Goal: Task Accomplishment & Management: Manage account settings

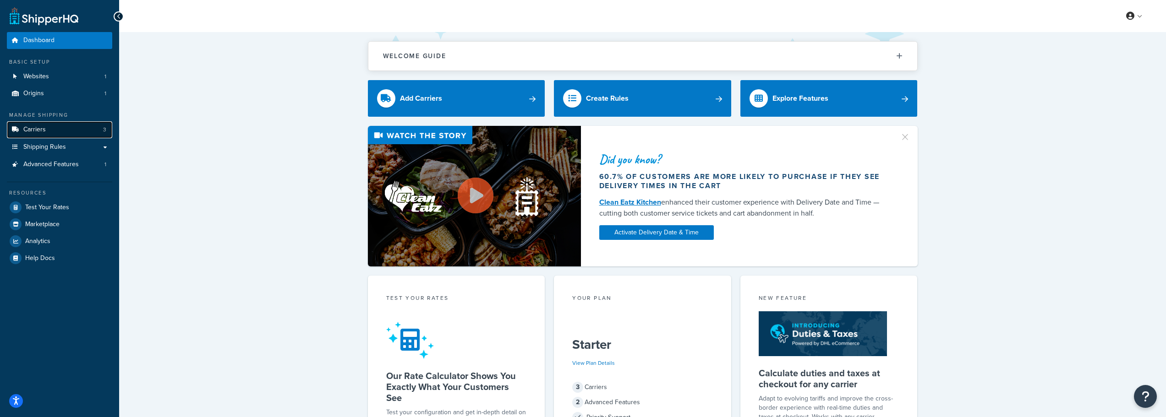
click at [50, 131] on link "Carriers 3" at bounding box center [59, 129] width 105 height 17
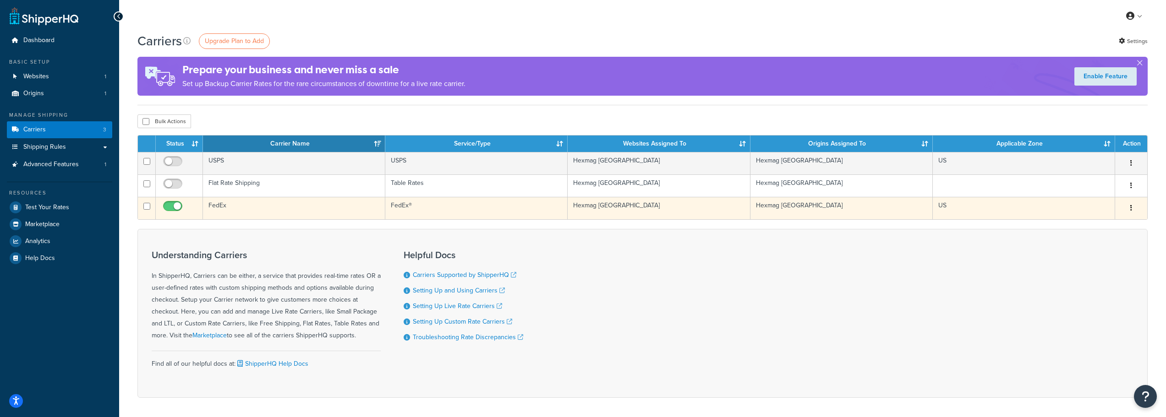
click at [257, 213] on td "FedEx" at bounding box center [294, 208] width 182 height 22
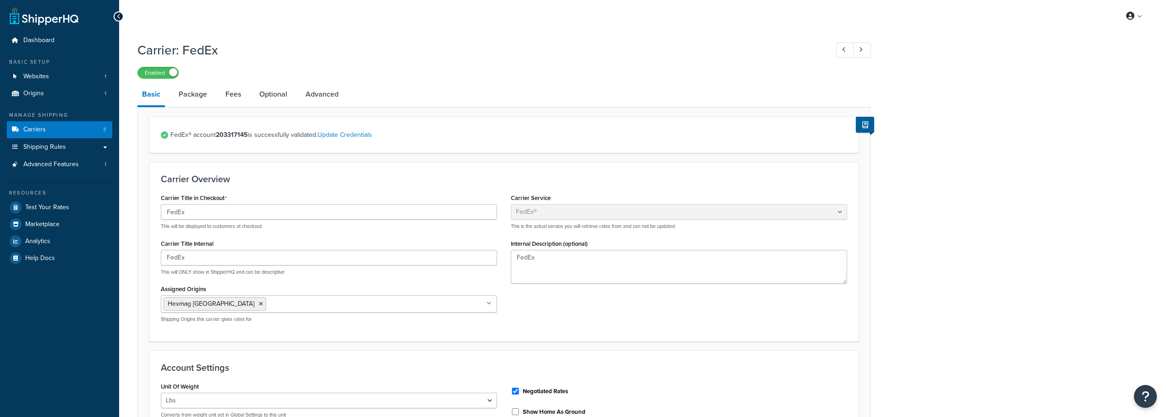
select select "fedEx"
select select "REGULAR_PICKUP"
select select "FEDEX_ENVELOPE"
click at [330, 96] on link "Advanced" at bounding box center [322, 94] width 42 height 22
select select "false"
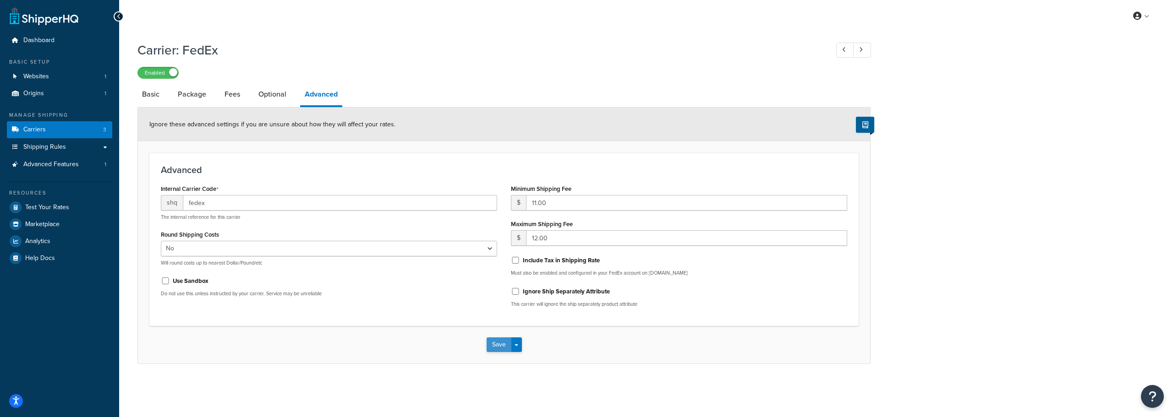
click at [495, 347] on button "Save" at bounding box center [498, 345] width 25 height 15
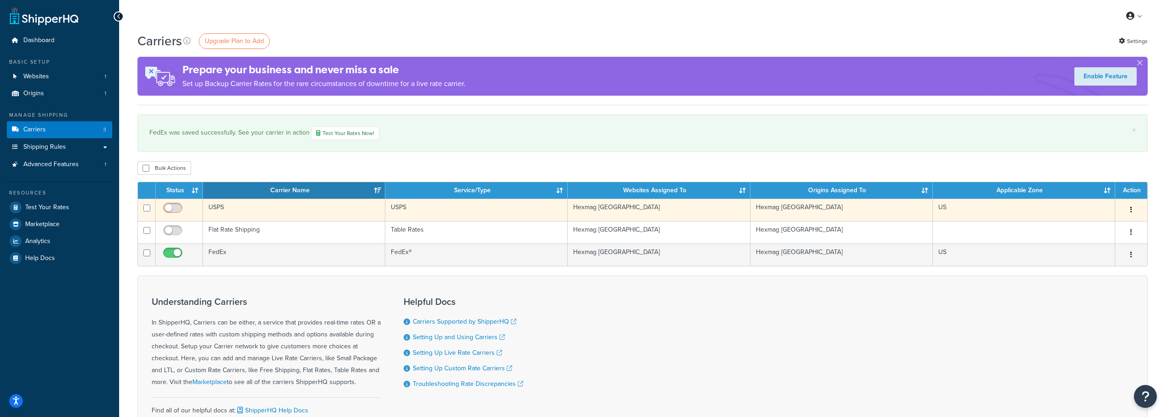
click at [176, 211] on input "checkbox" at bounding box center [173, 210] width 25 height 11
checkbox input "true"
click at [754, 202] on td "Hexmag [GEOGRAPHIC_DATA]" at bounding box center [841, 210] width 182 height 22
click at [703, 211] on td "Hexmag [GEOGRAPHIC_DATA]" at bounding box center [659, 210] width 182 height 22
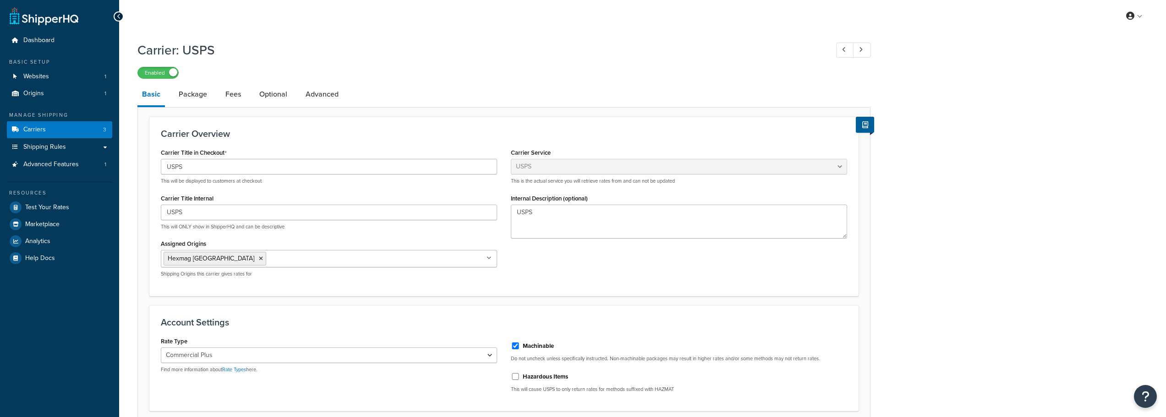
select select "usps"
select select "PLUS"
click at [317, 93] on link "Advanced" at bounding box center [322, 94] width 42 height 22
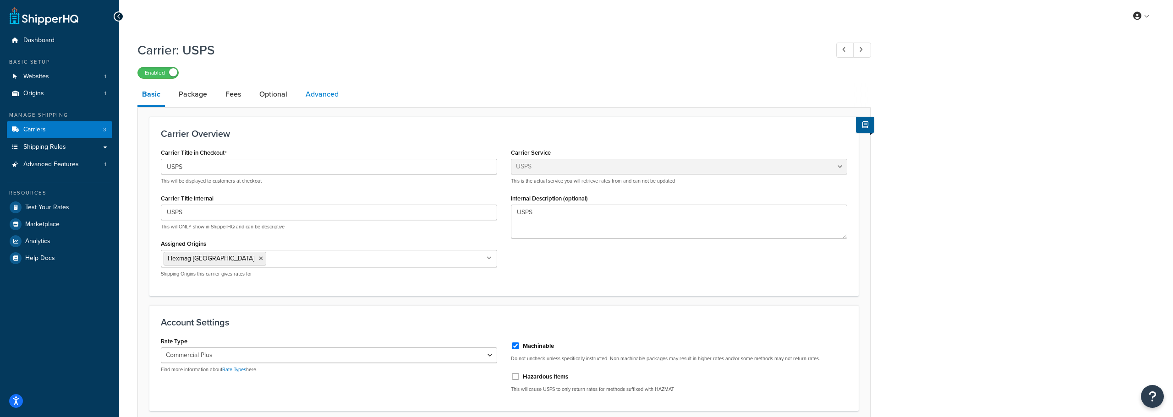
select select "false"
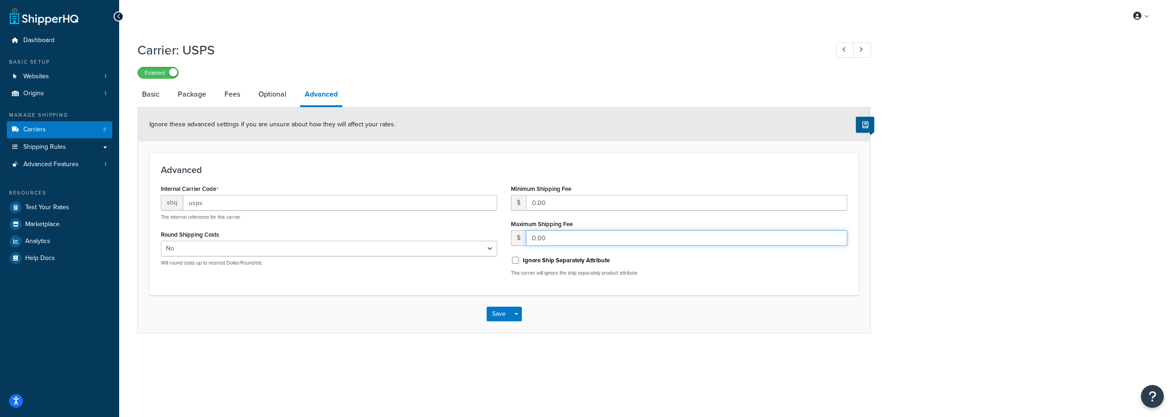
drag, startPoint x: 552, startPoint y: 240, endPoint x: 519, endPoint y: 240, distance: 32.1
click at [519, 240] on div "$ 0.00" at bounding box center [679, 238] width 336 height 16
type input "13.00"
drag, startPoint x: 530, startPoint y: 201, endPoint x: 563, endPoint y: 199, distance: 34.0
click at [559, 200] on input "0.00" at bounding box center [686, 203] width 321 height 16
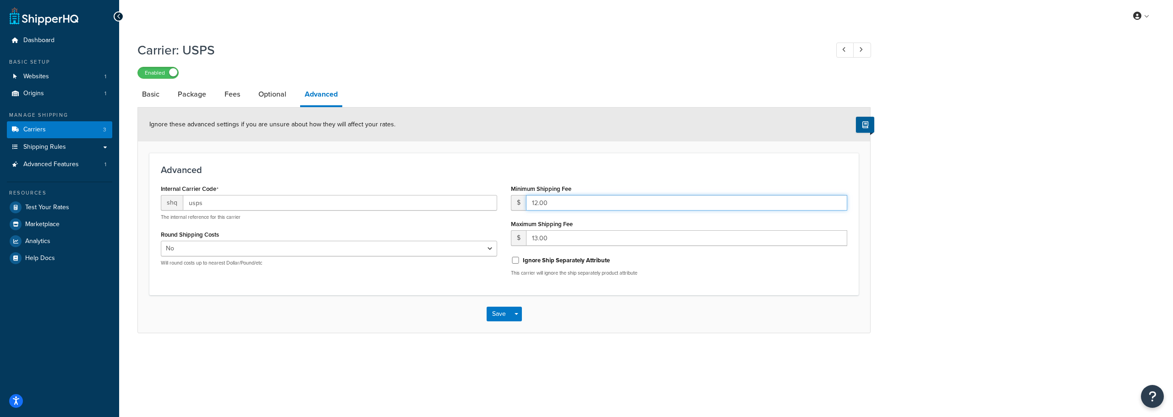
type input "12.00"
drag, startPoint x: 497, startPoint y: 306, endPoint x: 500, endPoint y: 311, distance: 6.1
click at [498, 307] on div "Save Save Dropdown Save and Edit" at bounding box center [504, 314] width 732 height 38
click at [502, 311] on button "Save" at bounding box center [498, 314] width 25 height 15
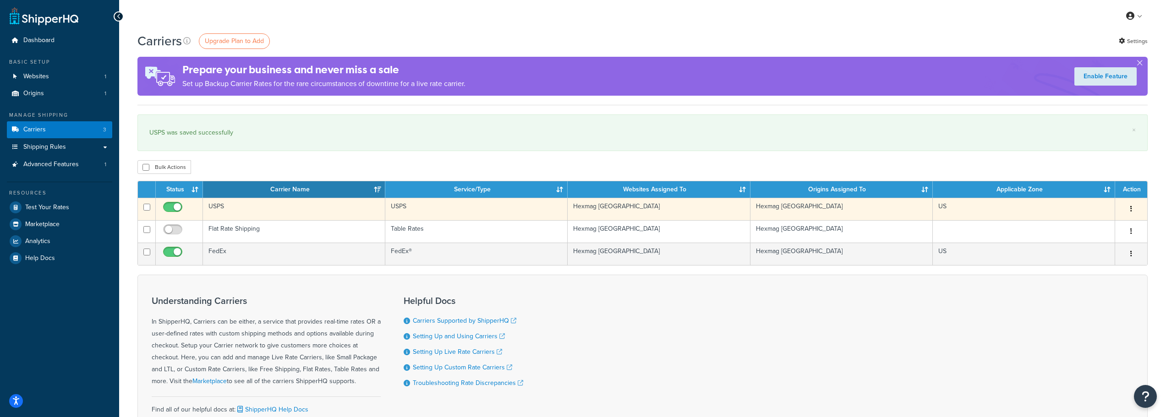
click at [266, 209] on td "USPS" at bounding box center [294, 209] width 182 height 22
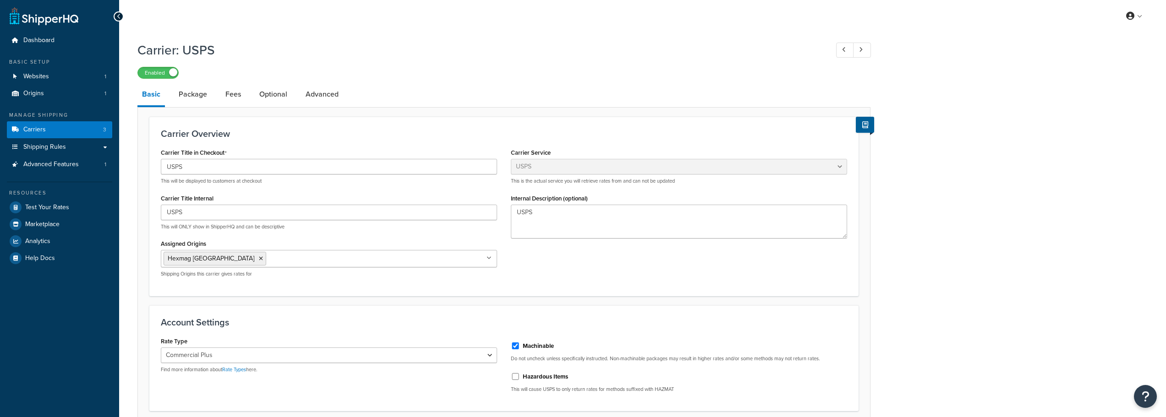
select select "usps"
select select "PLUS"
click at [202, 103] on link "Package" at bounding box center [193, 94] width 38 height 22
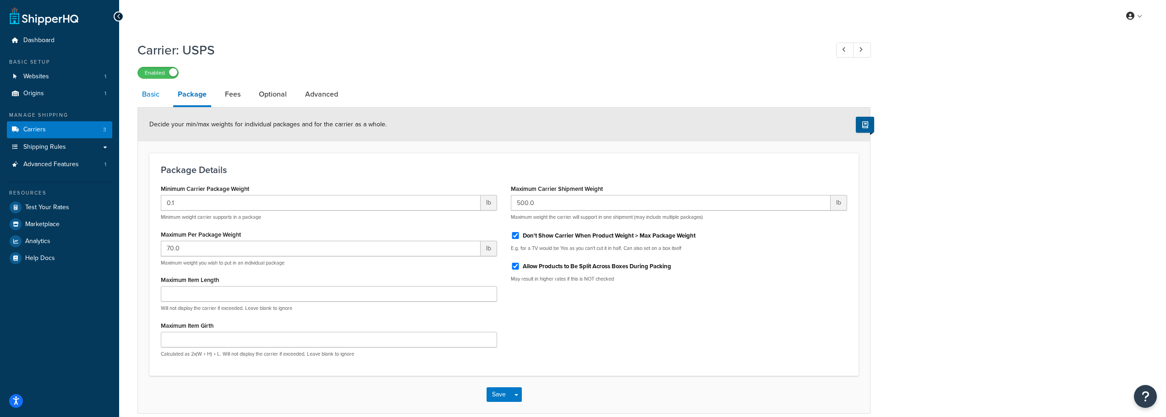
click at [159, 93] on link "Basic" at bounding box center [150, 94] width 27 height 22
select select "usps"
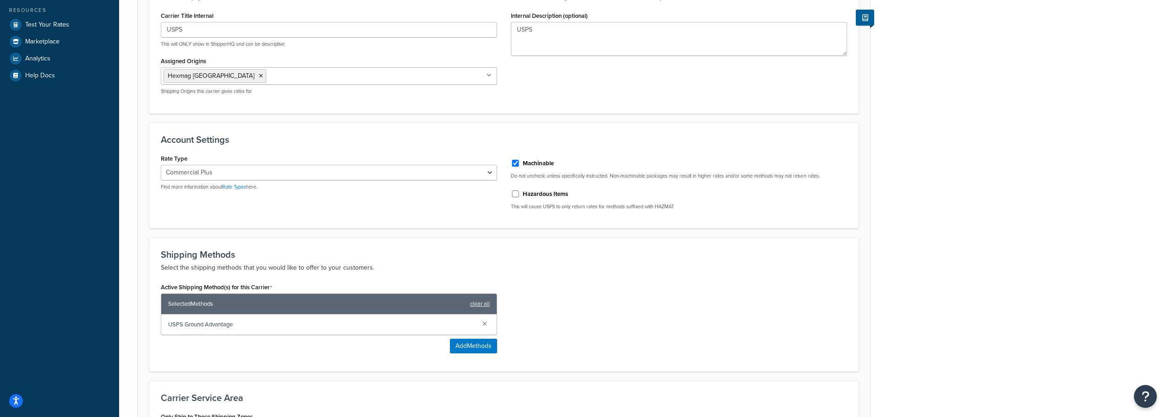
scroll to position [183, 0]
click at [283, 165] on select "Retail Rates Online Rates Commercial Plus" at bounding box center [329, 172] width 336 height 16
click at [161, 164] on select "Retail Rates Online Rates Commercial Plus" at bounding box center [329, 172] width 336 height 16
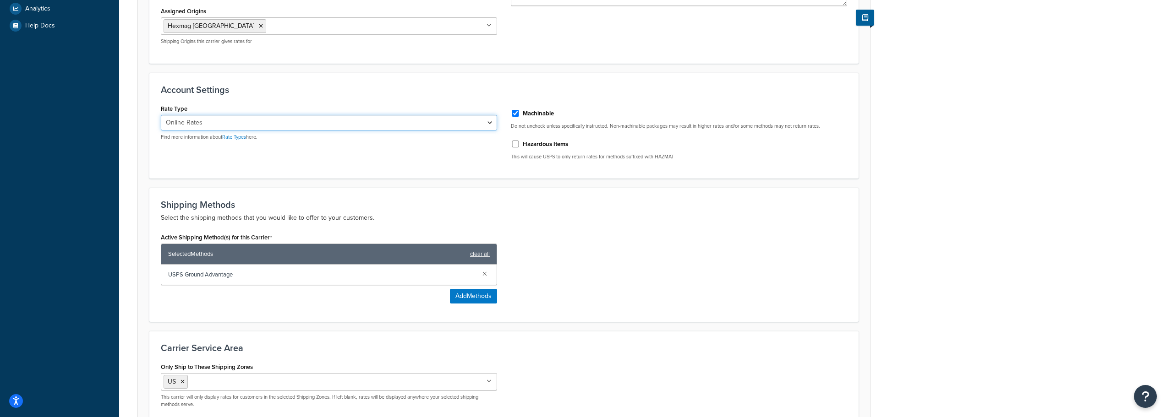
scroll to position [229, 0]
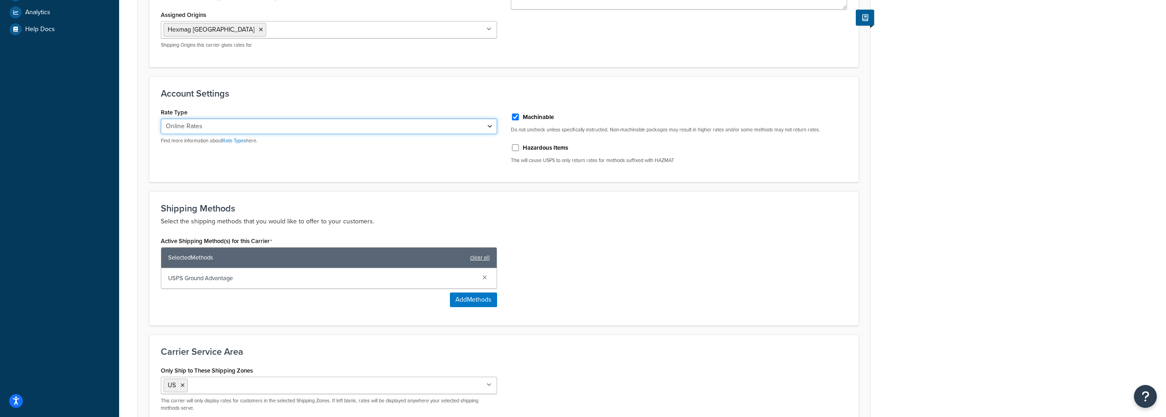
click at [259, 125] on select "Retail Rates Online Rates Commercial Plus" at bounding box center [329, 127] width 336 height 16
select select "PLUS"
click at [161, 119] on select "Retail Rates Online Rates Commercial Plus" at bounding box center [329, 127] width 336 height 16
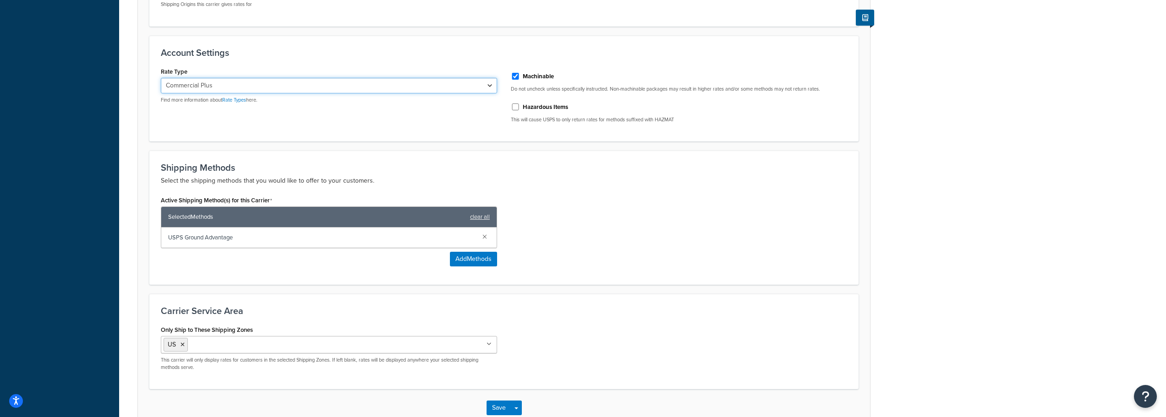
scroll to position [326, 0]
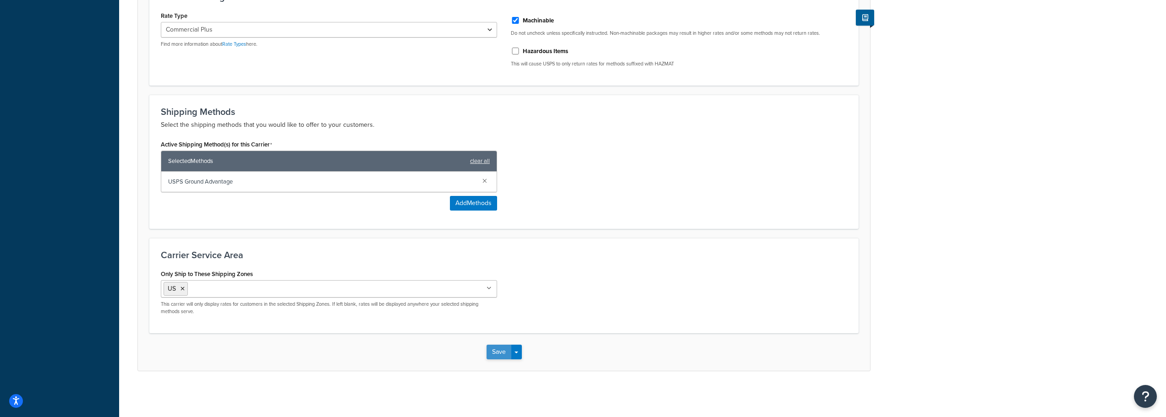
click at [501, 352] on button "Save" at bounding box center [498, 352] width 25 height 15
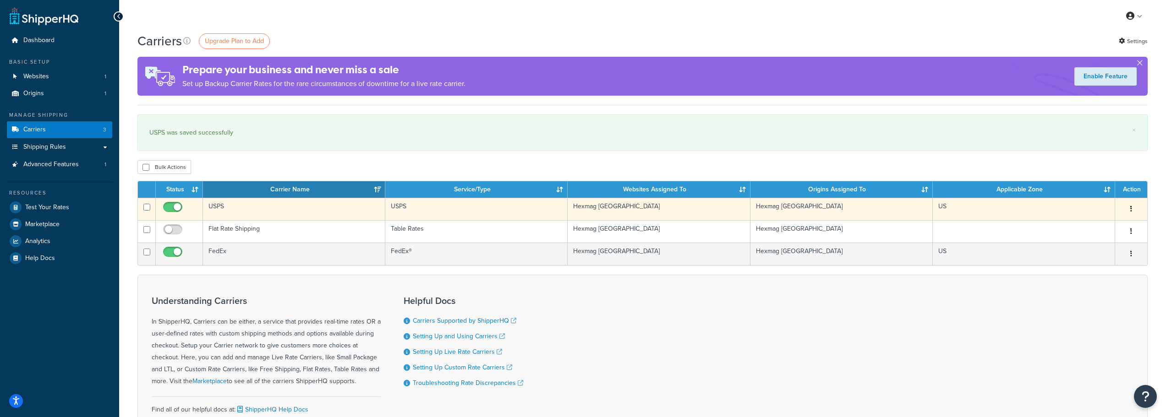
click at [281, 208] on td "USPS" at bounding box center [294, 209] width 182 height 22
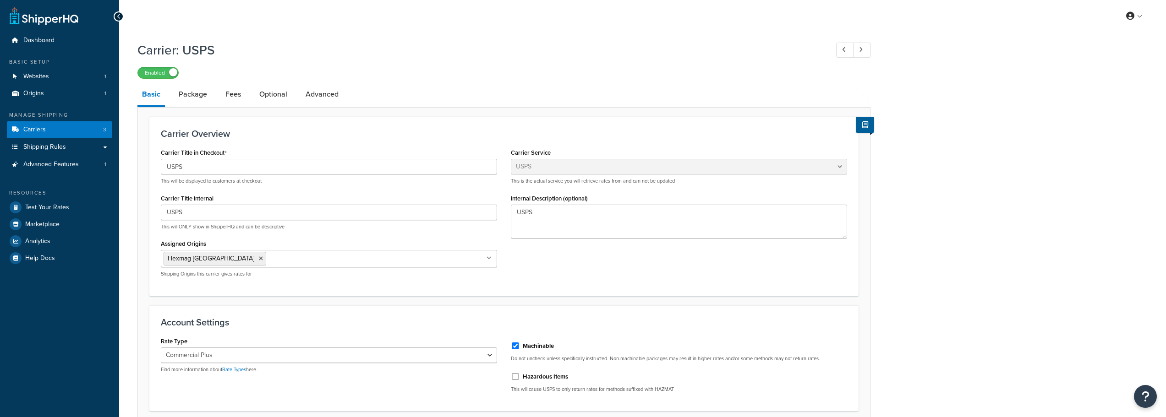
select select "usps"
select select "PLUS"
click at [332, 90] on link "Advanced" at bounding box center [322, 94] width 42 height 22
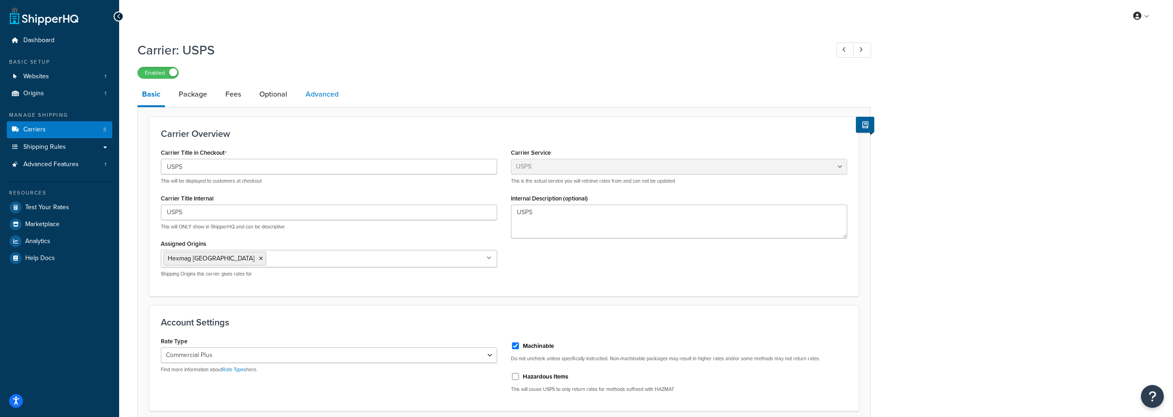
select select "false"
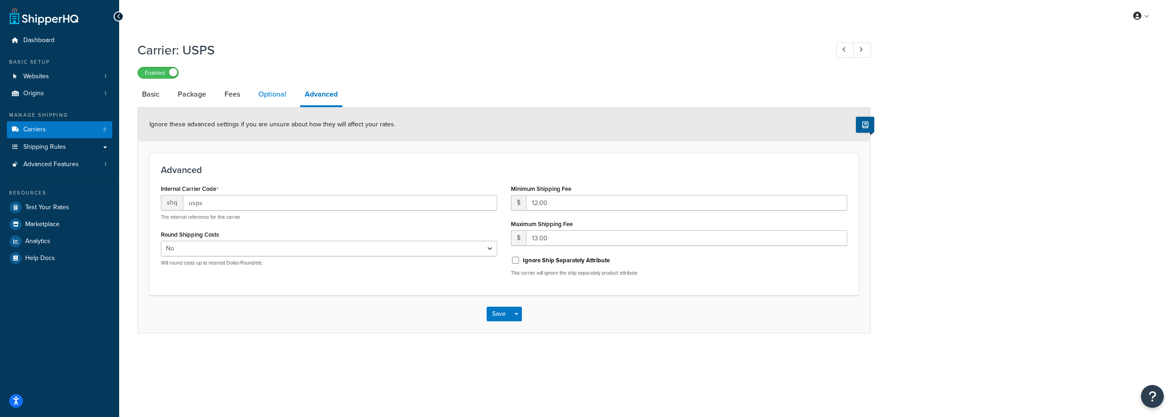
click at [282, 94] on link "Optional" at bounding box center [272, 94] width 37 height 22
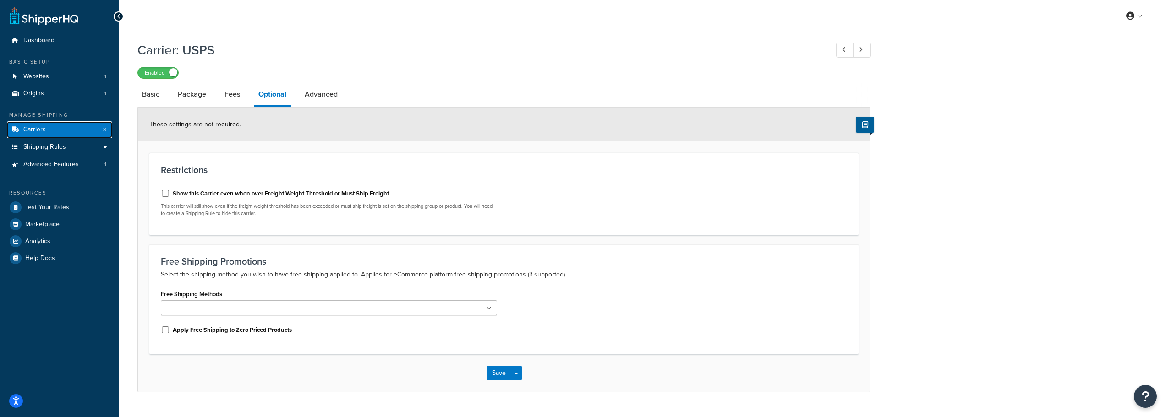
click at [71, 131] on link "Carriers 3" at bounding box center [59, 129] width 105 height 17
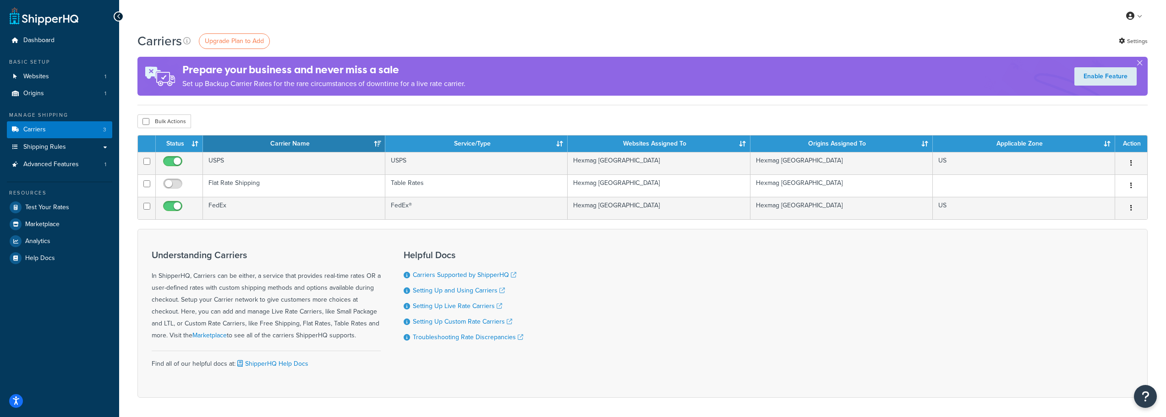
drag, startPoint x: 55, startPoint y: 259, endPoint x: 119, endPoint y: 52, distance: 216.8
click at [119, 52] on div "Carriers Upgrade Plan to Add Settings Prepare your business and never miss a sa…" at bounding box center [642, 231] width 1047 height 398
click at [16, 401] on icon "Open accessiBe: accessibility options, statement and help" at bounding box center [15, 403] width 7 height 8
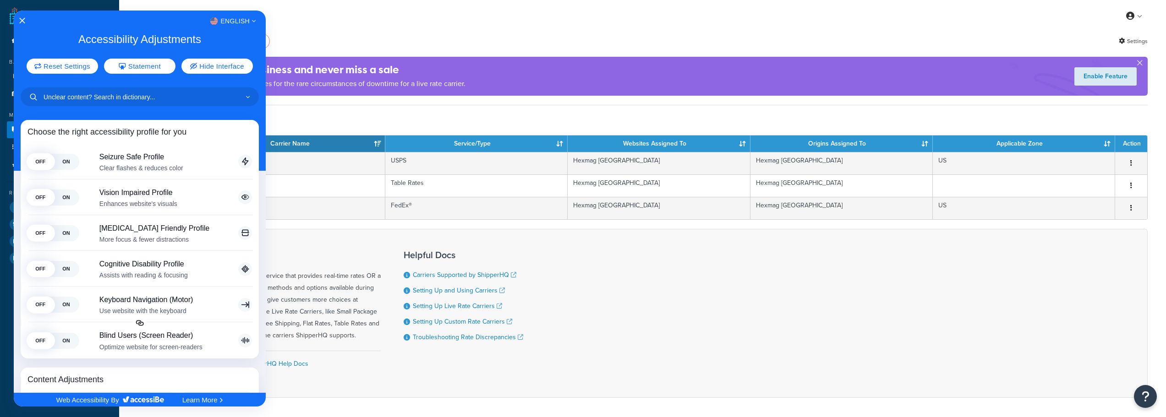
click at [367, 38] on div at bounding box center [583, 208] width 1166 height 417
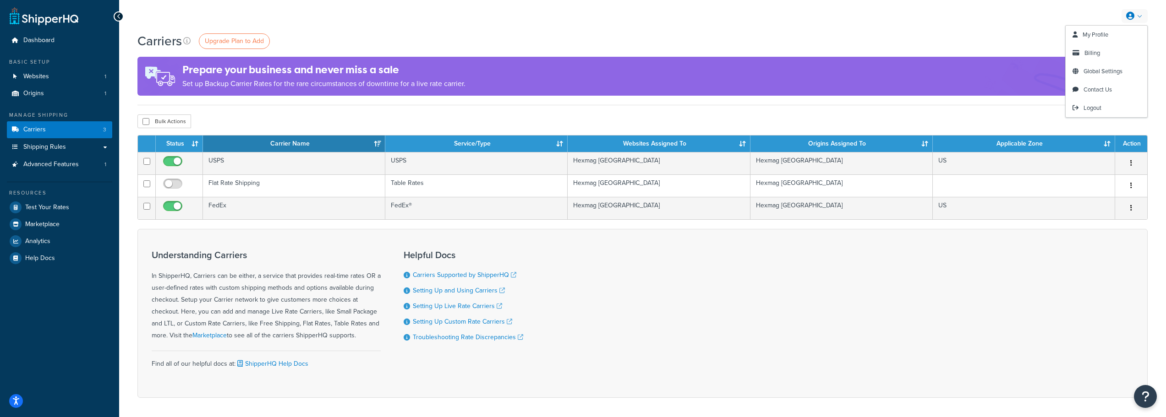
click at [1142, 19] on link at bounding box center [1134, 16] width 26 height 14
click at [1099, 91] on span "Contact Us" at bounding box center [1097, 89] width 28 height 9
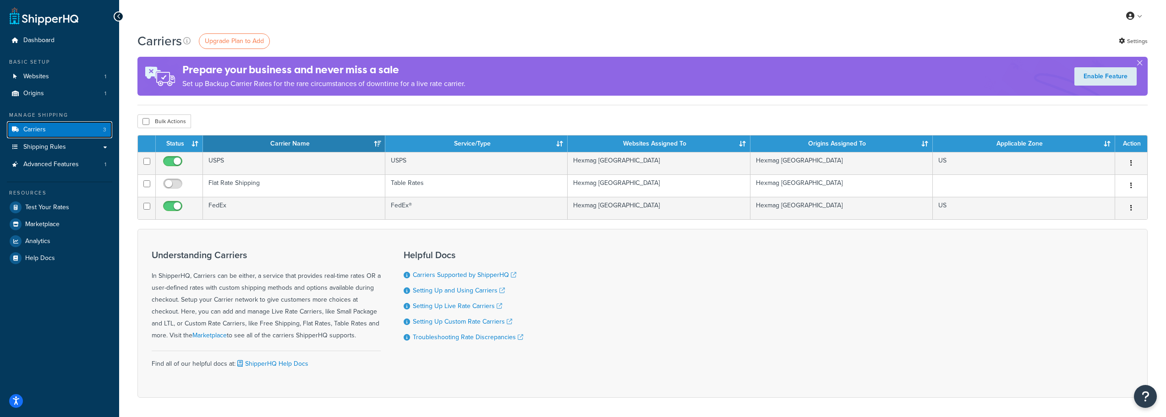
click at [54, 131] on link "Carriers 3" at bounding box center [59, 129] width 105 height 17
click at [1141, 40] on link "Settings" at bounding box center [1133, 41] width 29 height 13
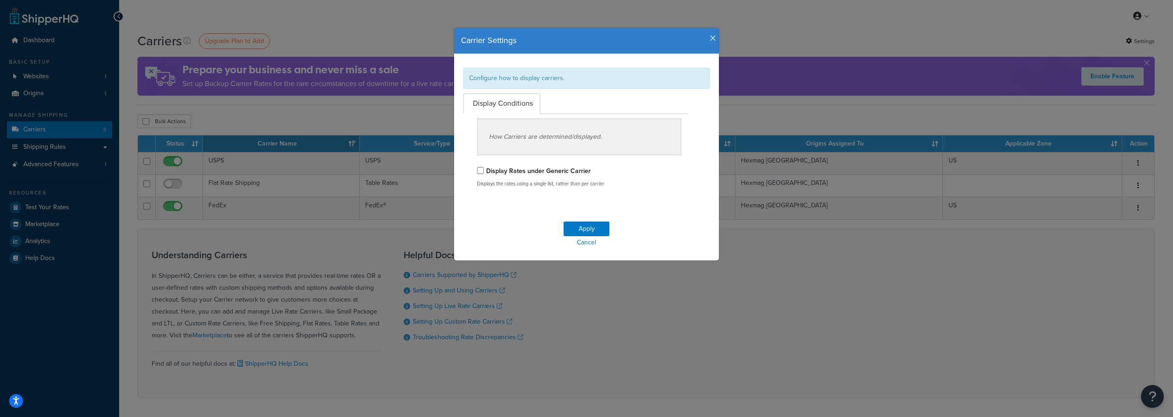
click at [515, 171] on label "Display Rates under Generic Carrier" at bounding box center [538, 171] width 104 height 10
click at [484, 171] on input "Display Rates under Generic Carrier" at bounding box center [480, 170] width 7 height 7
checkbox input "true"
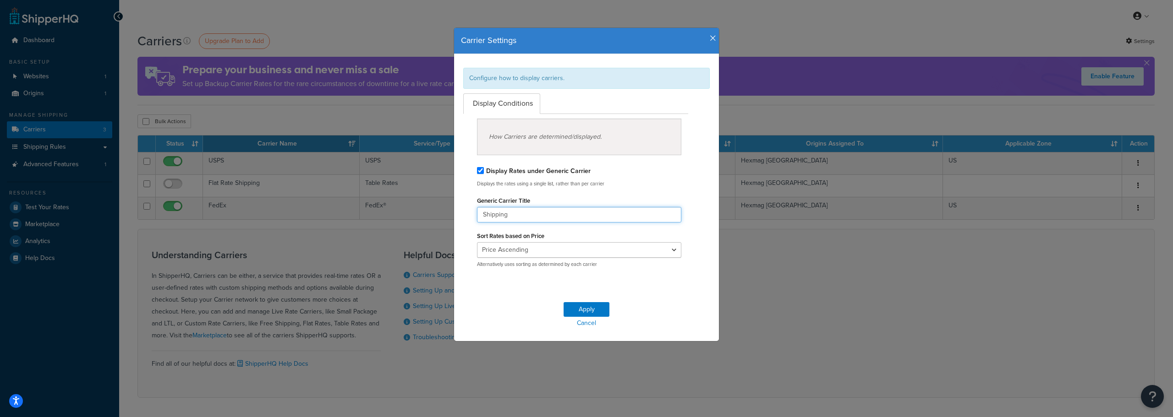
click at [524, 207] on input "Shipping" at bounding box center [579, 215] width 204 height 16
click at [526, 249] on select "None Price Ascending Price Descending" at bounding box center [579, 250] width 204 height 16
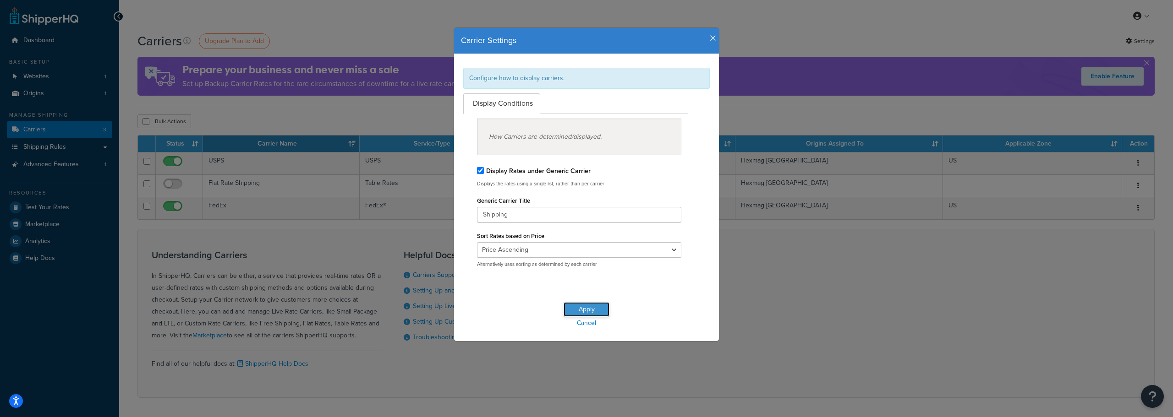
click at [577, 305] on button "Apply" at bounding box center [586, 309] width 46 height 15
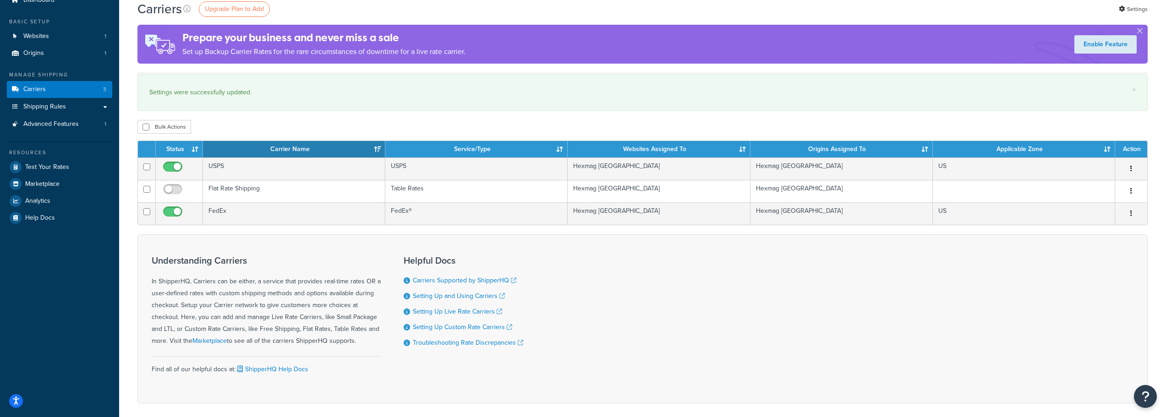
scroll to position [82, 0]
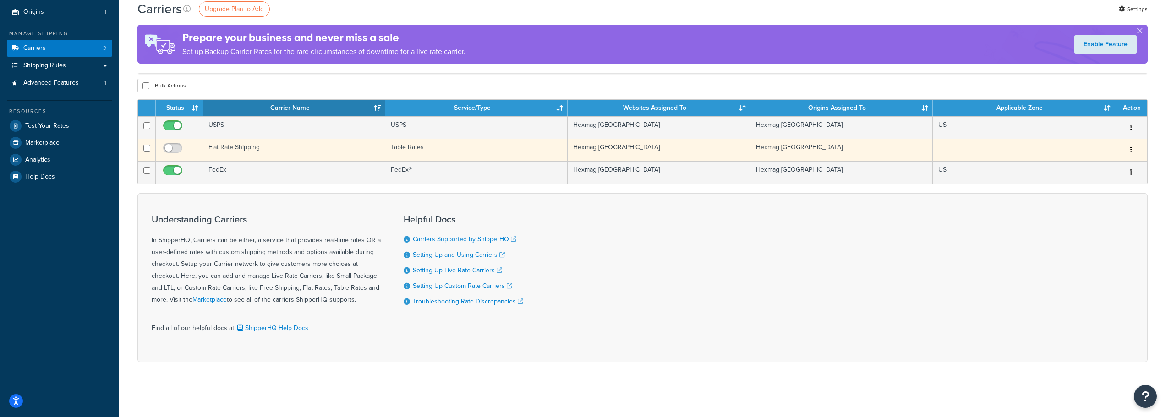
click at [263, 157] on td "Flat Rate Shipping" at bounding box center [294, 150] width 182 height 22
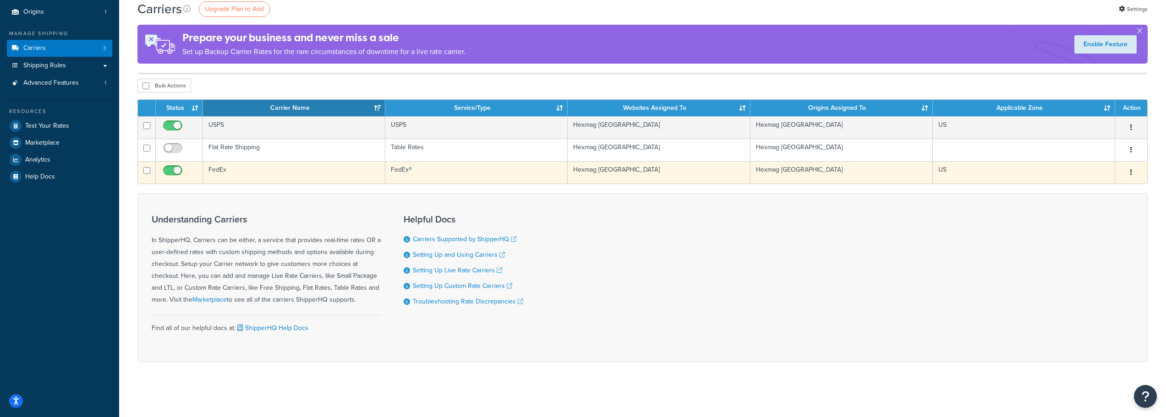
click at [259, 171] on td "FedEx" at bounding box center [294, 172] width 182 height 22
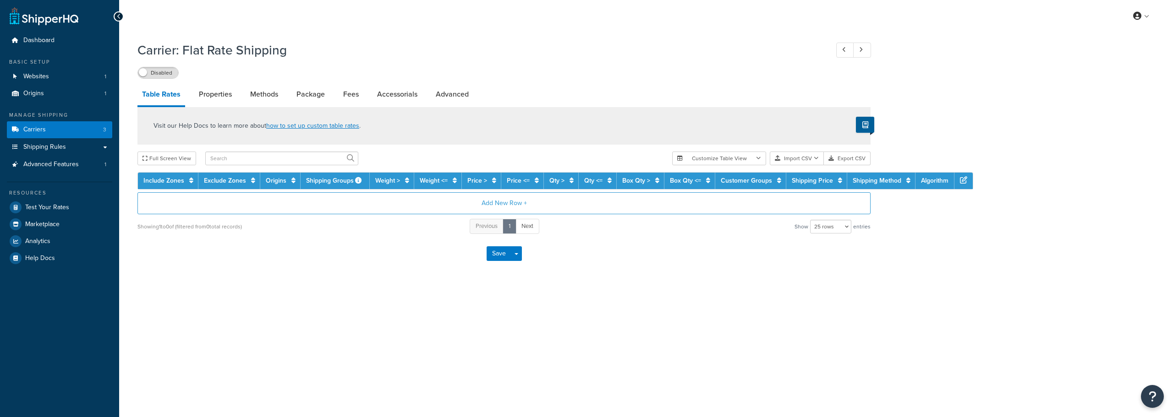
select select "25"
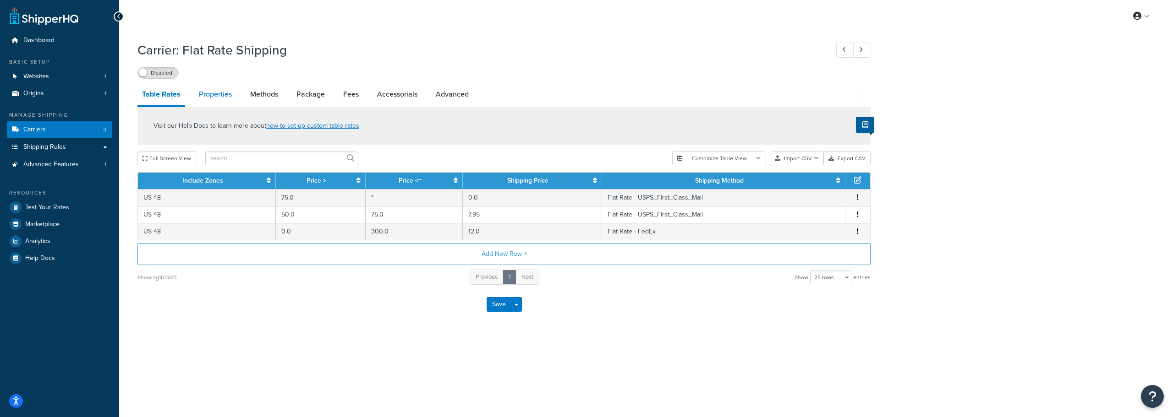
click at [200, 94] on link "Properties" at bounding box center [215, 94] width 42 height 22
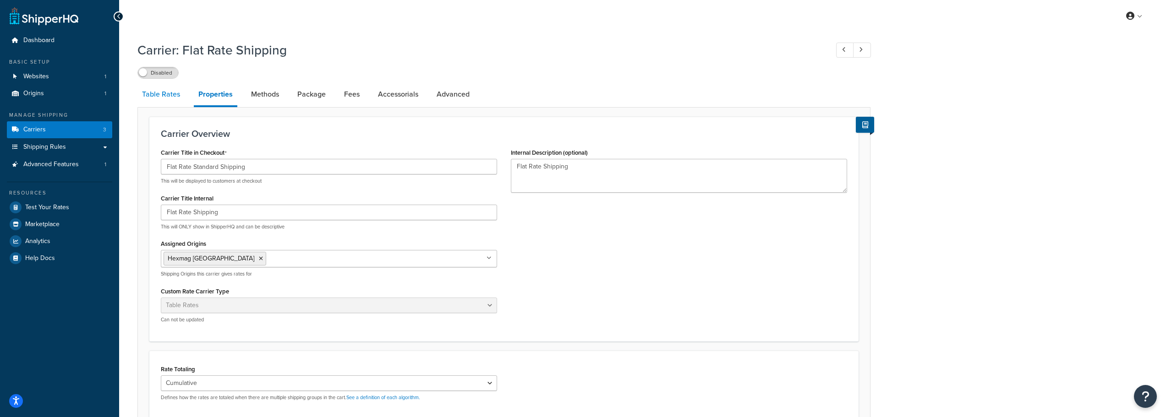
click at [164, 92] on link "Table Rates" at bounding box center [160, 94] width 47 height 22
select select "25"
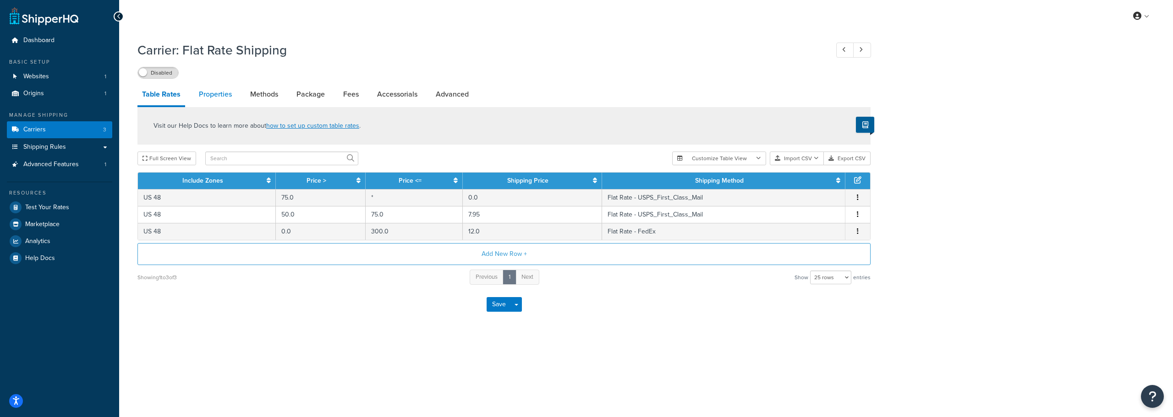
click at [212, 92] on link "Properties" at bounding box center [215, 94] width 42 height 22
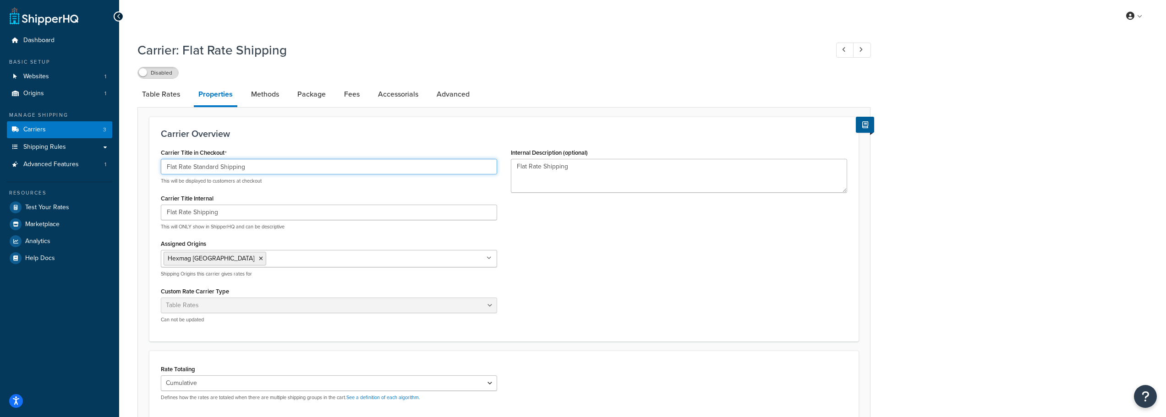
click at [229, 169] on input "Flat Rate Standard Shipping" at bounding box center [329, 167] width 336 height 16
click at [167, 89] on link "Table Rates" at bounding box center [160, 94] width 47 height 22
select select "25"
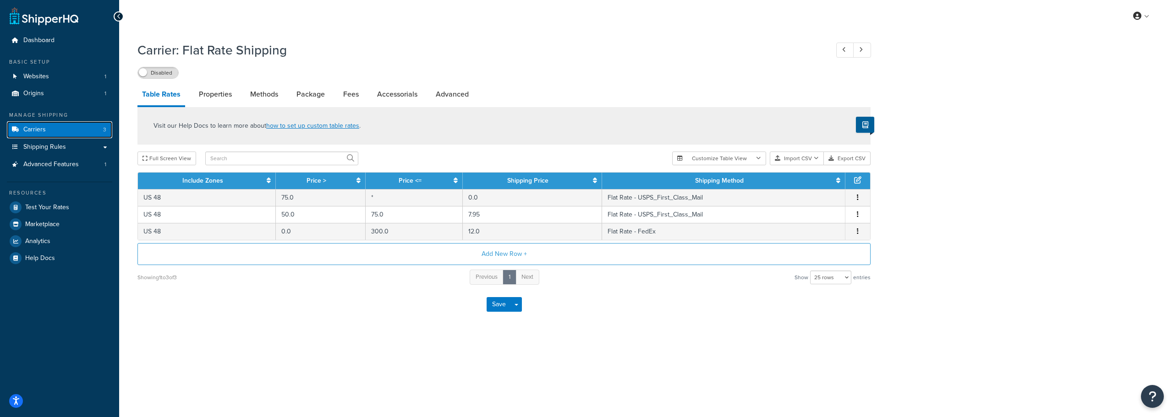
click at [61, 130] on link "Carriers 3" at bounding box center [59, 129] width 105 height 17
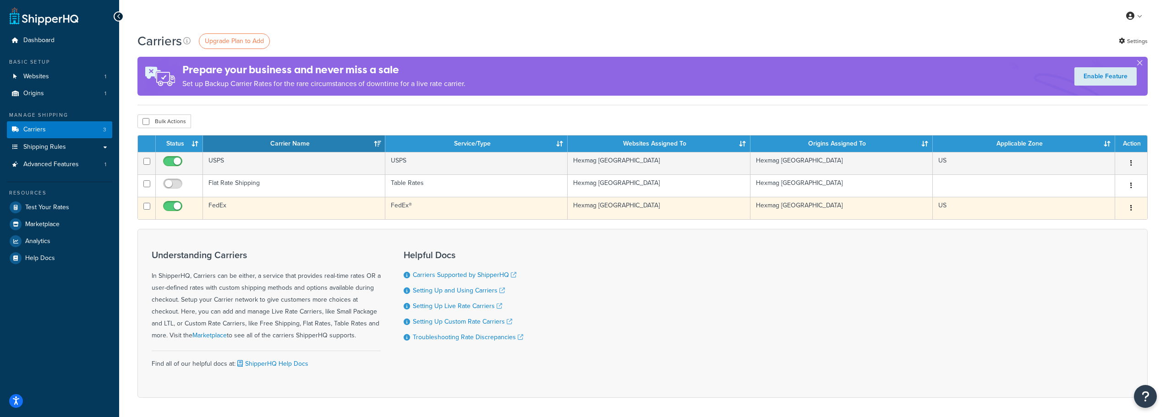
click at [1125, 207] on button "button" at bounding box center [1131, 208] width 13 height 15
click at [1093, 227] on link "Edit" at bounding box center [1094, 226] width 72 height 19
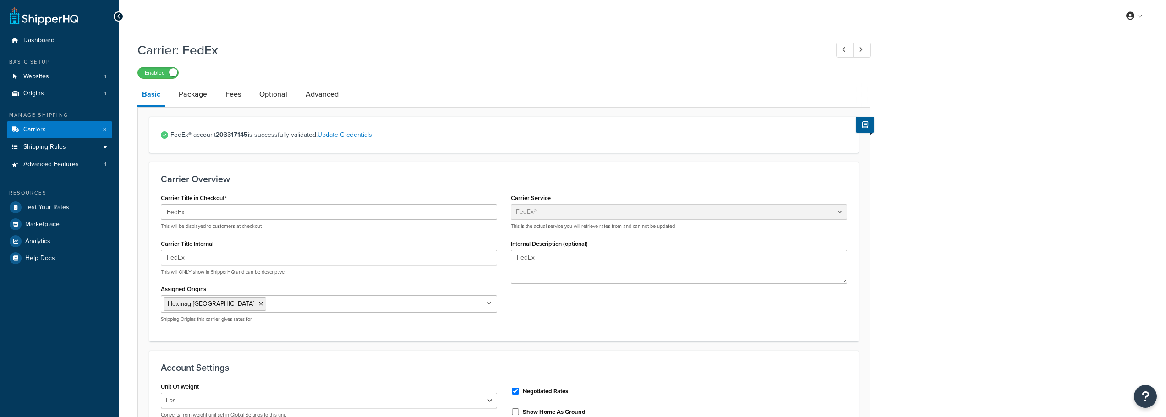
select select "fedEx"
select select "REGULAR_PICKUP"
select select "FEDEX_ENVELOPE"
click at [319, 94] on link "Advanced" at bounding box center [322, 94] width 42 height 22
select select "false"
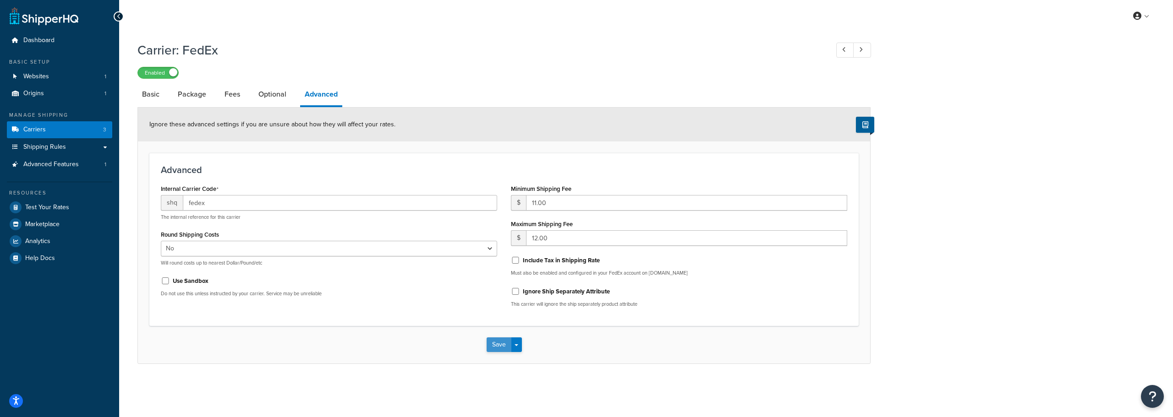
click at [495, 343] on button "Save" at bounding box center [498, 345] width 25 height 15
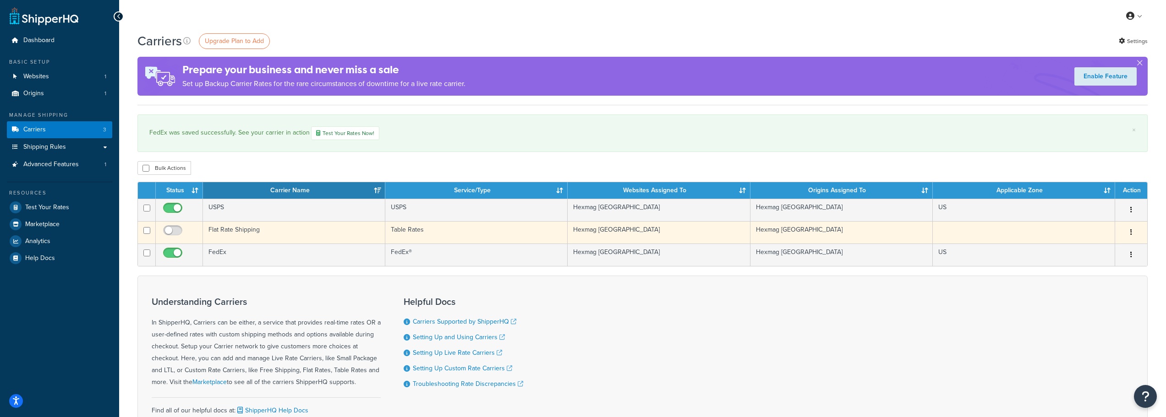
click at [288, 230] on td "Flat Rate Shipping" at bounding box center [294, 232] width 182 height 22
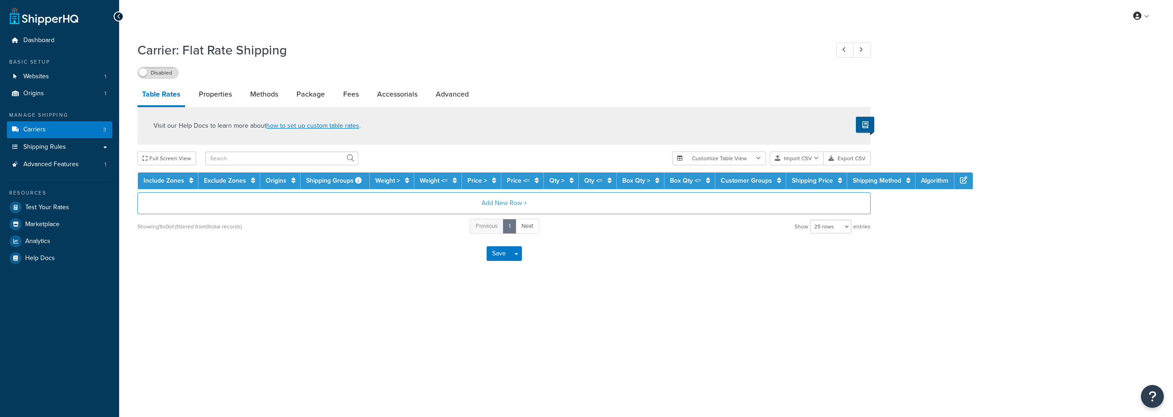
select select "25"
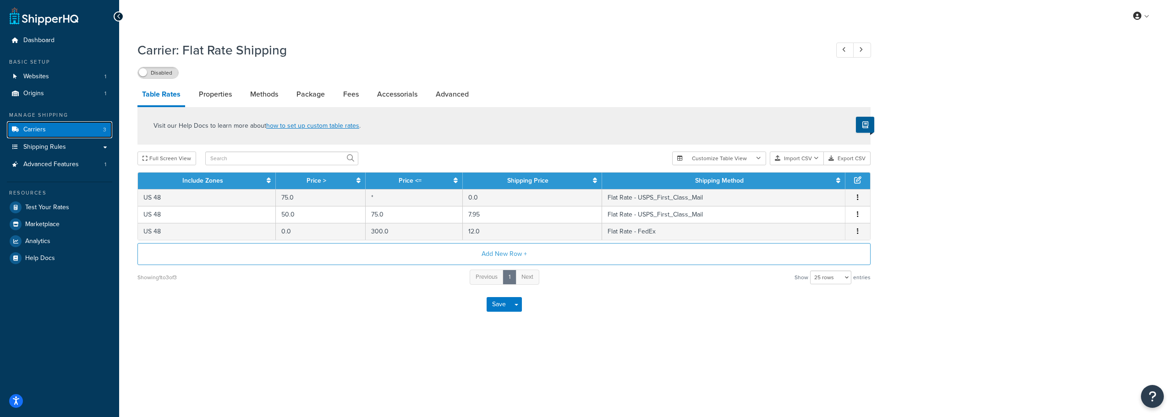
click at [43, 137] on link "Carriers 3" at bounding box center [59, 129] width 105 height 17
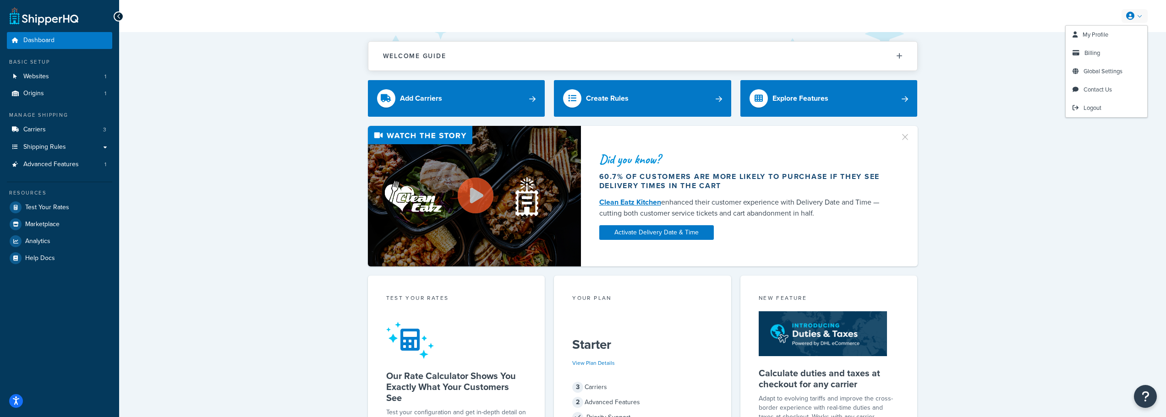
click at [1143, 20] on link at bounding box center [1134, 16] width 26 height 14
click at [38, 243] on span "Analytics" at bounding box center [37, 242] width 25 height 8
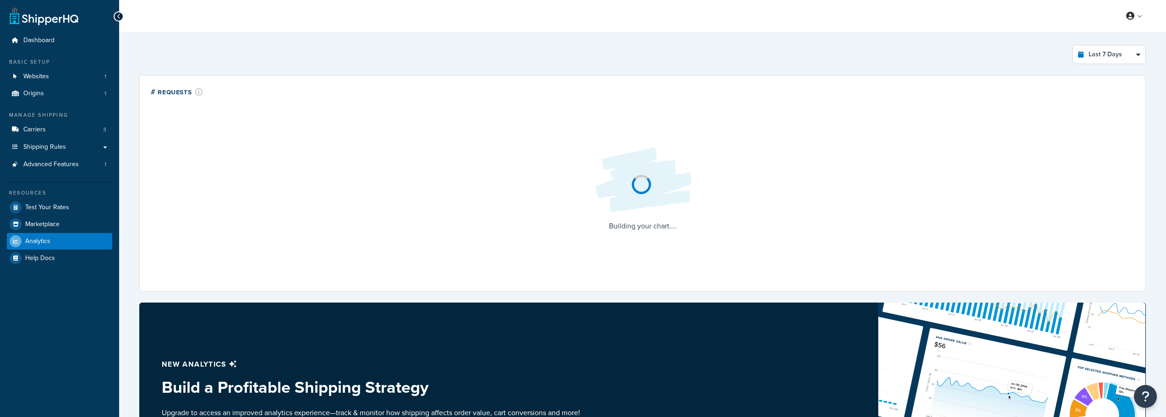
select select "last_7_days"
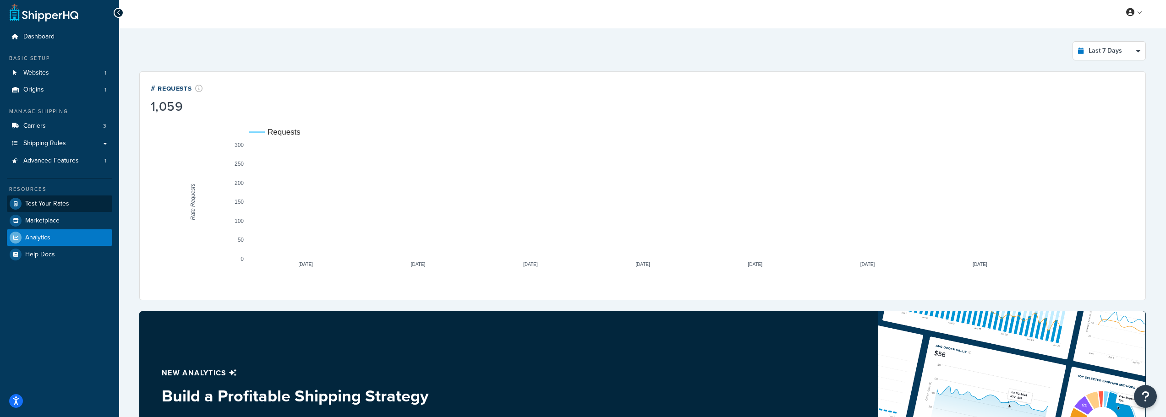
scroll to position [2, 0]
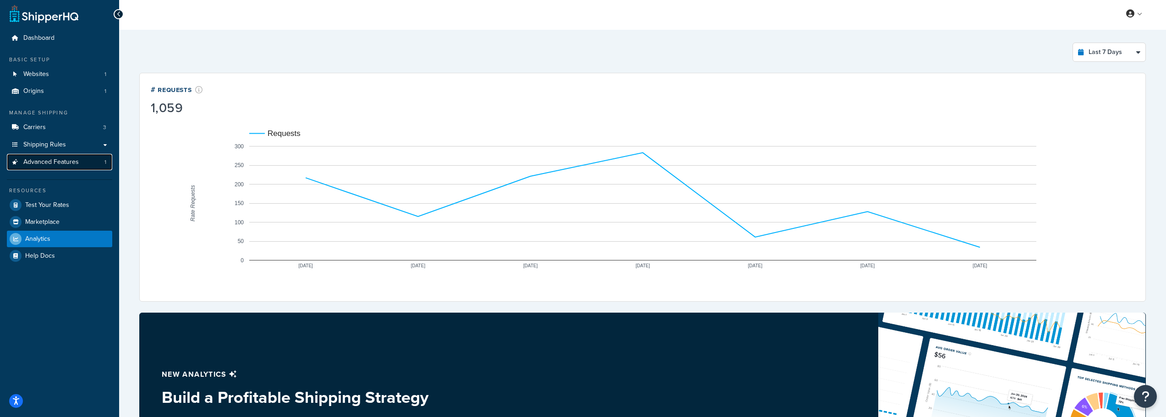
click at [61, 162] on span "Advanced Features" at bounding box center [50, 162] width 55 height 8
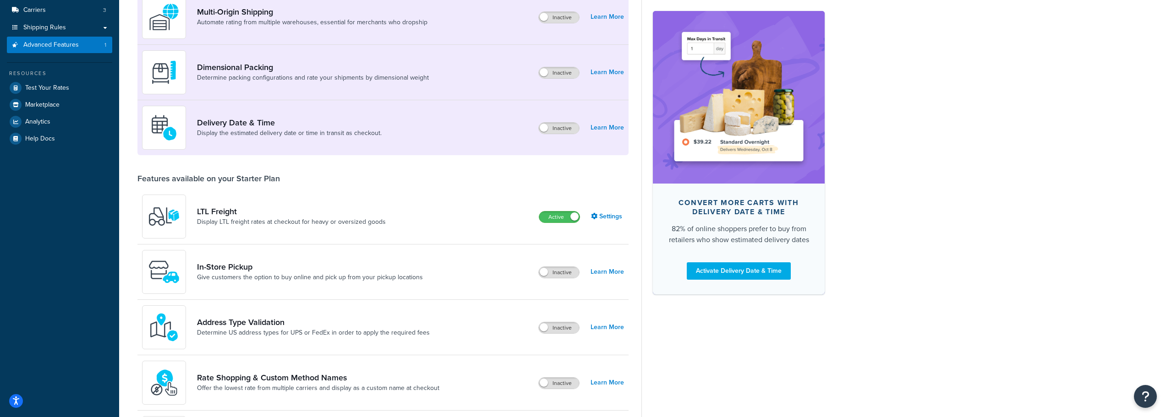
scroll to position [137, 0]
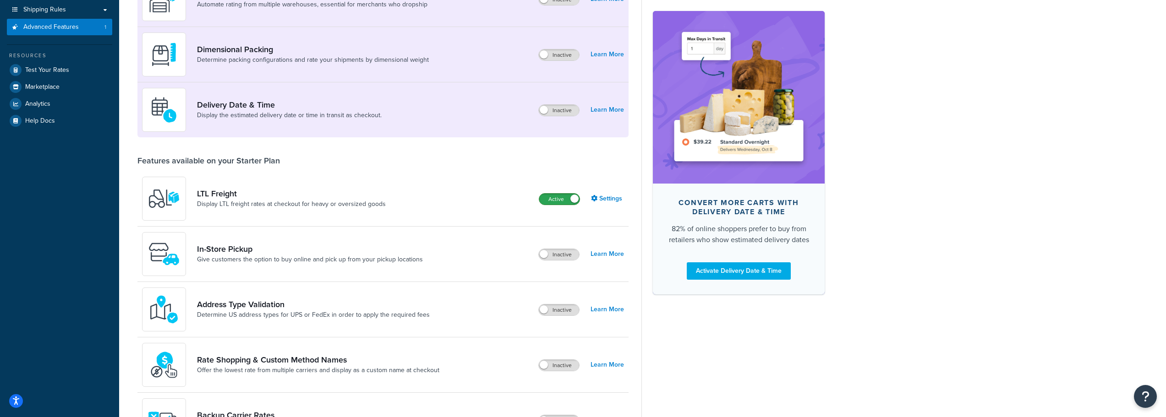
click at [542, 199] on label "Active" at bounding box center [559, 199] width 40 height 11
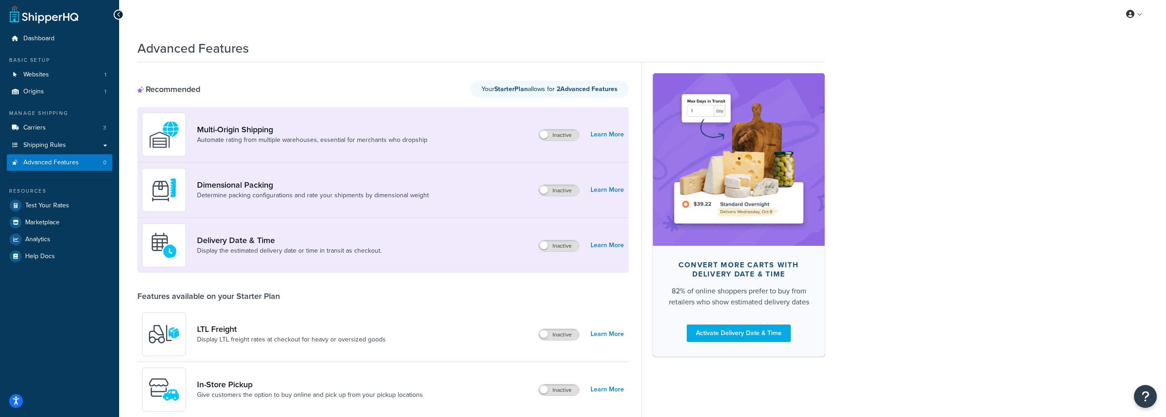
scroll to position [0, 0]
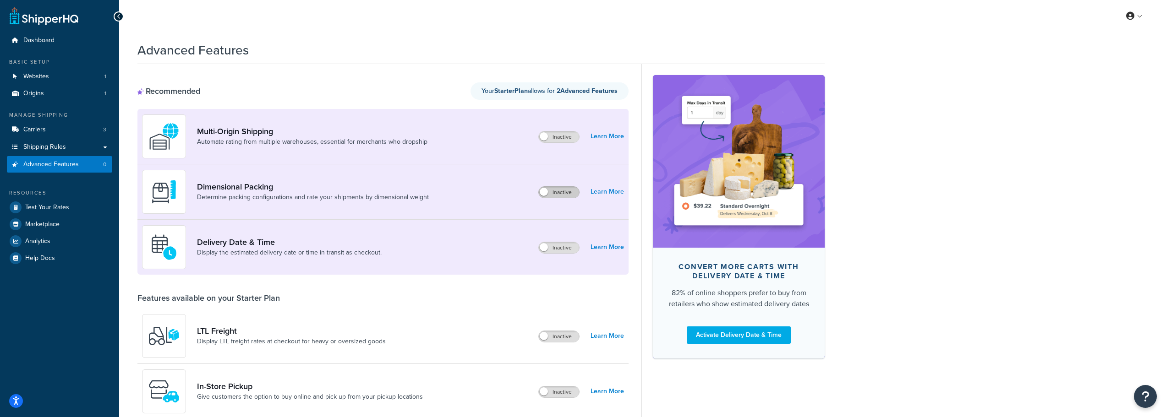
click at [559, 195] on label "Inactive" at bounding box center [559, 192] width 40 height 11
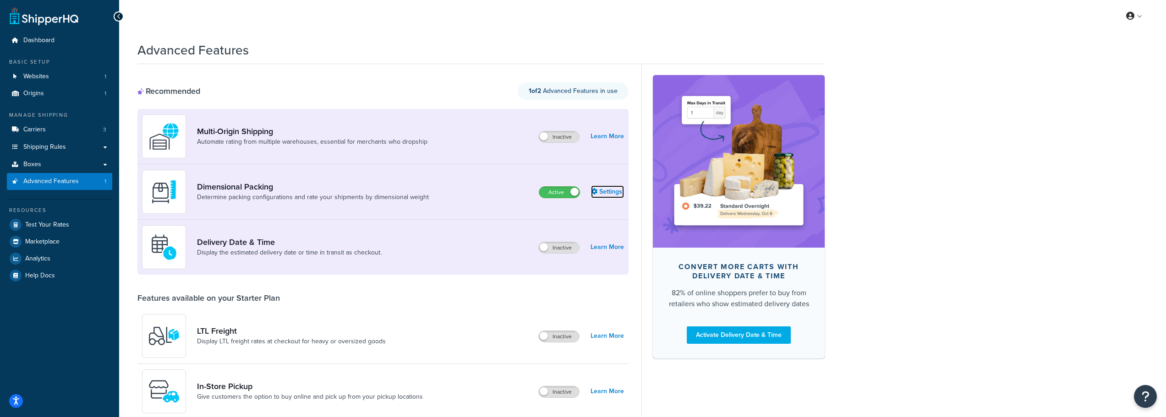
click at [599, 194] on link "Settings" at bounding box center [607, 192] width 33 height 13
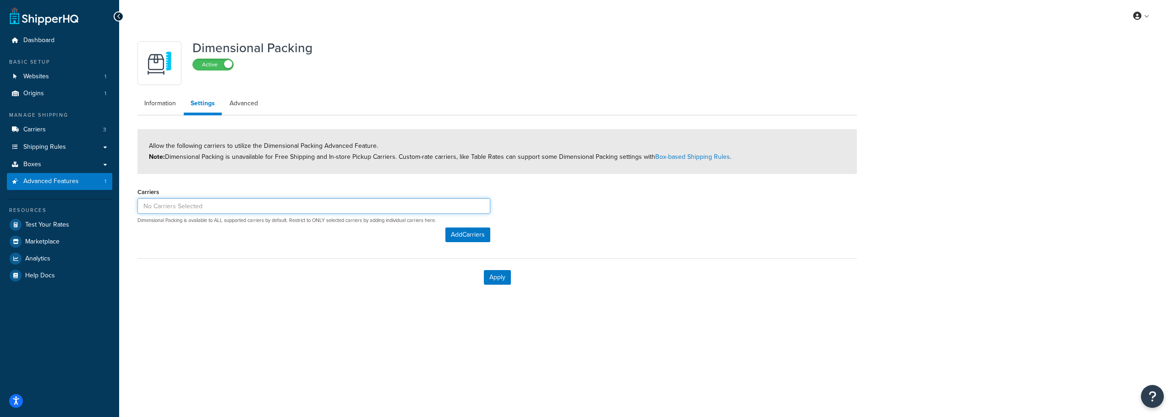
click at [199, 204] on input at bounding box center [313, 206] width 353 height 16
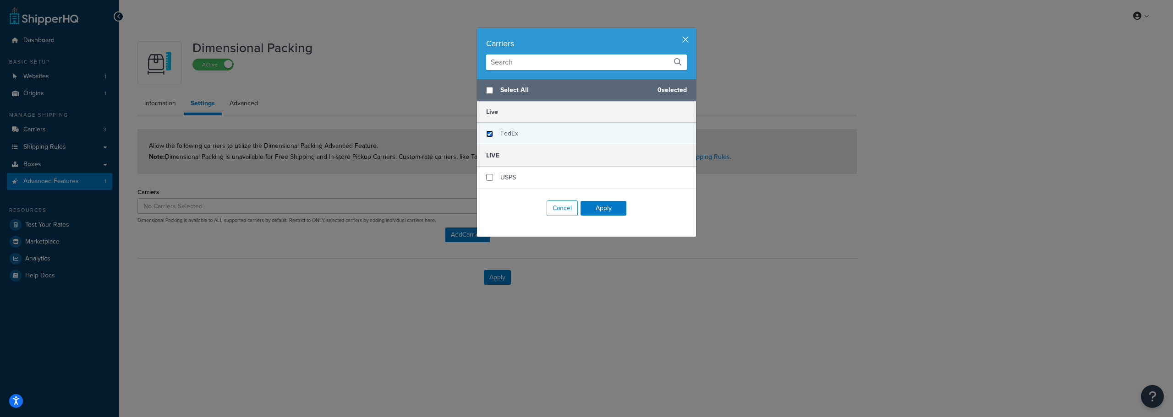
click at [486, 133] on input "checkbox" at bounding box center [489, 134] width 7 height 7
checkbox input "true"
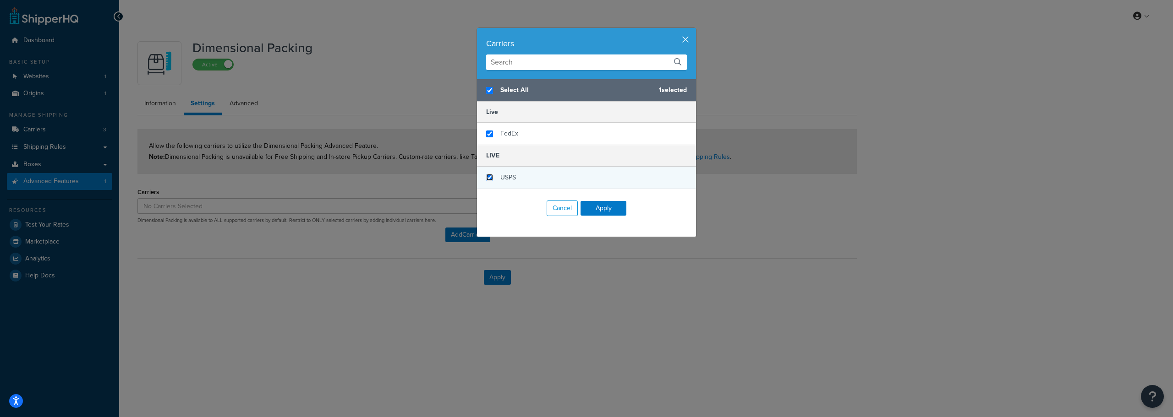
checkbox input "true"
click at [486, 180] on input "checkbox" at bounding box center [489, 177] width 7 height 7
checkbox input "true"
click at [603, 212] on button "Apply" at bounding box center [603, 208] width 46 height 15
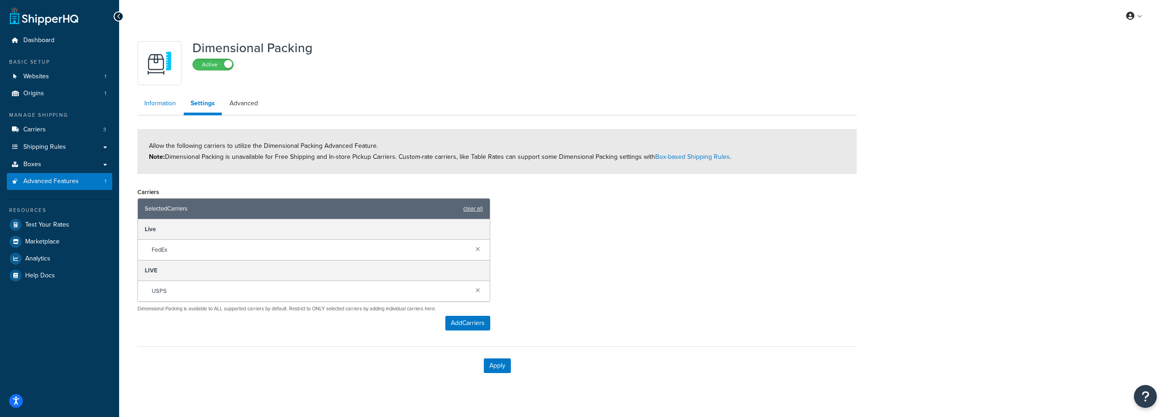
click at [173, 110] on link "Information" at bounding box center [159, 103] width 45 height 18
click at [488, 364] on button "Apply" at bounding box center [497, 366] width 27 height 15
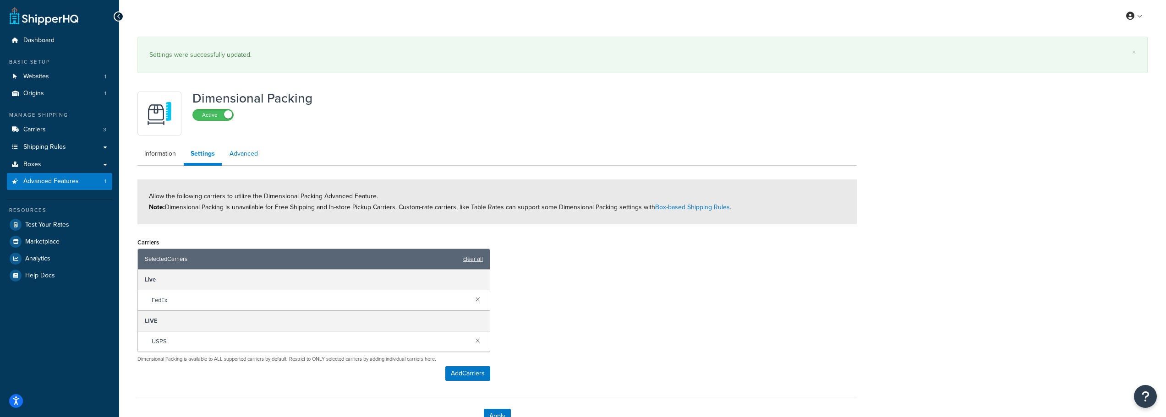
click at [254, 153] on link "Advanced" at bounding box center [244, 154] width 42 height 18
select select "false"
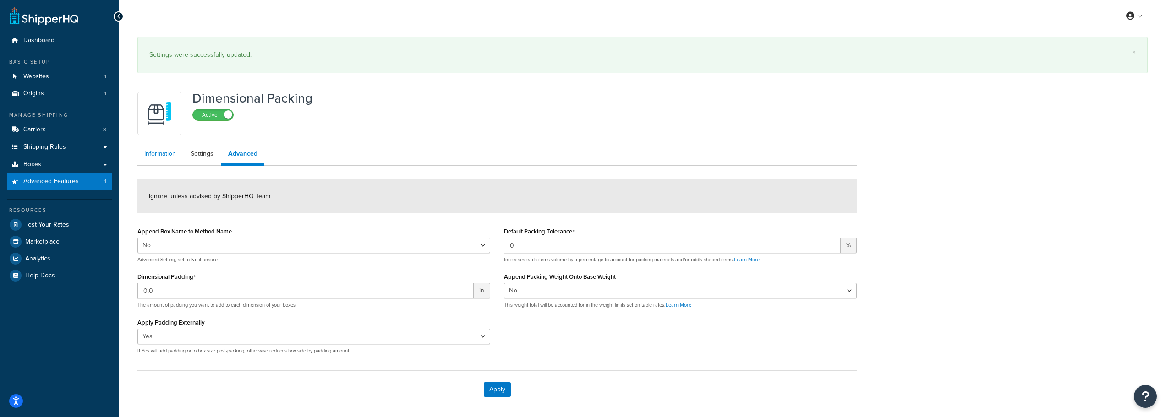
click at [151, 155] on link "Information" at bounding box center [159, 154] width 45 height 18
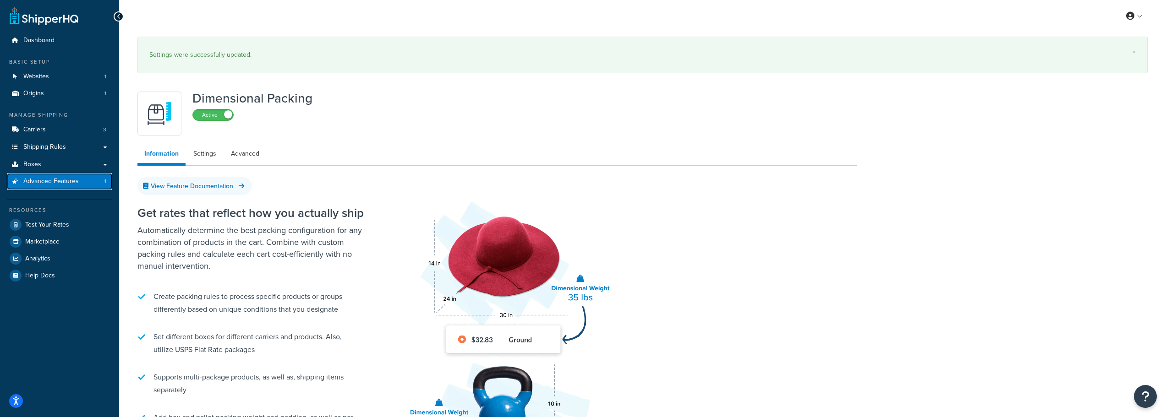
click at [46, 181] on span "Advanced Features" at bounding box center [50, 182] width 55 height 8
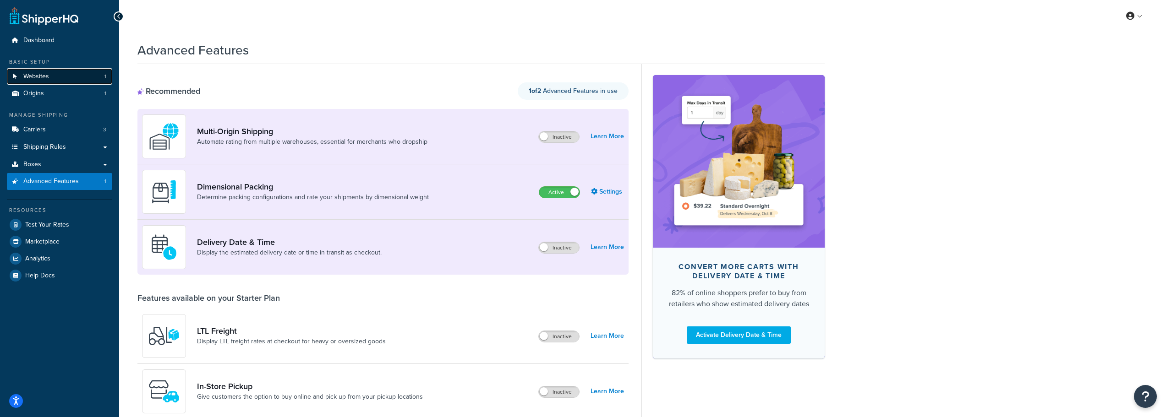
click at [53, 71] on link "Websites 1" at bounding box center [59, 76] width 105 height 17
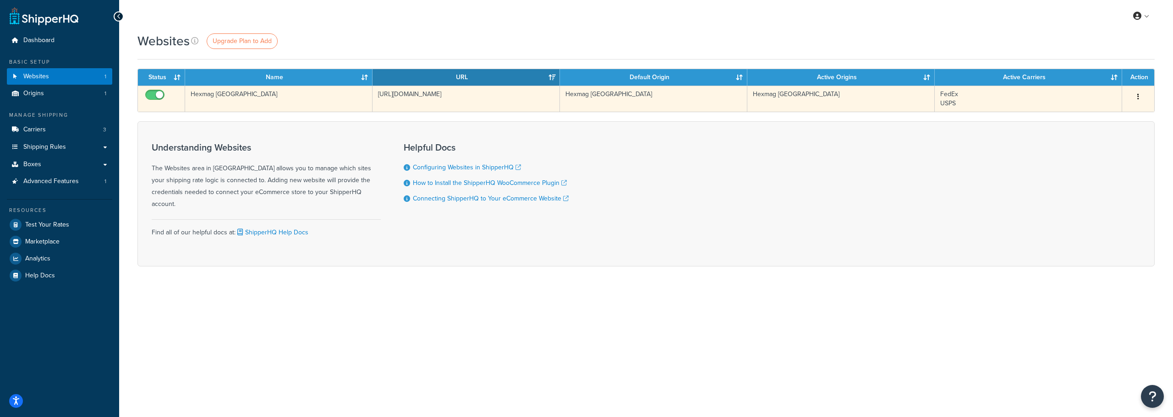
click at [404, 89] on td "[URL][DOMAIN_NAME]" at bounding box center [465, 99] width 187 height 26
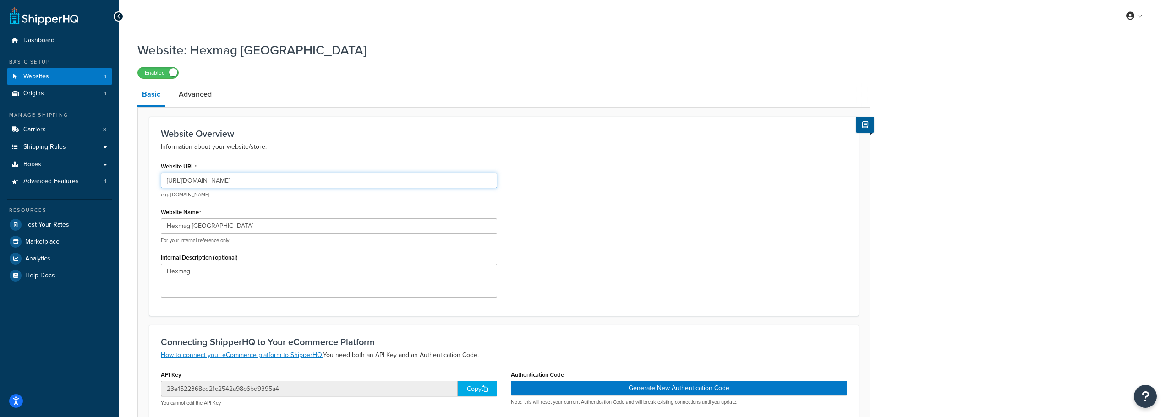
drag, startPoint x: 299, startPoint y: 180, endPoint x: 162, endPoint y: 182, distance: 136.5
click at [163, 182] on input "http://s1044700247.onlinehome.us/" at bounding box center [329, 181] width 336 height 16
click at [194, 179] on input "http://s1044700247.onlinehome.us/" at bounding box center [329, 181] width 336 height 16
drag, startPoint x: 183, startPoint y: 181, endPoint x: 333, endPoint y: 183, distance: 150.3
click at [333, 183] on input "http://s1044700247.onlinehome.us/" at bounding box center [329, 181] width 336 height 16
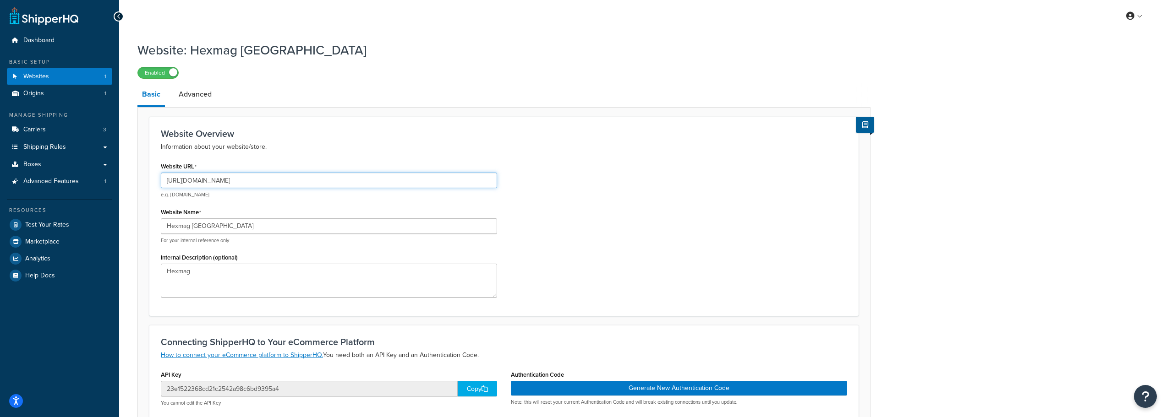
paste input "https://hexmag.com"
drag, startPoint x: 184, startPoint y: 179, endPoint x: 136, endPoint y: 179, distance: 48.1
click at [136, 179] on div "Website: Hexmag USA Enabled Basic Advanced Website Overview Information about y…" at bounding box center [642, 316] width 1047 height 559
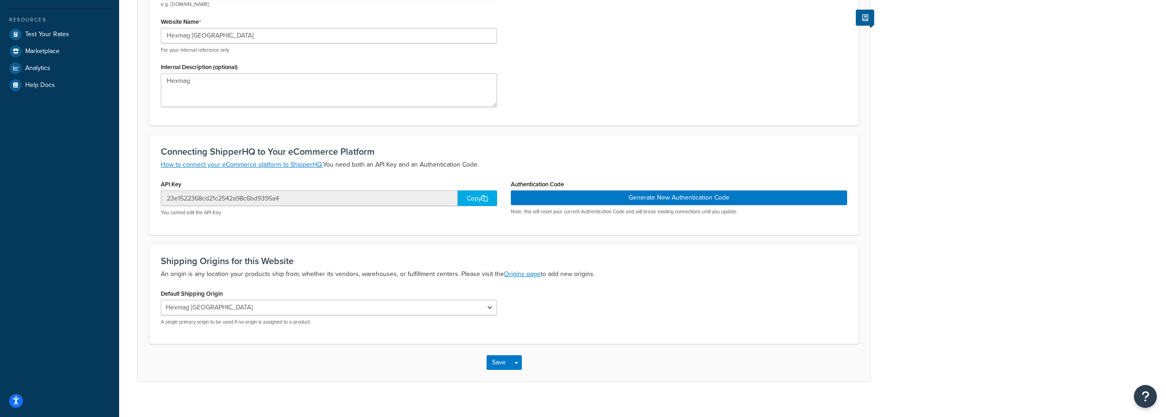
scroll to position [201, 0]
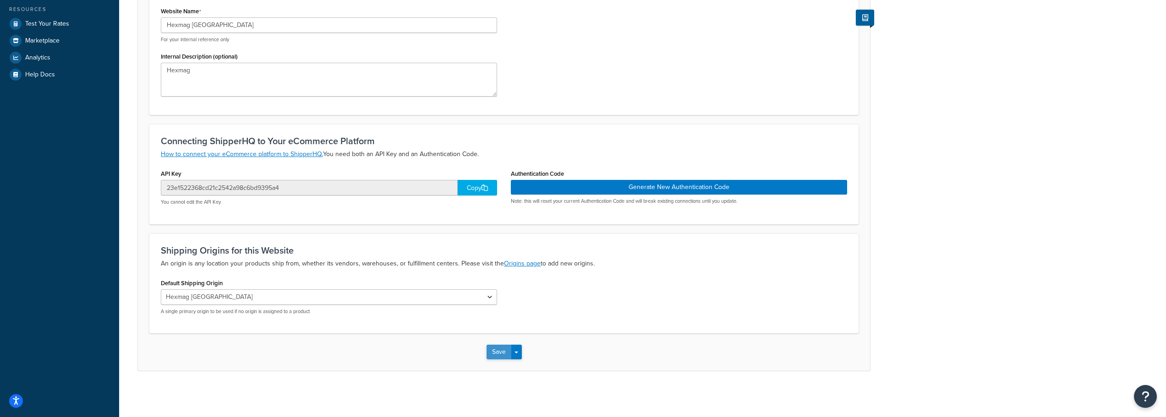
type input "[URL][DOMAIN_NAME]"
click at [491, 352] on button "Save" at bounding box center [498, 352] width 25 height 15
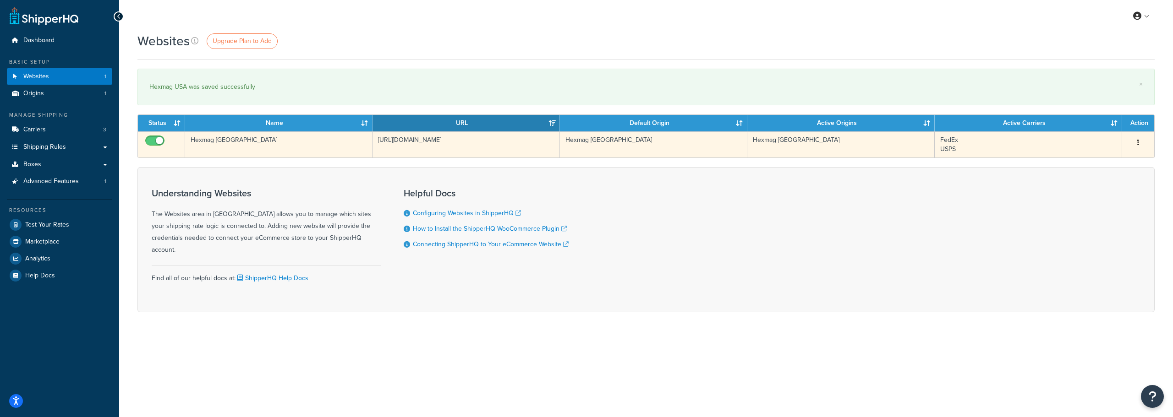
click at [617, 139] on td "Hexmag [GEOGRAPHIC_DATA]" at bounding box center [653, 144] width 187 height 26
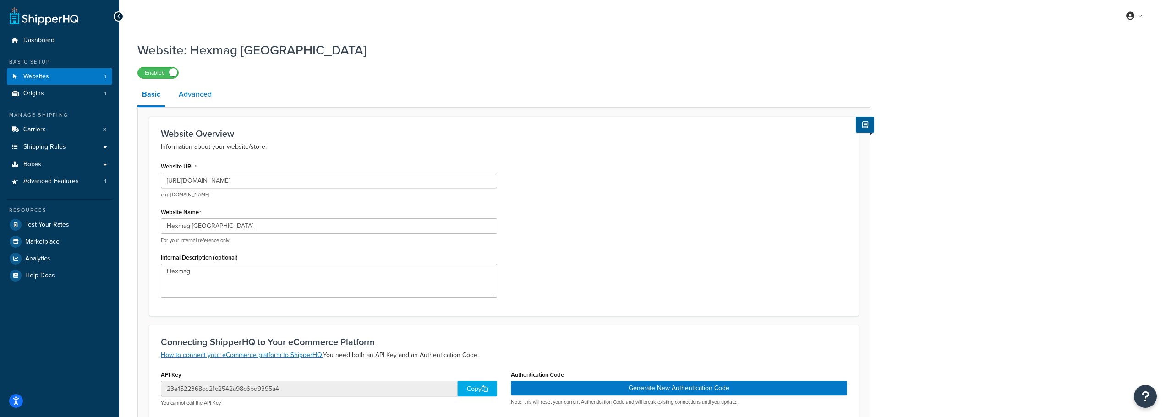
click at [208, 99] on link "Advanced" at bounding box center [195, 94] width 42 height 22
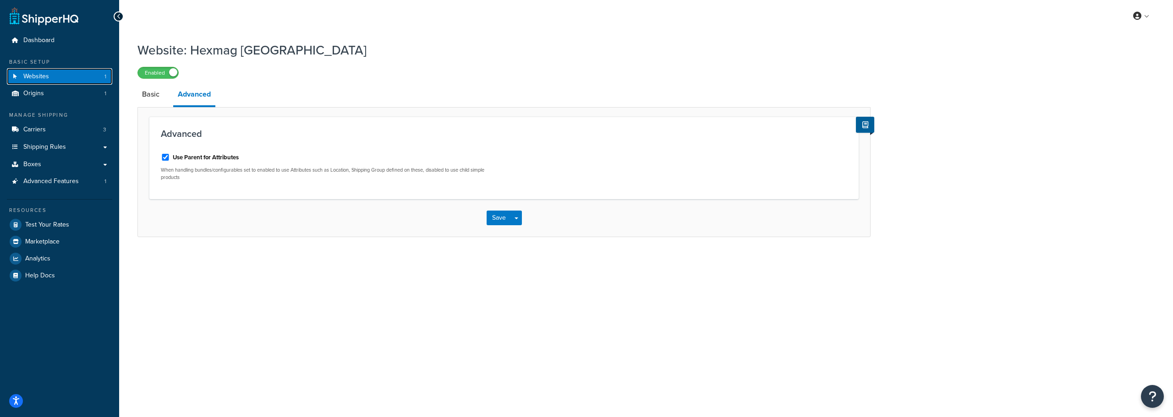
click at [37, 77] on span "Websites" at bounding box center [36, 77] width 26 height 8
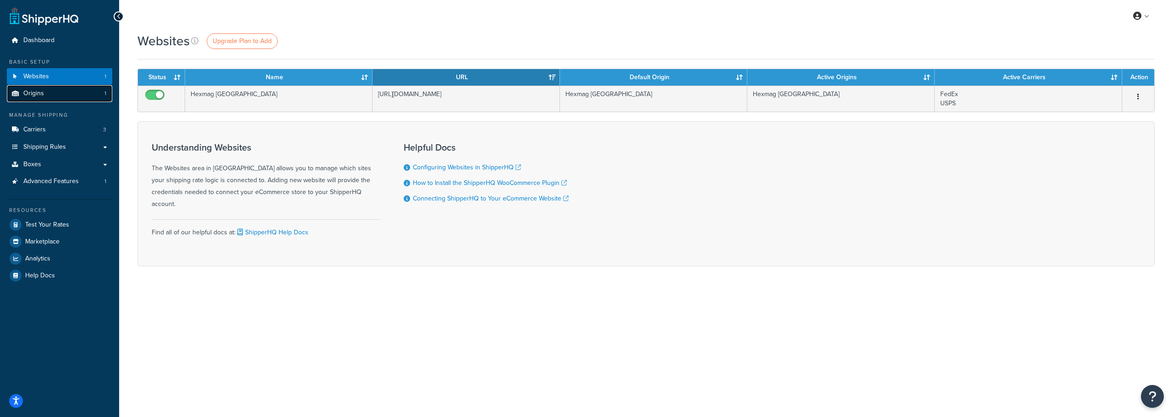
click at [30, 98] on link "Origins 1" at bounding box center [59, 93] width 105 height 17
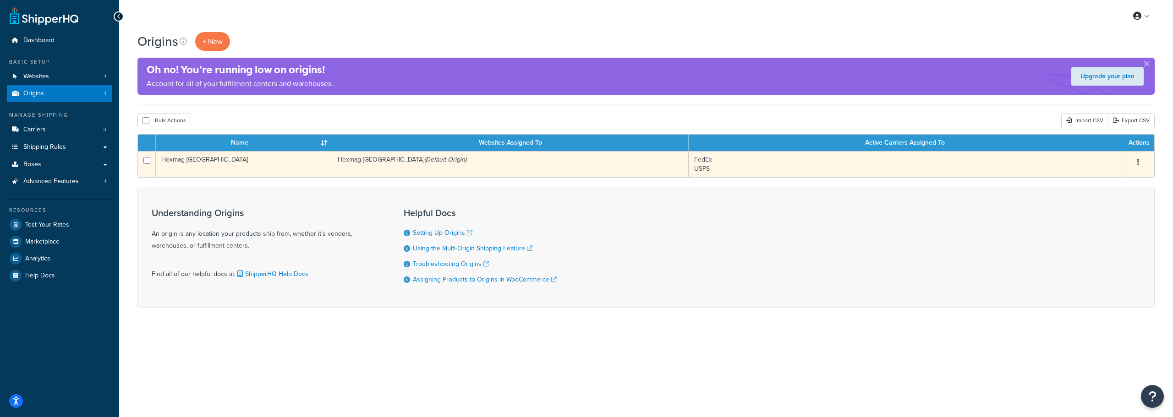
click at [433, 166] on td "Hexmag USA (Default Origin)" at bounding box center [510, 164] width 356 height 26
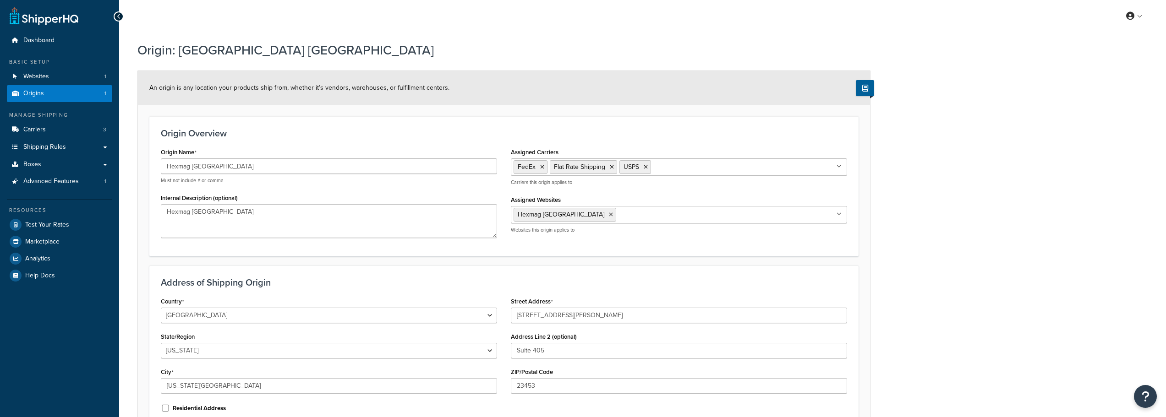
select select "46"
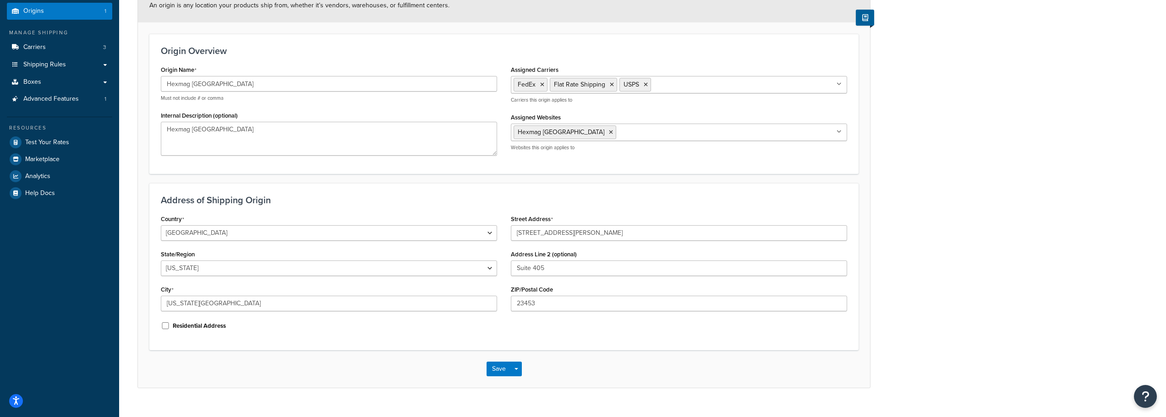
scroll to position [92, 0]
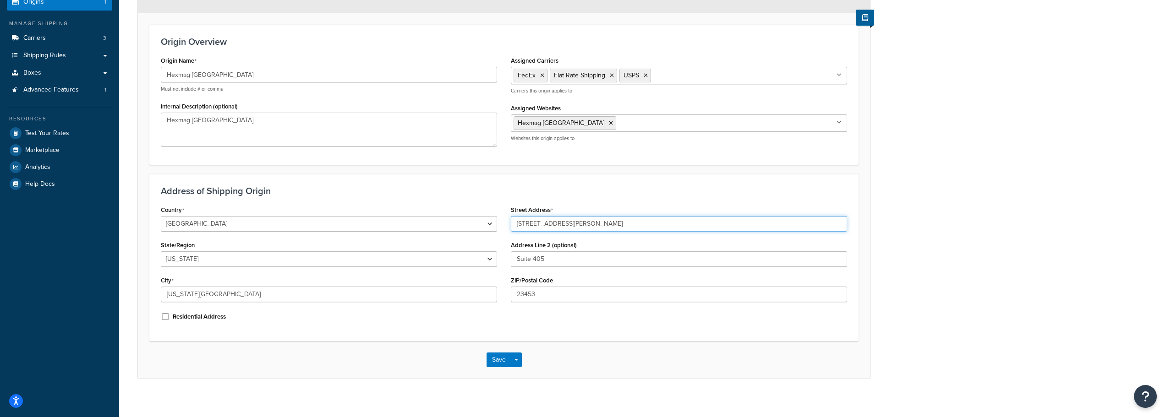
drag, startPoint x: 571, startPoint y: 227, endPoint x: 476, endPoint y: 227, distance: 95.3
click at [476, 227] on div "Country United States United Kingdom Afghanistan Åland Islands Albania Algeria …" at bounding box center [504, 266] width 700 height 126
type input "2809 Crusader Circle"
drag, startPoint x: 556, startPoint y: 258, endPoint x: 482, endPoint y: 255, distance: 73.8
click at [485, 256] on div "Country United States United Kingdom Afghanistan Åland Islands Albania Algeria …" at bounding box center [504, 266] width 700 height 126
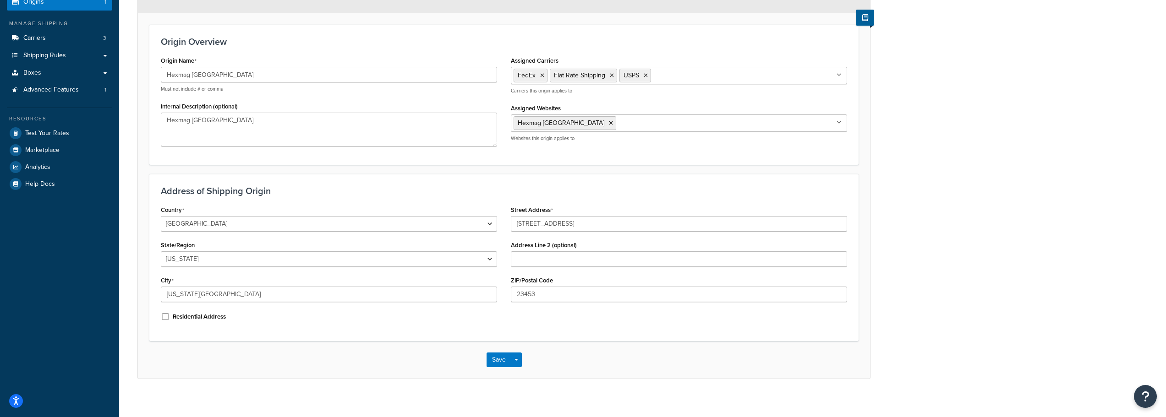
click at [602, 367] on div "Save Save Dropdown Save and Edit Save and Duplicate Save and Create New" at bounding box center [504, 360] width 732 height 38
click at [498, 363] on button "Save" at bounding box center [498, 360] width 25 height 15
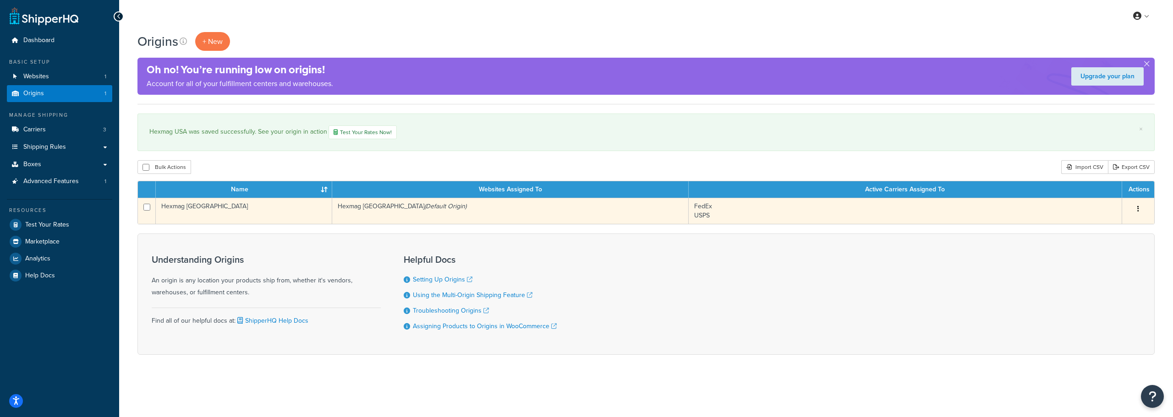
click at [468, 207] on td "Hexmag [GEOGRAPHIC_DATA] (Default Origin)" at bounding box center [510, 211] width 356 height 26
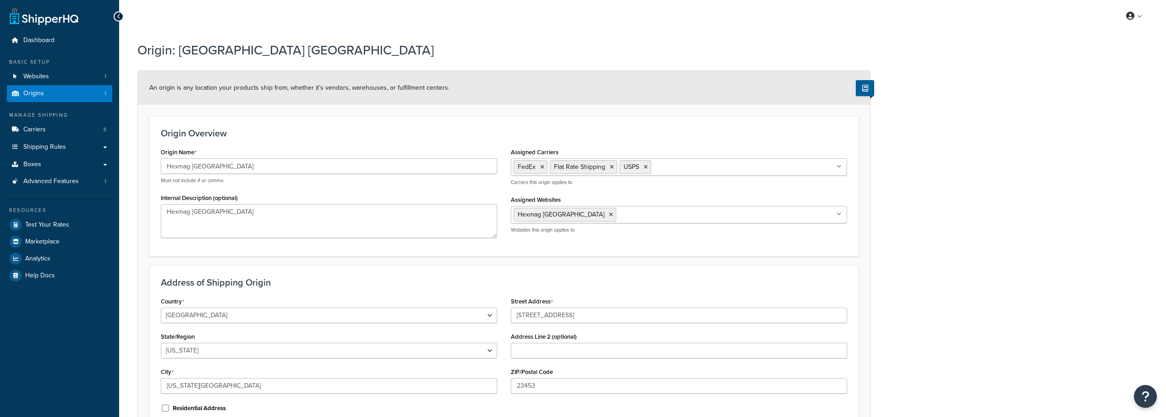
select select "46"
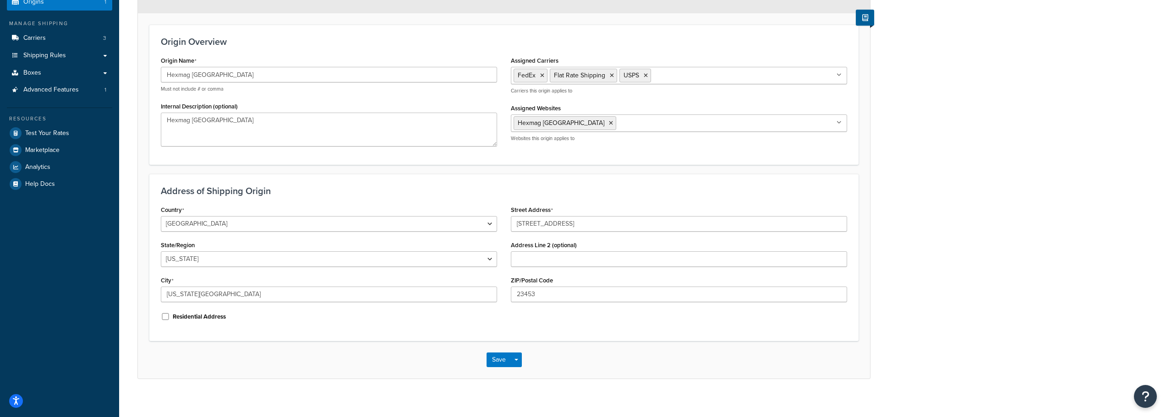
scroll to position [99, 0]
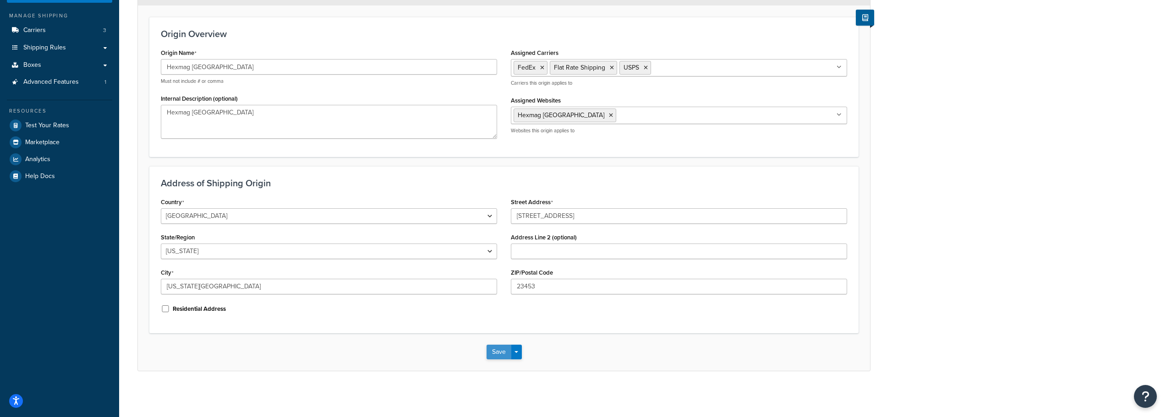
click at [496, 351] on button "Save" at bounding box center [498, 352] width 25 height 15
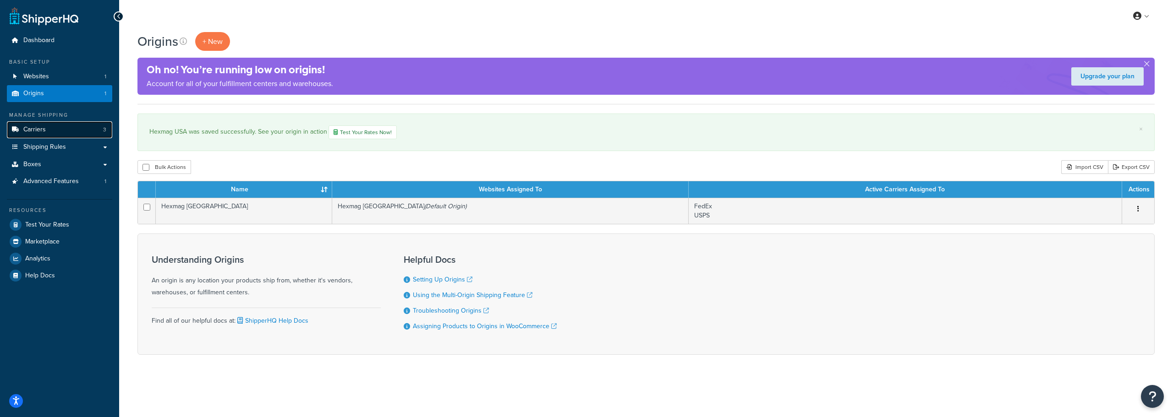
click at [39, 132] on span "Carriers" at bounding box center [34, 130] width 22 height 8
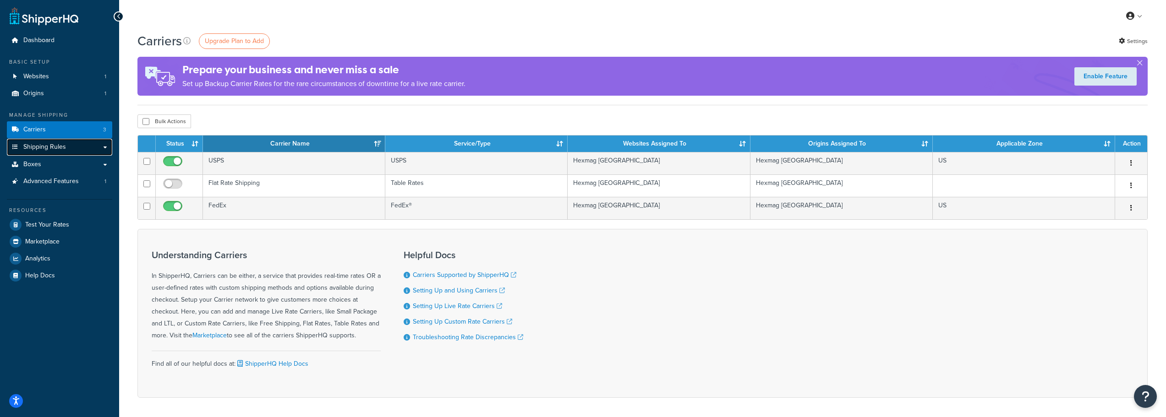
click at [35, 143] on span "Shipping Rules" at bounding box center [44, 147] width 43 height 8
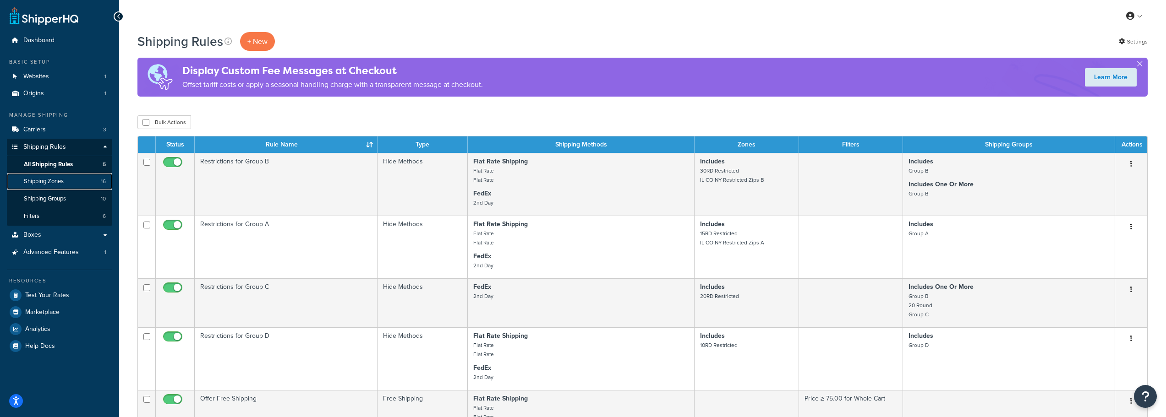
click at [54, 184] on span "Shipping Zones" at bounding box center [44, 182] width 40 height 8
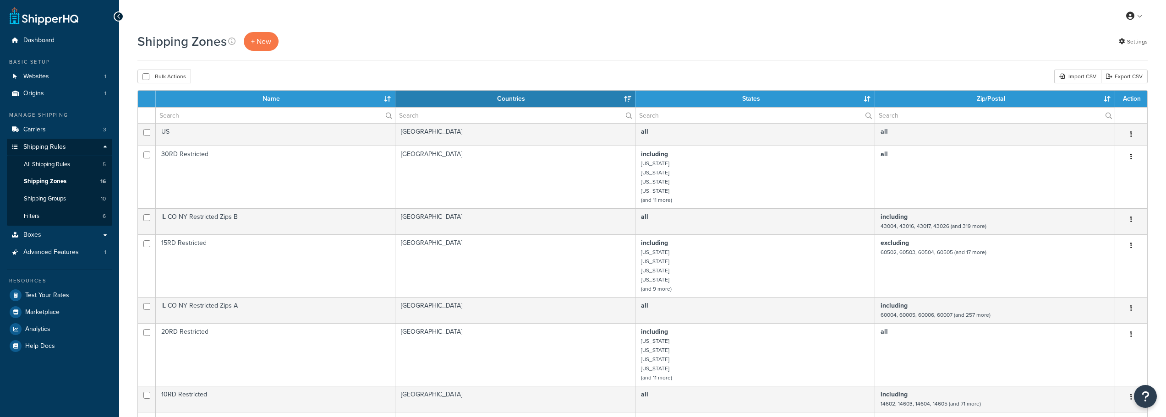
select select "15"
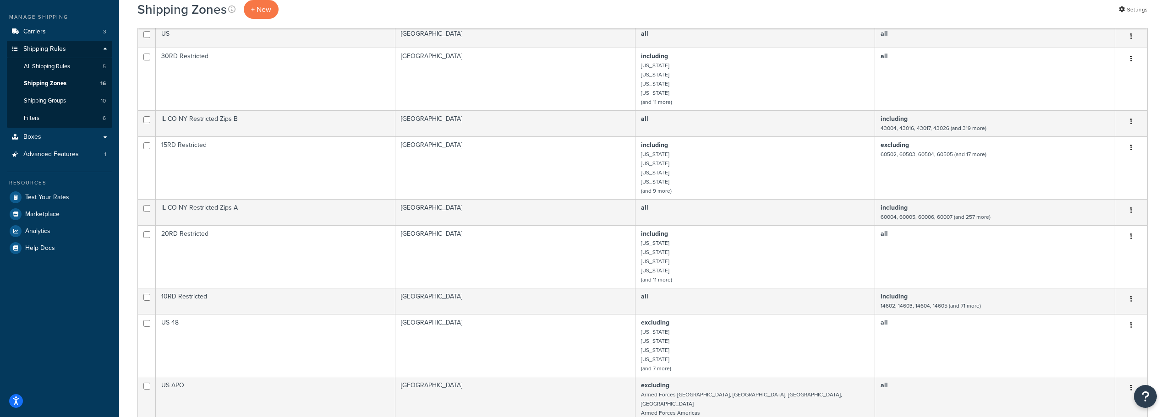
scroll to position [46, 0]
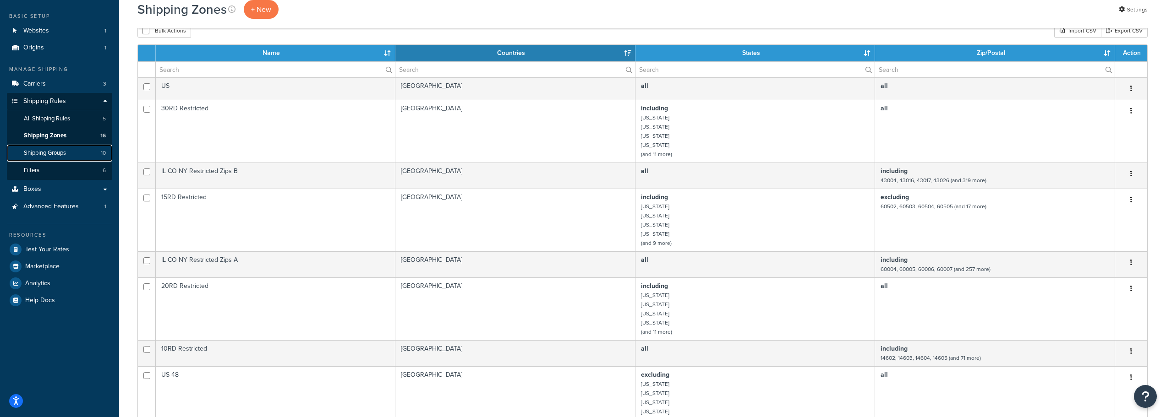
click at [35, 156] on span "Shipping Groups" at bounding box center [45, 153] width 42 height 8
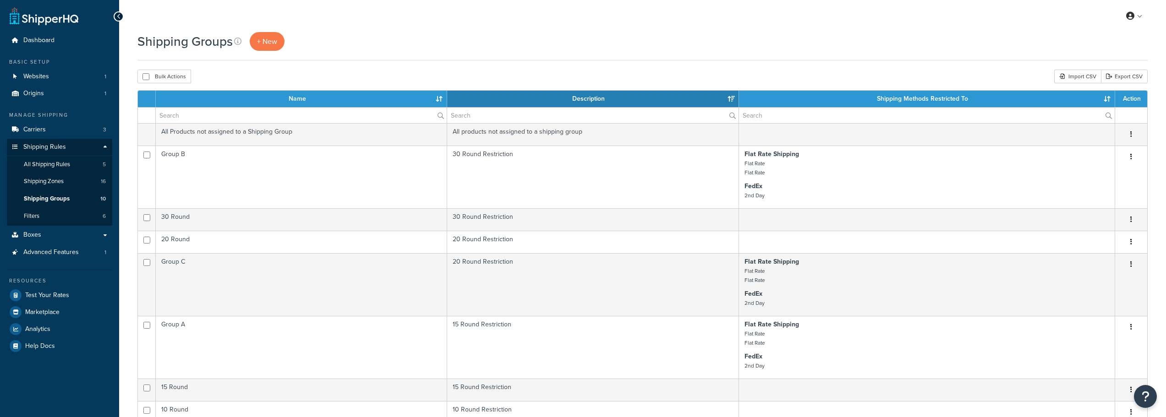
select select "15"
click at [380, 53] on div "Shipping Groups + New" at bounding box center [642, 46] width 1010 height 28
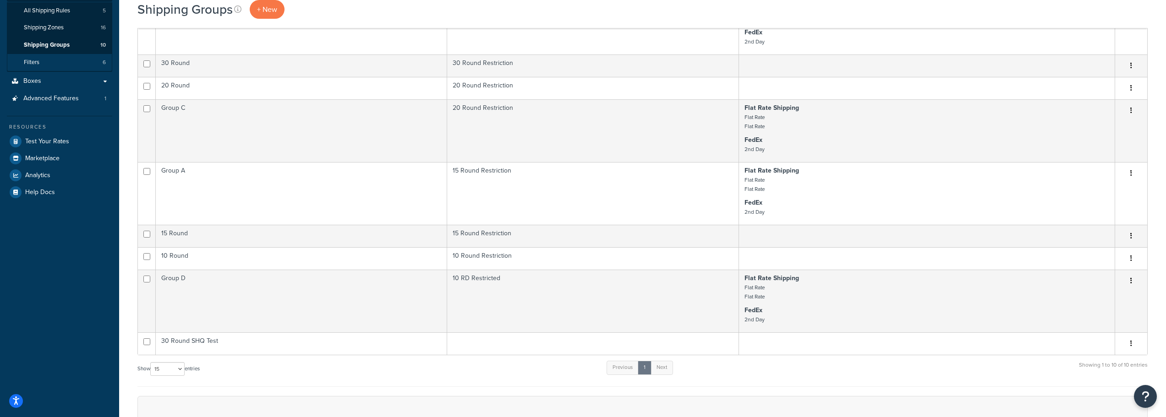
scroll to position [137, 0]
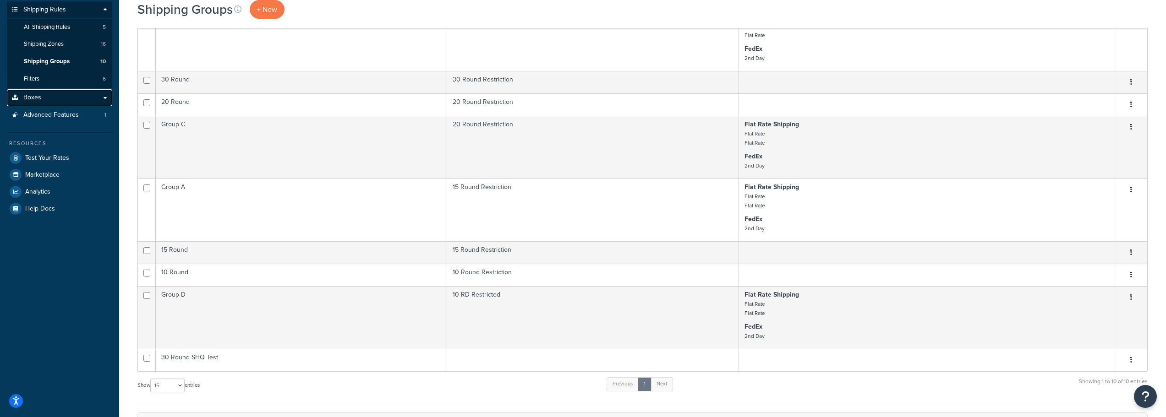
click at [40, 95] on span "Boxes" at bounding box center [32, 98] width 18 height 8
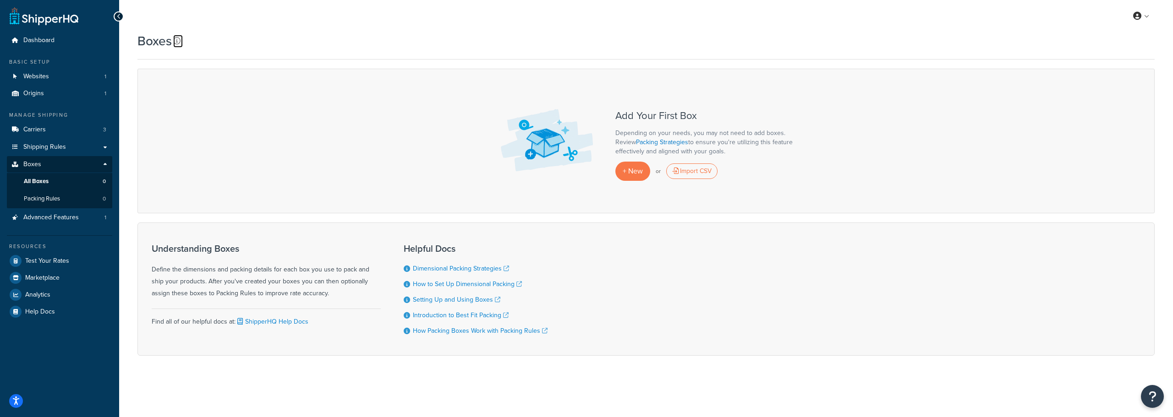
click at [175, 43] on icon at bounding box center [176, 40] width 7 height 7
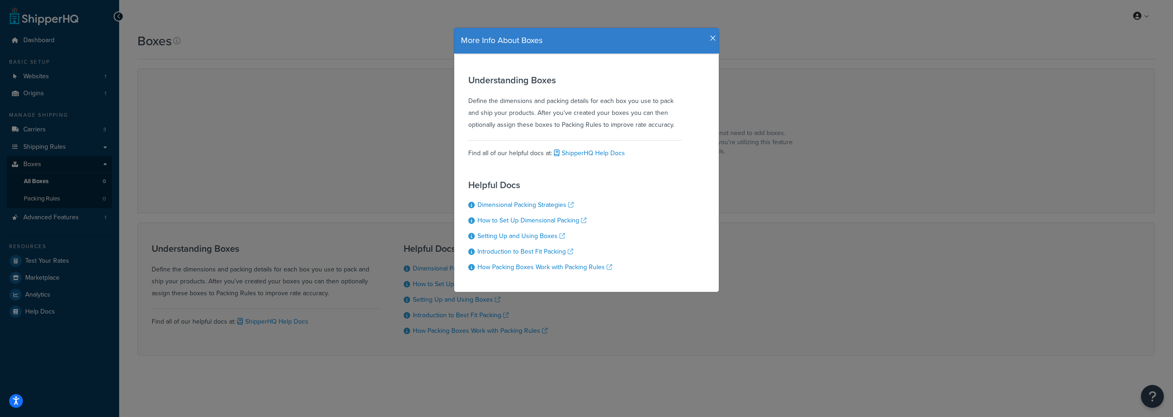
drag, startPoint x: 463, startPoint y: 98, endPoint x: 673, endPoint y: 124, distance: 211.9
click at [673, 124] on div "Understanding Boxes Define the dimensions and packing details for each box you …" at bounding box center [586, 173] width 265 height 238
click at [628, 203] on div "Understanding Boxes Define the dimensions and packing details for each box you …" at bounding box center [586, 173] width 265 height 238
drag, startPoint x: 467, startPoint y: 79, endPoint x: 680, endPoint y: 126, distance: 218.3
click at [680, 126] on div "Understanding Boxes Define the dimensions and packing details for each box you …" at bounding box center [586, 173] width 265 height 238
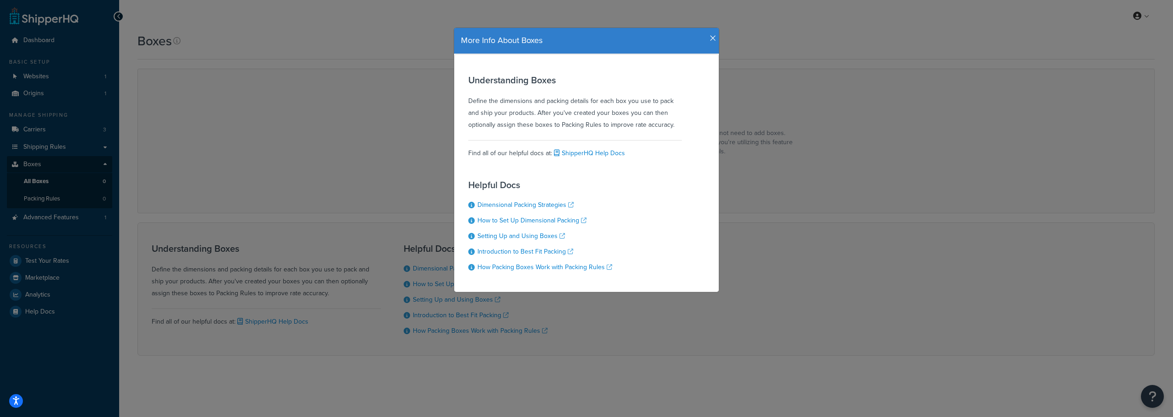
click at [687, 121] on div "Understanding Boxes Define the dimensions and packing details for each box you …" at bounding box center [586, 173] width 265 height 238
drag, startPoint x: 465, startPoint y: 101, endPoint x: 689, endPoint y: 125, distance: 225.7
click at [689, 125] on div "Understanding Boxes Define the dimensions and packing details for each box you …" at bounding box center [586, 173] width 265 height 238
click at [673, 123] on div "Understanding Boxes Define the dimensions and packing details for each box you …" at bounding box center [574, 103] width 213 height 56
drag, startPoint x: 465, startPoint y: 80, endPoint x: 678, endPoint y: 120, distance: 216.4
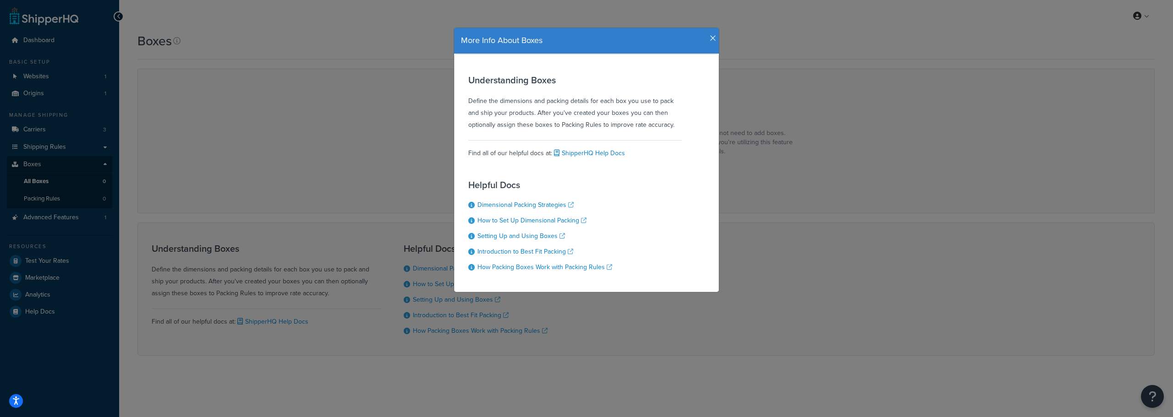
click at [678, 120] on div "Understanding Boxes Define the dimensions and packing details for each box you …" at bounding box center [574, 103] width 213 height 56
click at [505, 117] on div "Understanding Boxes Define the dimensions and packing details for each box you …" at bounding box center [574, 103] width 213 height 56
drag, startPoint x: 465, startPoint y: 79, endPoint x: 680, endPoint y: 125, distance: 219.2
click at [680, 125] on div "Understanding Boxes Define the dimensions and packing details for each box you …" at bounding box center [586, 173] width 265 height 238
click at [712, 38] on div "More Info About Boxes" at bounding box center [586, 41] width 265 height 26
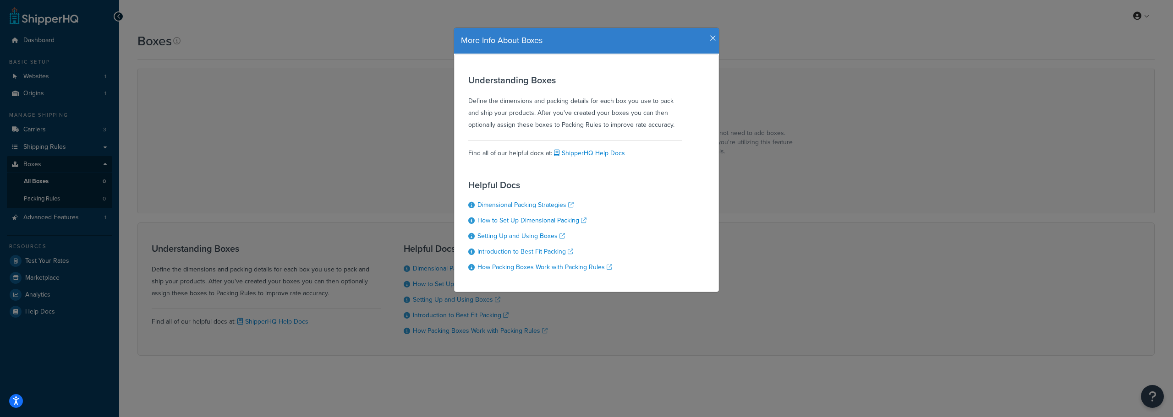
click at [710, 39] on icon "button" at bounding box center [713, 38] width 6 height 8
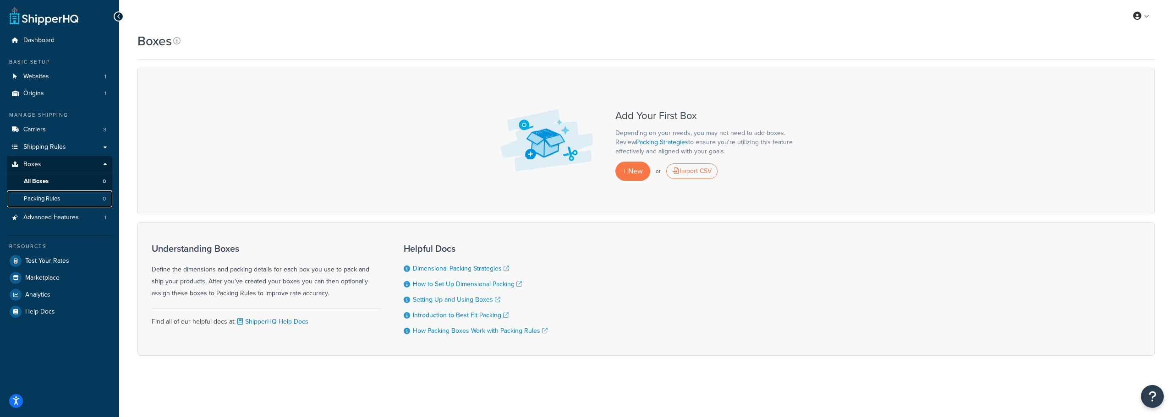
click at [49, 198] on span "Packing Rules" at bounding box center [42, 199] width 36 height 8
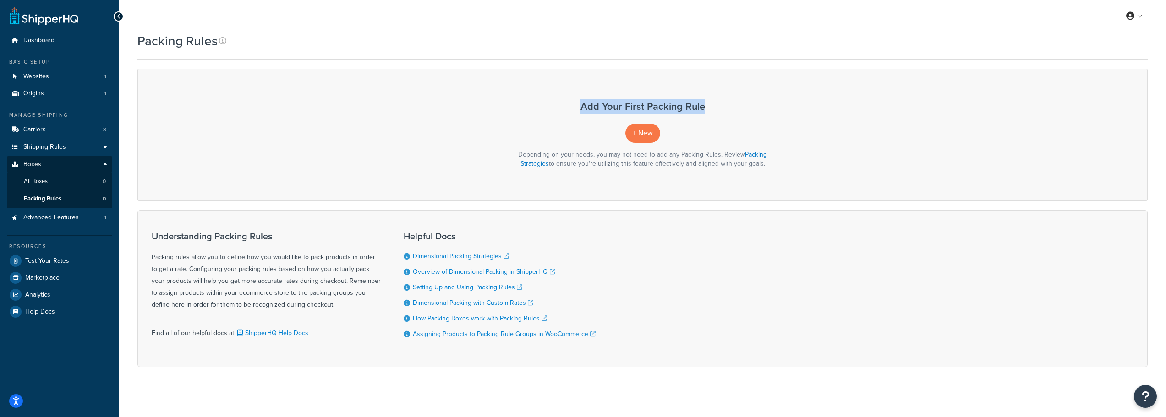
drag, startPoint x: 577, startPoint y: 101, endPoint x: 732, endPoint y: 105, distance: 154.9
click at [732, 105] on h3 "Add Your First Packing Rule" at bounding box center [642, 106] width 991 height 11
click at [720, 111] on h3 "Add Your First Packing Rule" at bounding box center [642, 106] width 991 height 11
click at [65, 219] on span "Advanced Features" at bounding box center [50, 218] width 55 height 8
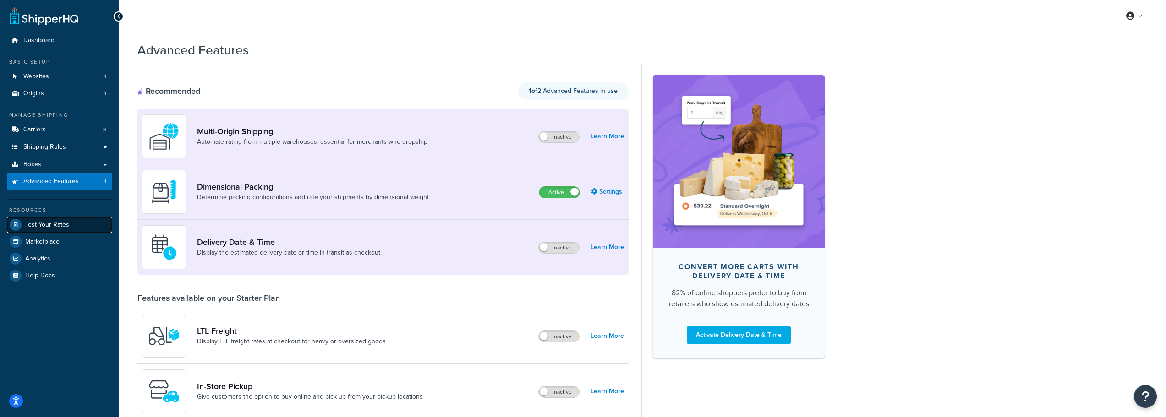
click at [52, 222] on span "Test Your Rates" at bounding box center [47, 225] width 44 height 8
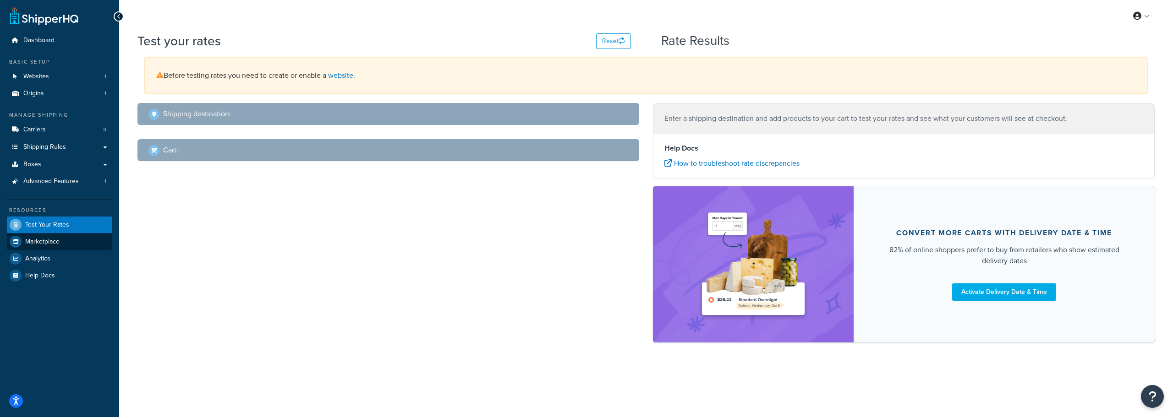
select select "TX"
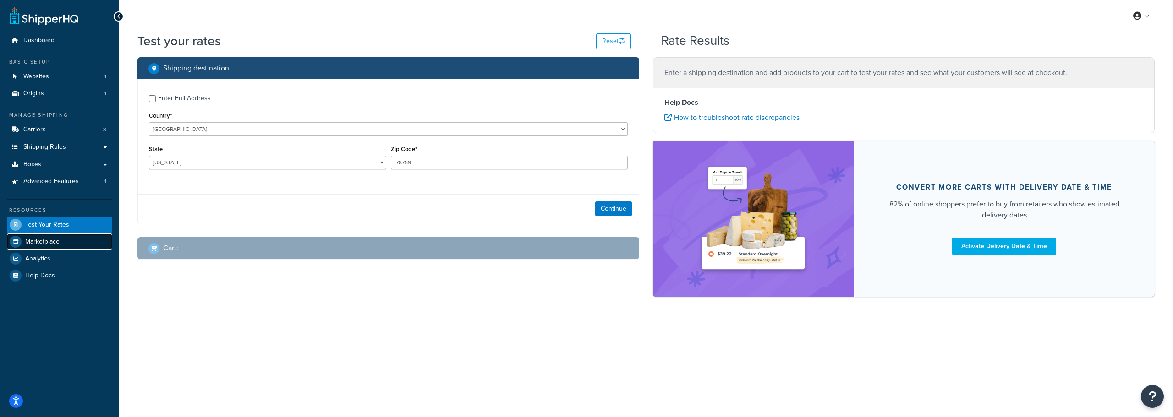
click at [50, 243] on span "Marketplace" at bounding box center [42, 242] width 34 height 8
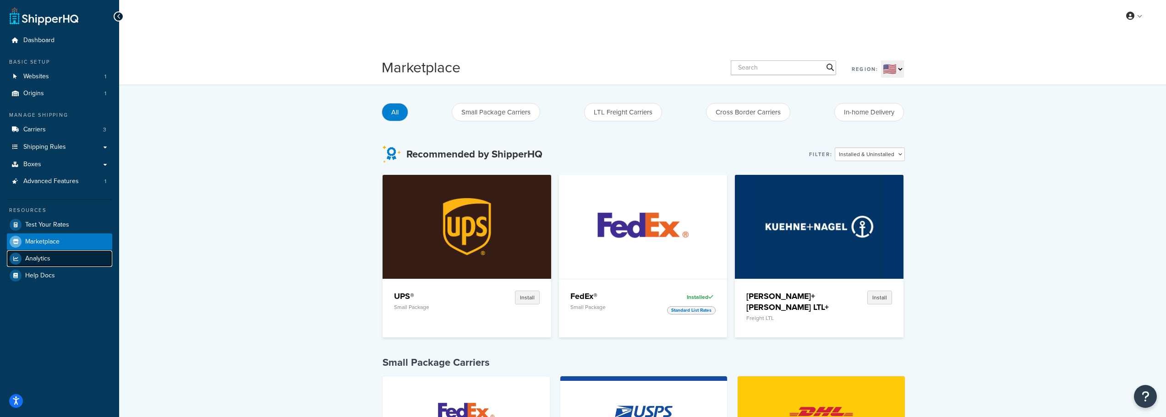
click at [49, 264] on link "Analytics" at bounding box center [59, 259] width 105 height 16
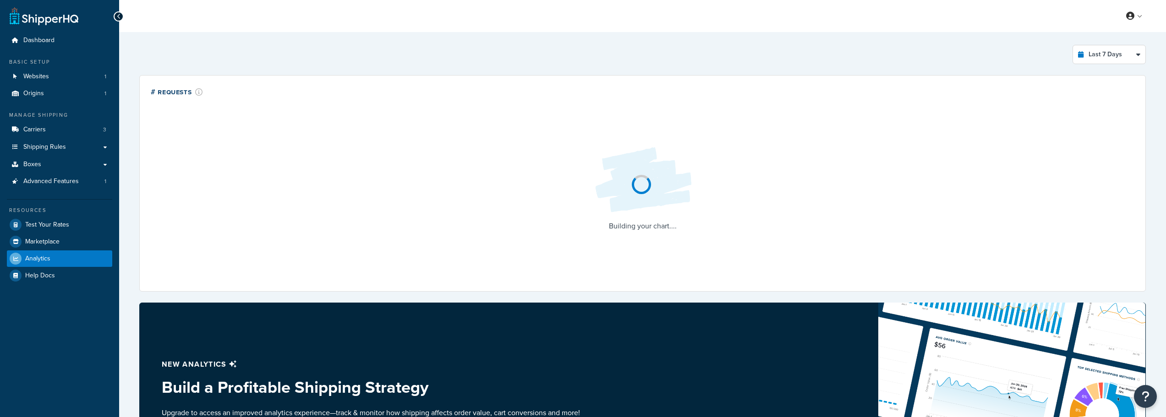
select select "last_7_days"
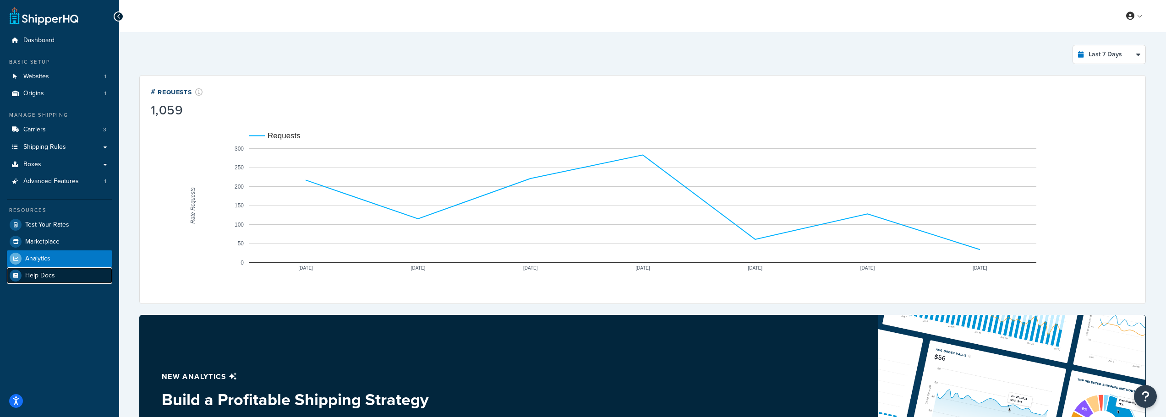
click at [65, 280] on link "Help Docs" at bounding box center [59, 276] width 105 height 16
click at [40, 87] on link "Origins 1" at bounding box center [59, 93] width 105 height 17
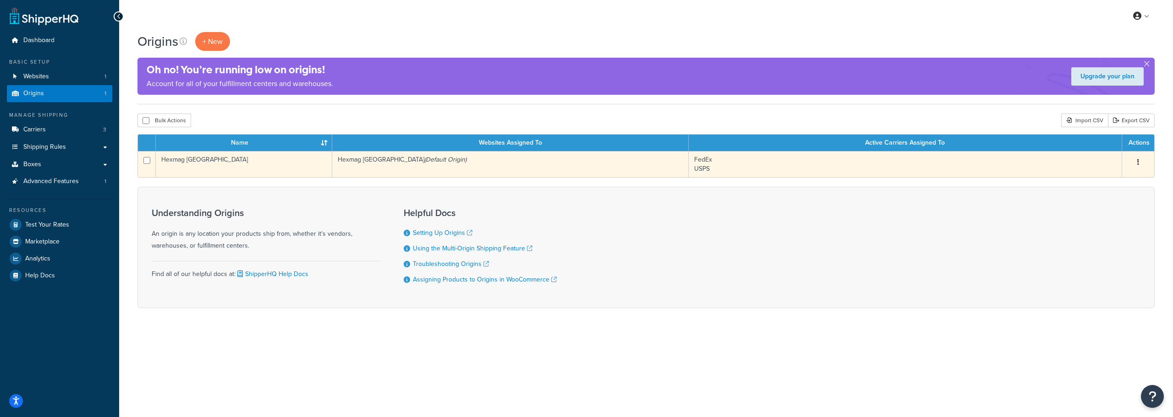
click at [241, 166] on td "Hexmag [GEOGRAPHIC_DATA]" at bounding box center [244, 164] width 176 height 26
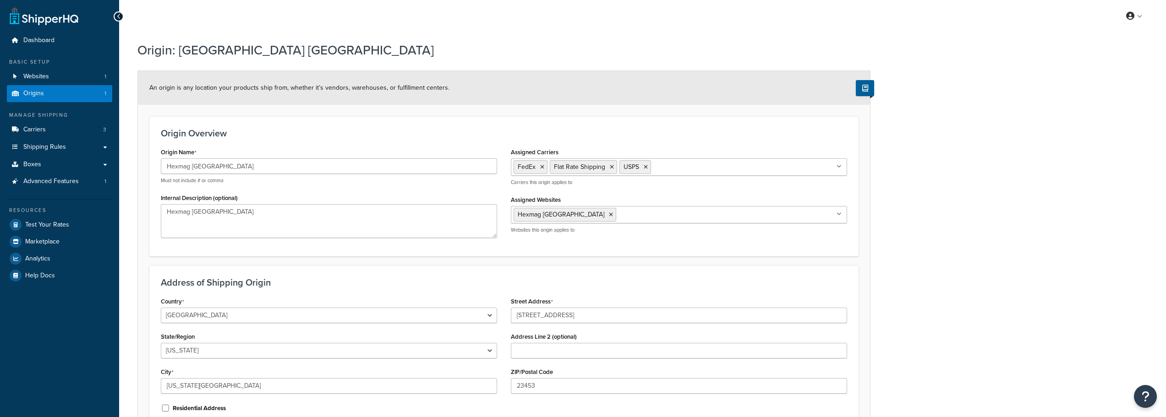
select select "46"
click at [611, 169] on icon at bounding box center [612, 166] width 4 height 5
click at [897, 167] on div "Origin: Hexmag USA An origin is any location your products ship from, whether i…" at bounding box center [642, 265] width 1047 height 457
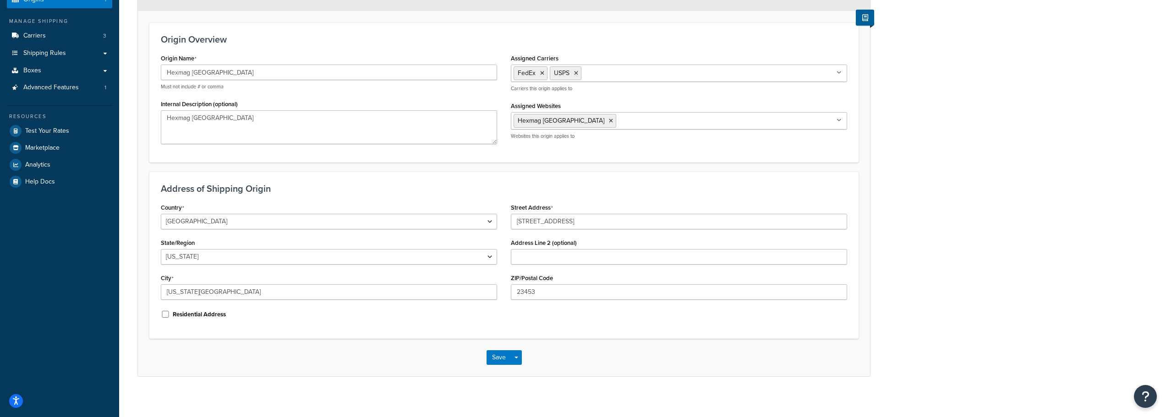
scroll to position [99, 0]
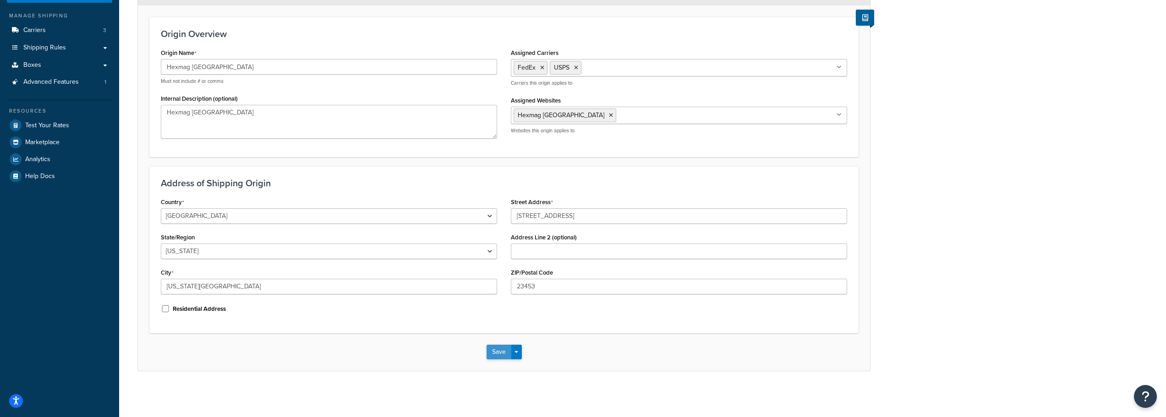
click at [500, 353] on button "Save" at bounding box center [498, 352] width 25 height 15
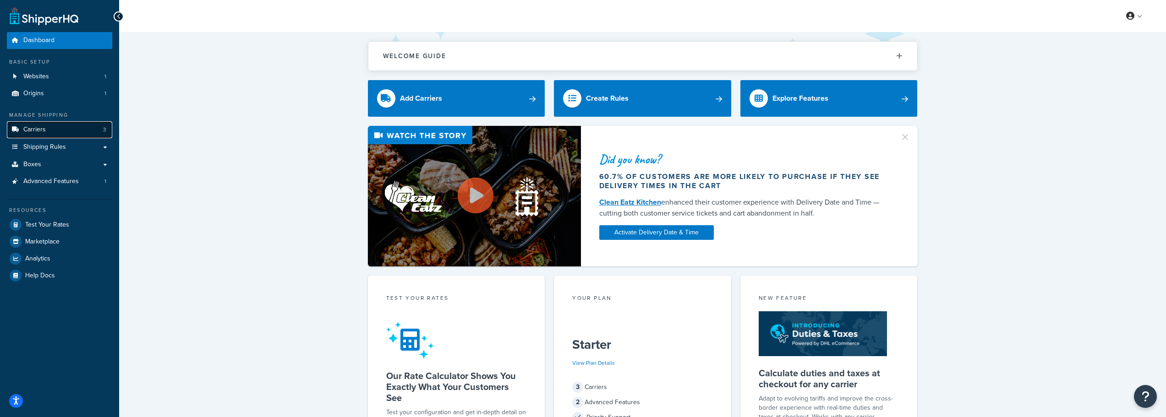
click at [49, 136] on link "Carriers 3" at bounding box center [59, 129] width 105 height 17
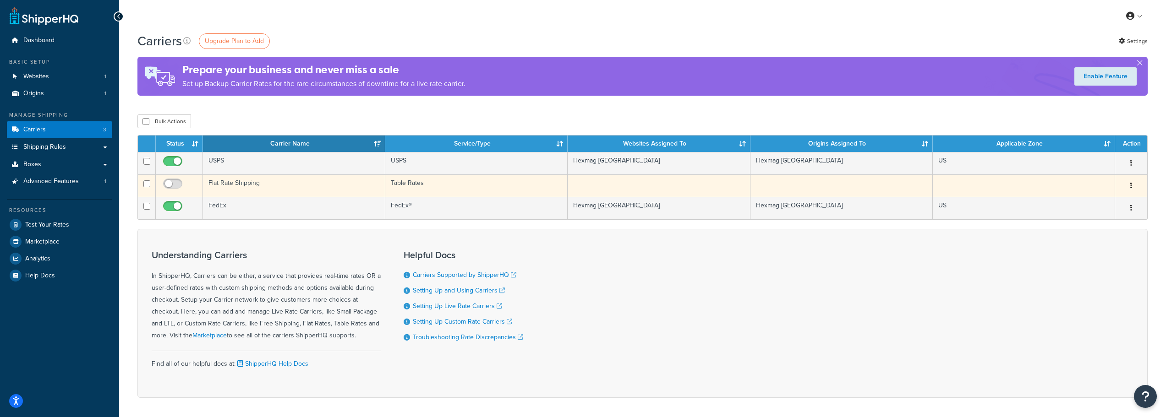
click at [227, 180] on td "Flat Rate Shipping" at bounding box center [294, 186] width 182 height 22
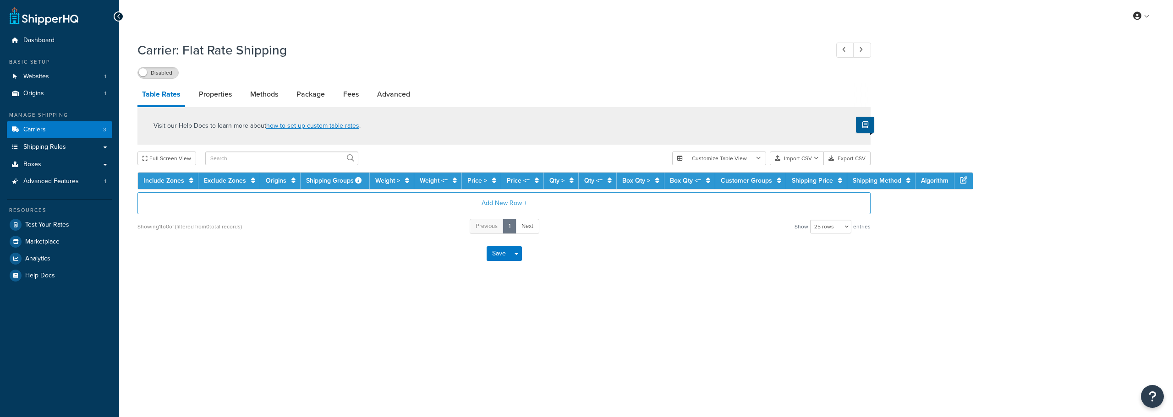
select select "25"
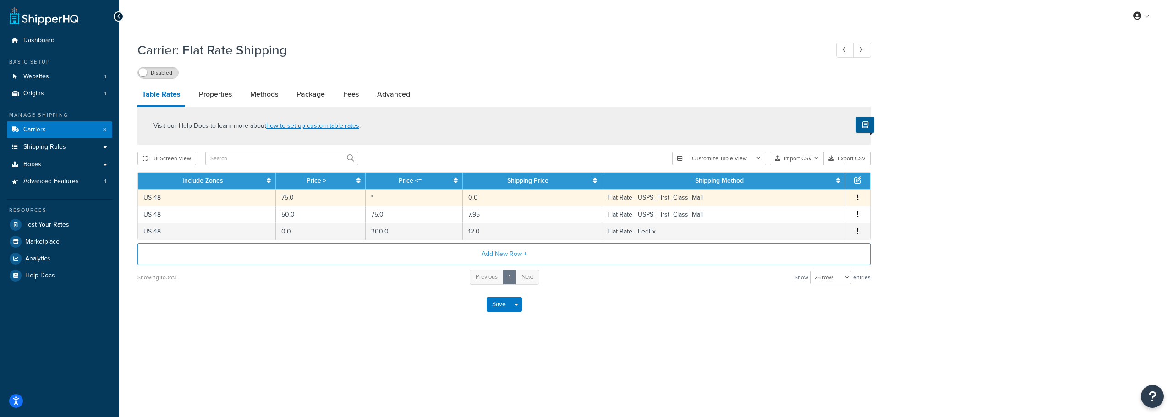
click at [719, 195] on td "Flat Rate - USPS_First_Class_Mail" at bounding box center [723, 197] width 243 height 17
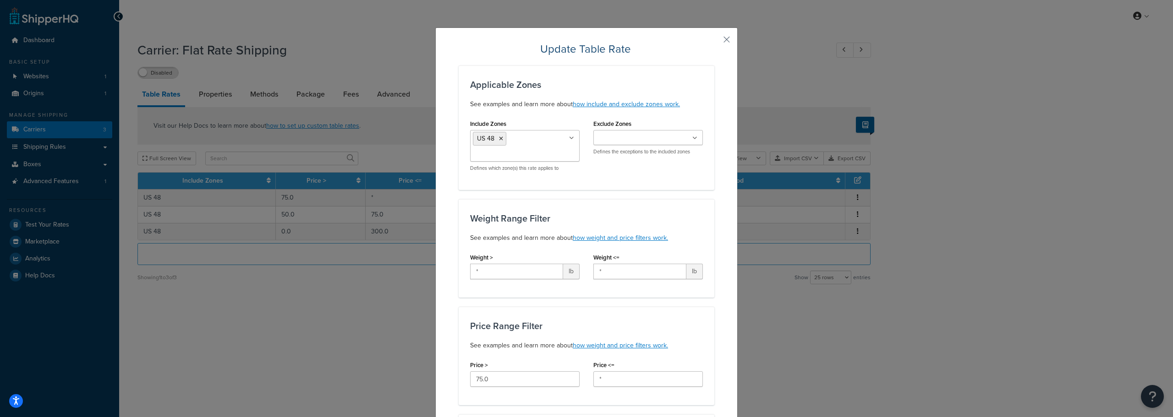
click at [699, 139] on ul at bounding box center [647, 137] width 109 height 15
click at [694, 75] on div "Applicable Zones See examples and learn more about how include and exclude zone…" at bounding box center [587, 128] width 256 height 125
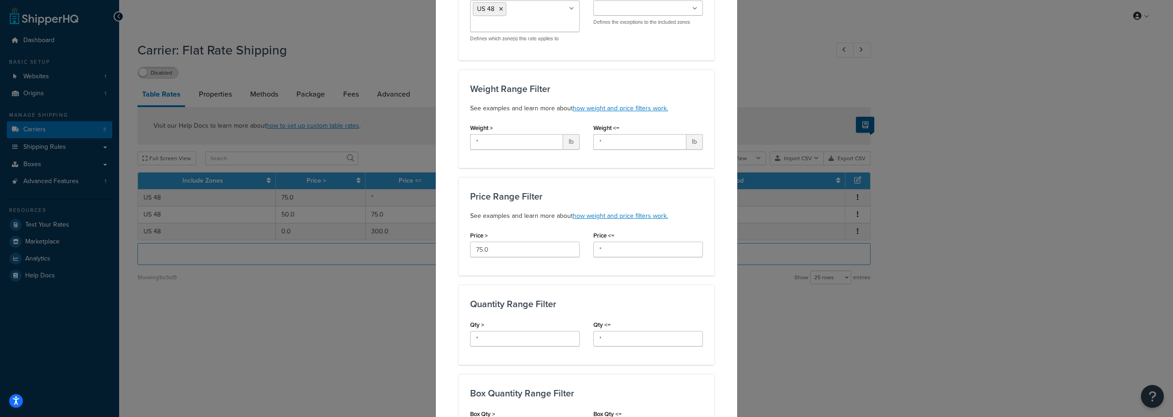
scroll to position [137, 0]
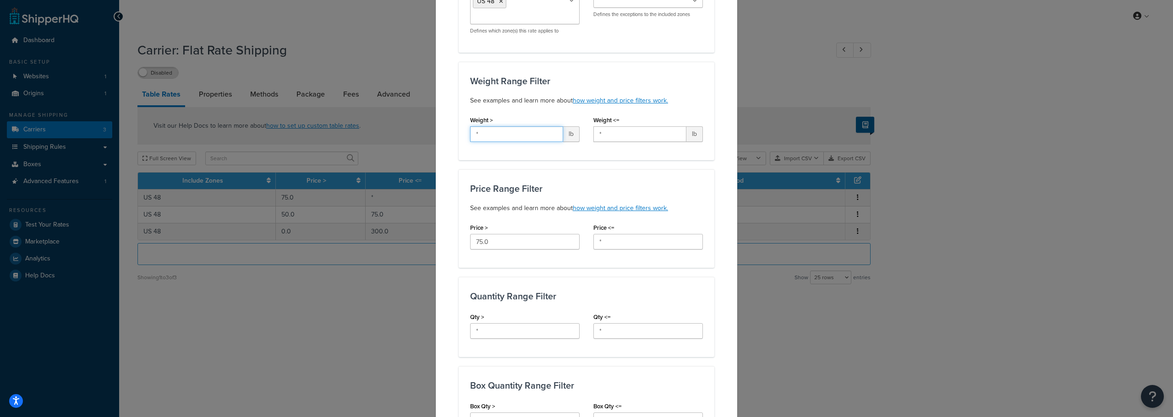
click at [521, 135] on input "*" at bounding box center [516, 134] width 93 height 16
click at [580, 103] on link "how weight and price filters work." at bounding box center [620, 101] width 95 height 10
click at [485, 139] on input "*" at bounding box center [516, 134] width 93 height 16
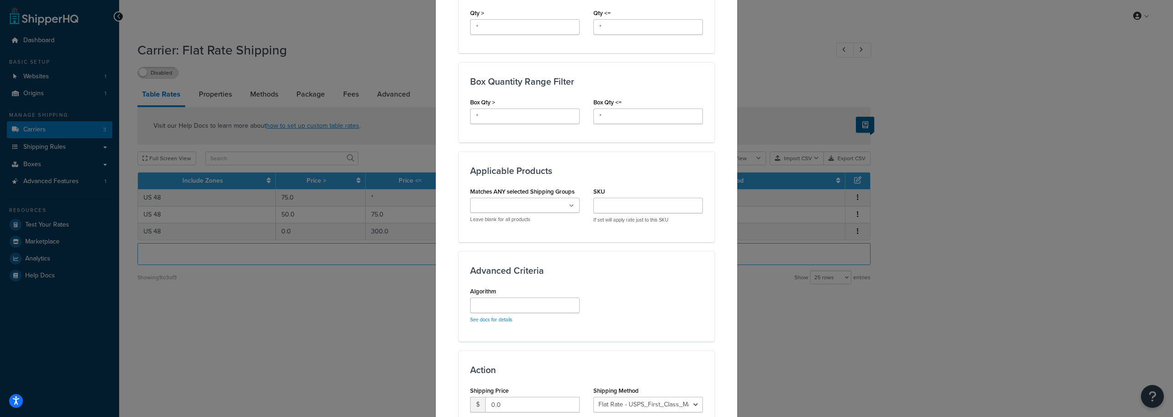
scroll to position [458, 0]
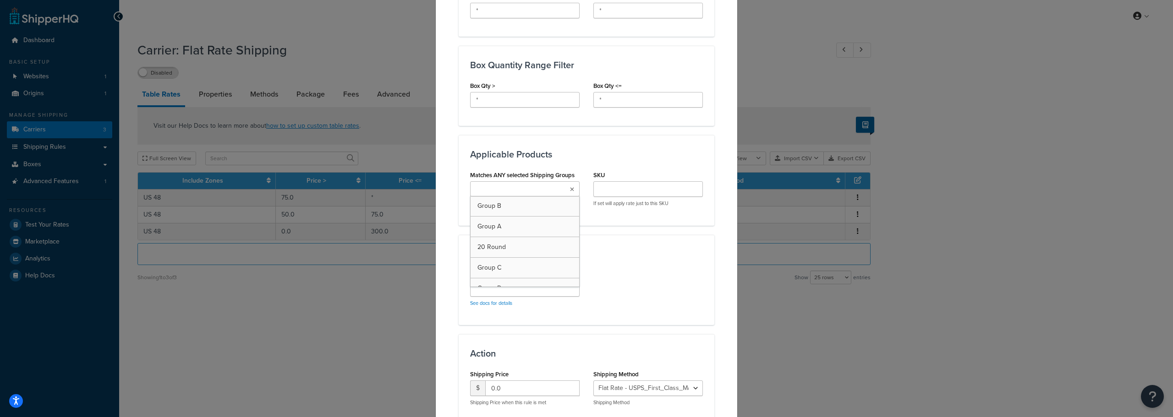
click at [570, 188] on icon at bounding box center [572, 189] width 4 height 5
click at [569, 188] on icon at bounding box center [571, 189] width 5 height 5
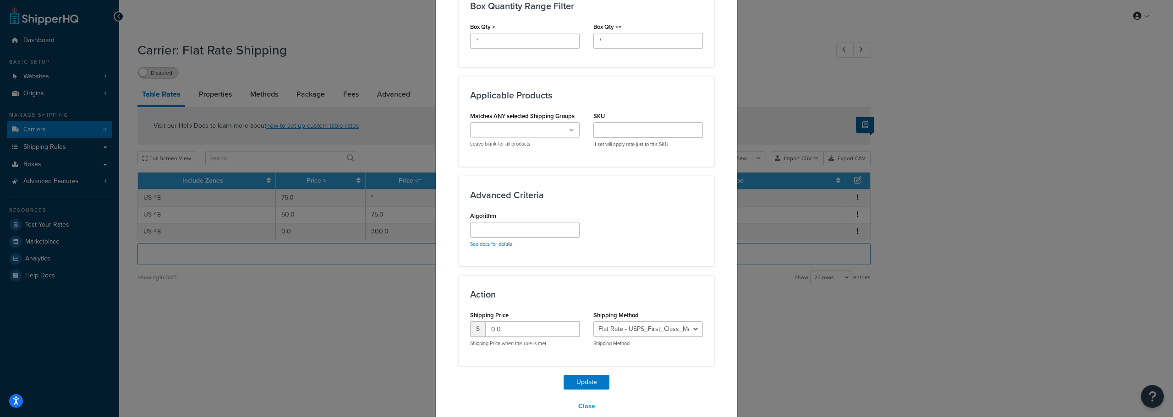
scroll to position [533, 0]
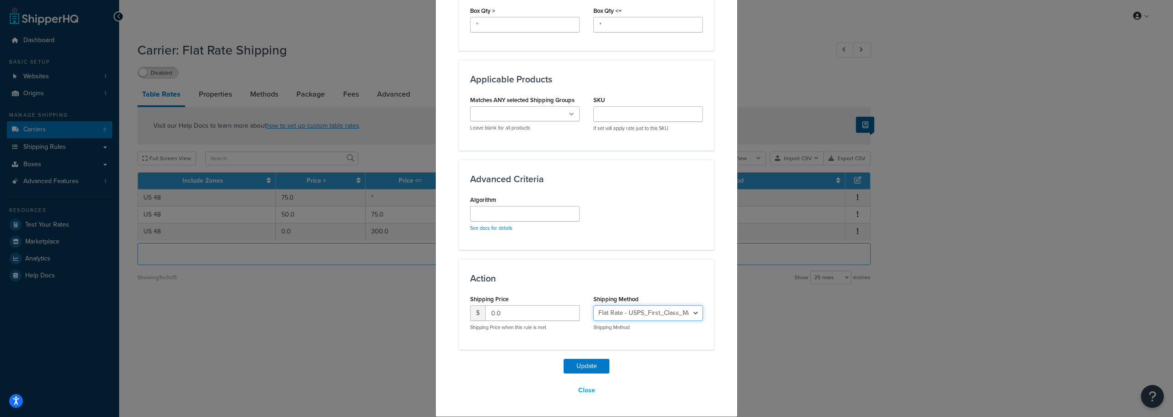
click at [615, 315] on select "Flat Rate - USPS_First_Class_Mail Flat Rate - FedEx" at bounding box center [647, 314] width 109 height 16
click at [615, 311] on select "Flat Rate - USPS_First_Class_Mail Flat Rate - FedEx" at bounding box center [647, 314] width 109 height 16
click at [510, 317] on input "0.0" at bounding box center [532, 314] width 94 height 16
drag, startPoint x: 504, startPoint y: 312, endPoint x: 486, endPoint y: 315, distance: 18.5
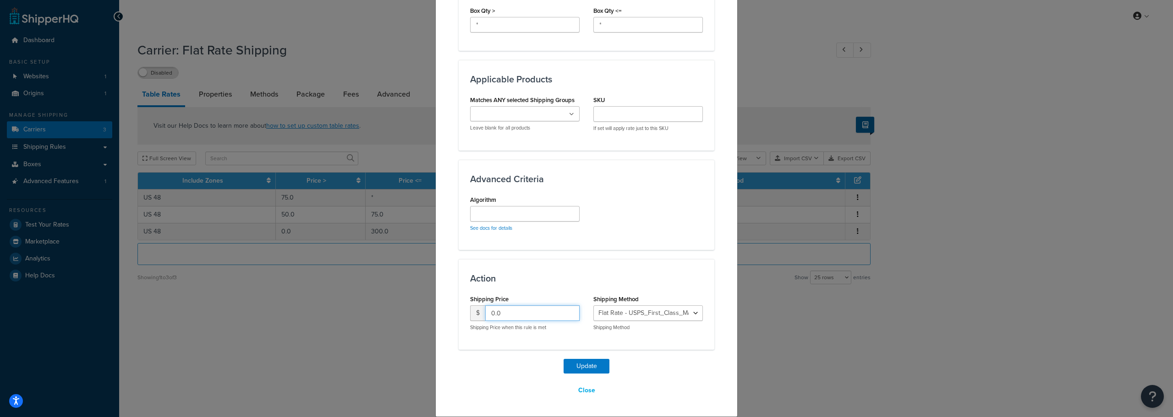
click at [486, 315] on input "0.0" at bounding box center [532, 314] width 94 height 16
click at [575, 393] on button "Close" at bounding box center [586, 391] width 29 height 16
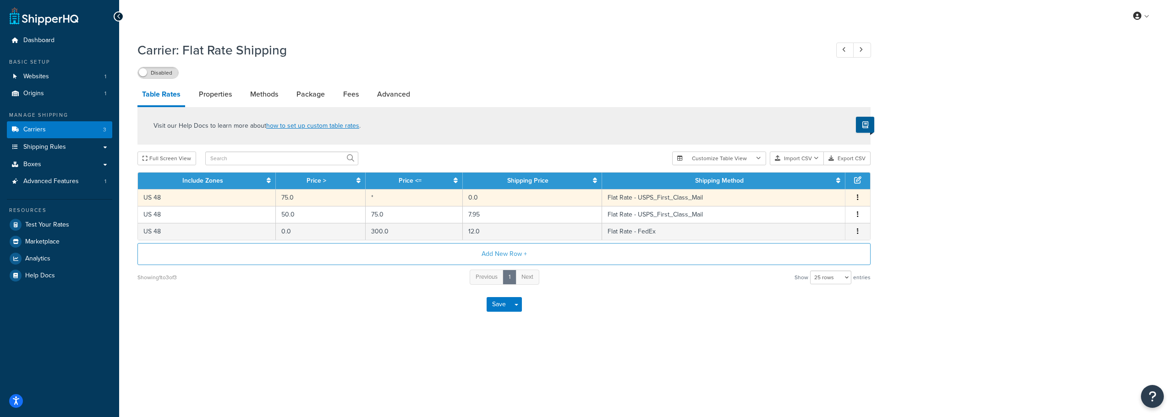
click at [856, 197] on button "button" at bounding box center [857, 198] width 7 height 10
click at [816, 183] on div "Edit" at bounding box center [810, 179] width 65 height 19
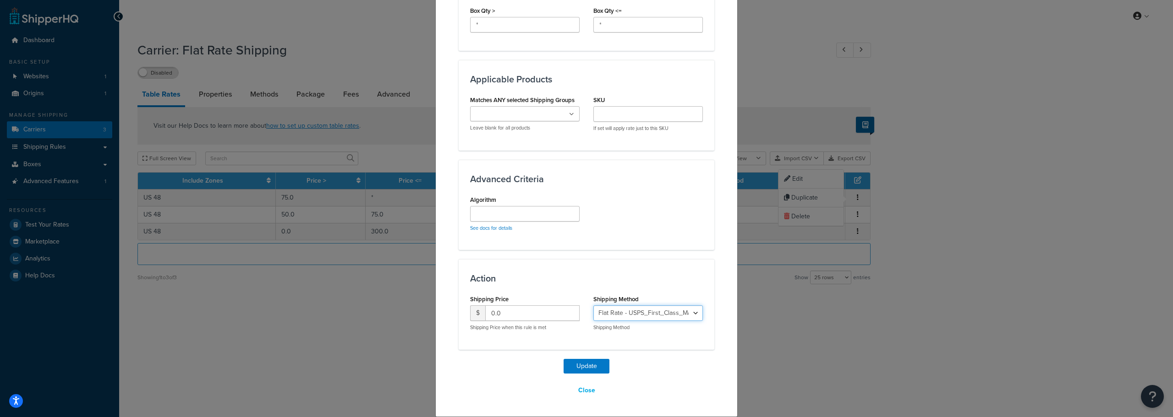
click at [637, 311] on select "Flat Rate - USPS_First_Class_Mail Flat Rate - FedEx" at bounding box center [647, 314] width 109 height 16
click at [661, 279] on h3 "Action" at bounding box center [586, 278] width 233 height 10
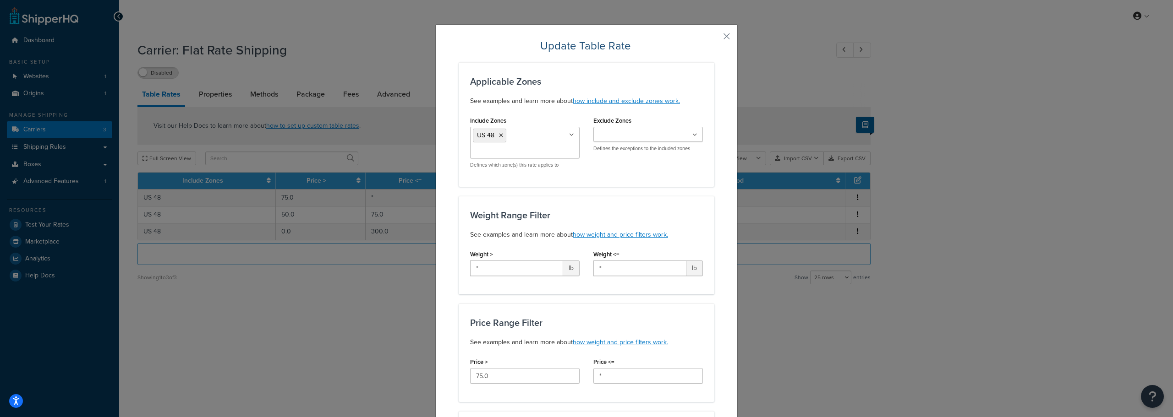
scroll to position [0, 0]
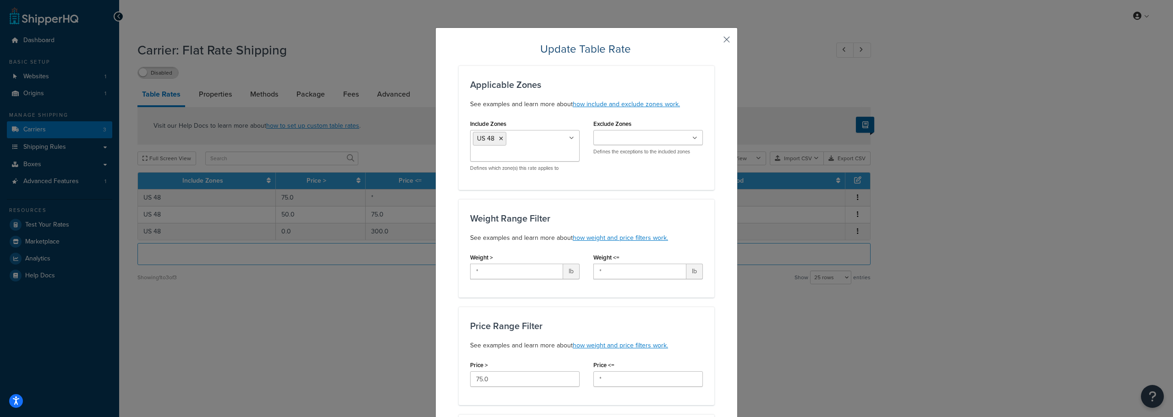
click at [714, 42] on button "button" at bounding box center [713, 43] width 2 height 2
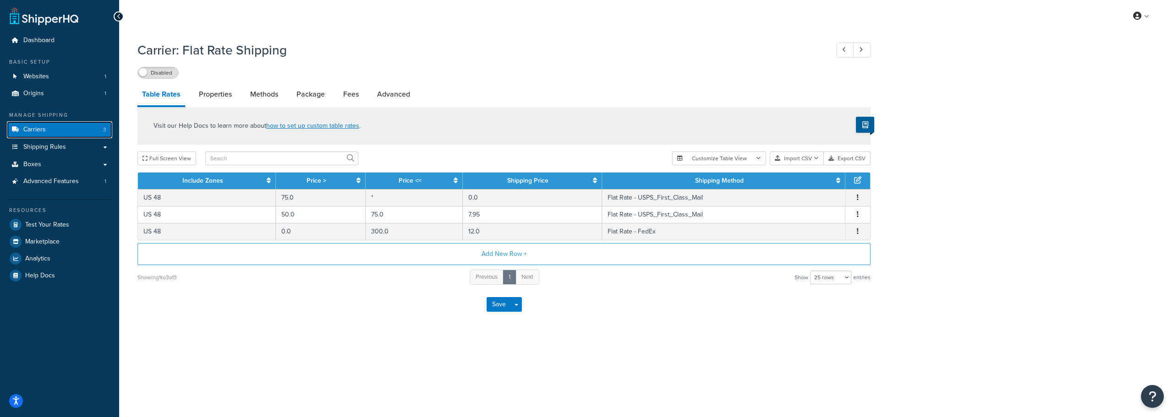
click at [48, 137] on link "Carriers 3" at bounding box center [59, 129] width 105 height 17
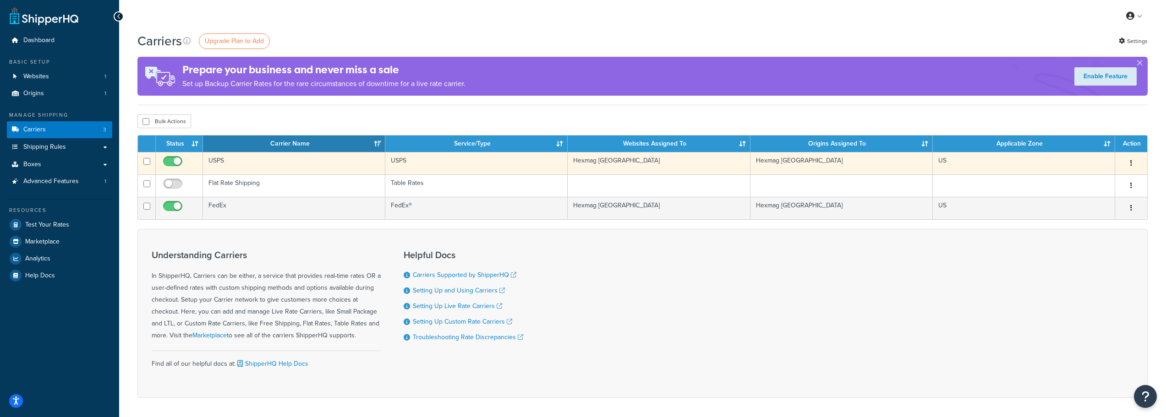
click at [245, 163] on td "USPS" at bounding box center [294, 163] width 182 height 22
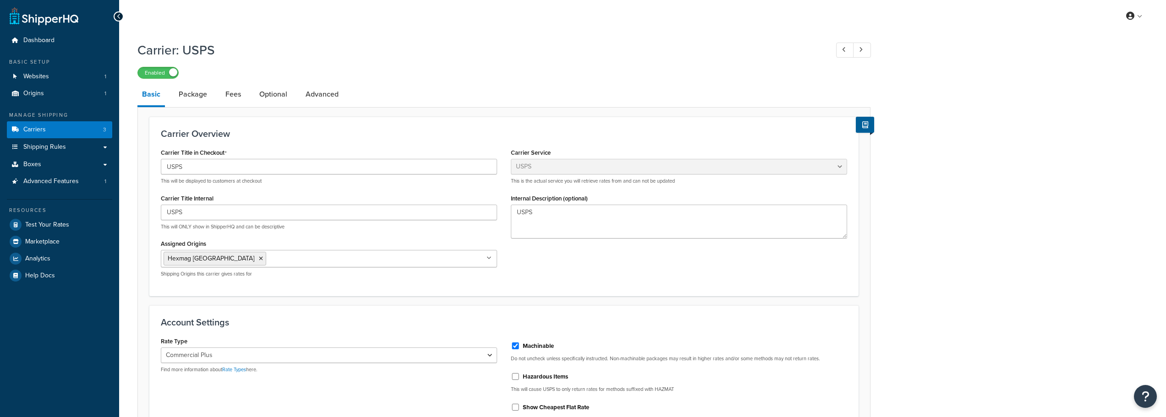
select select "usps"
select select "PLUS"
click at [57, 129] on link "Carriers 3" at bounding box center [59, 129] width 105 height 17
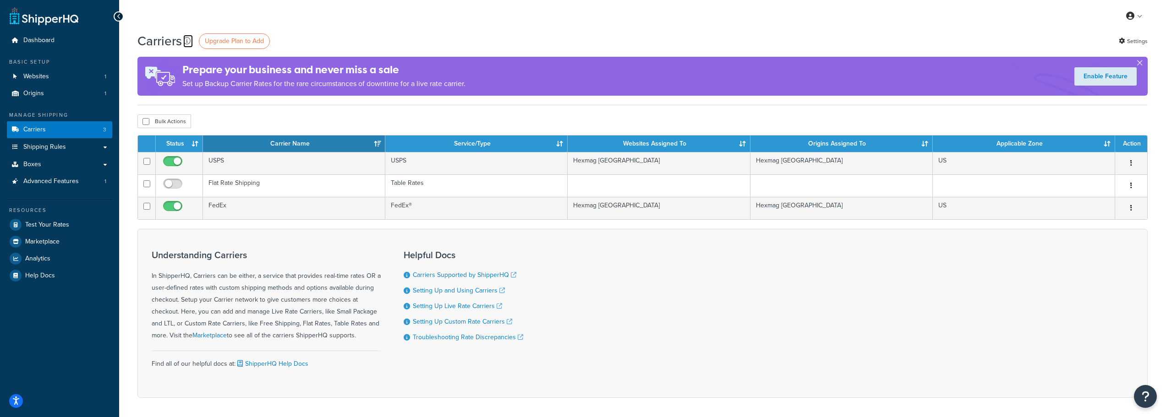
click at [186, 41] on icon at bounding box center [186, 40] width 7 height 7
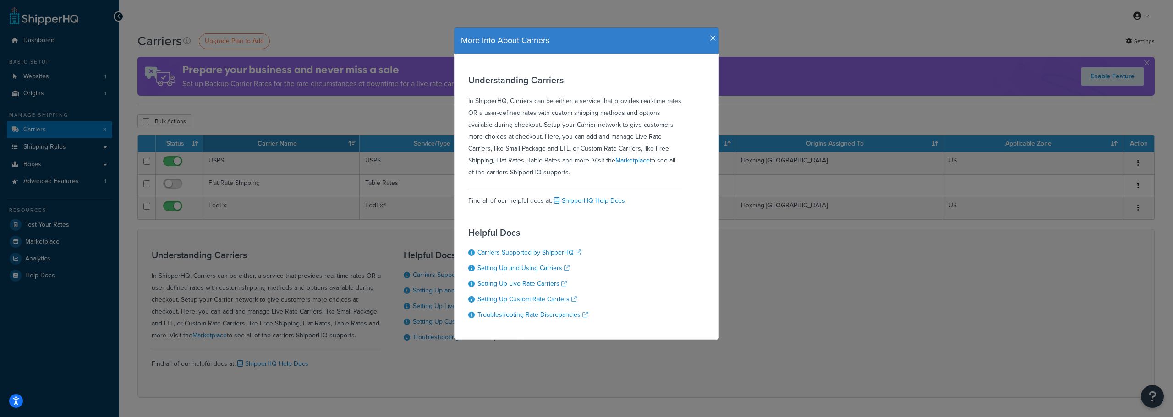
click at [710, 39] on icon "button" at bounding box center [713, 38] width 6 height 8
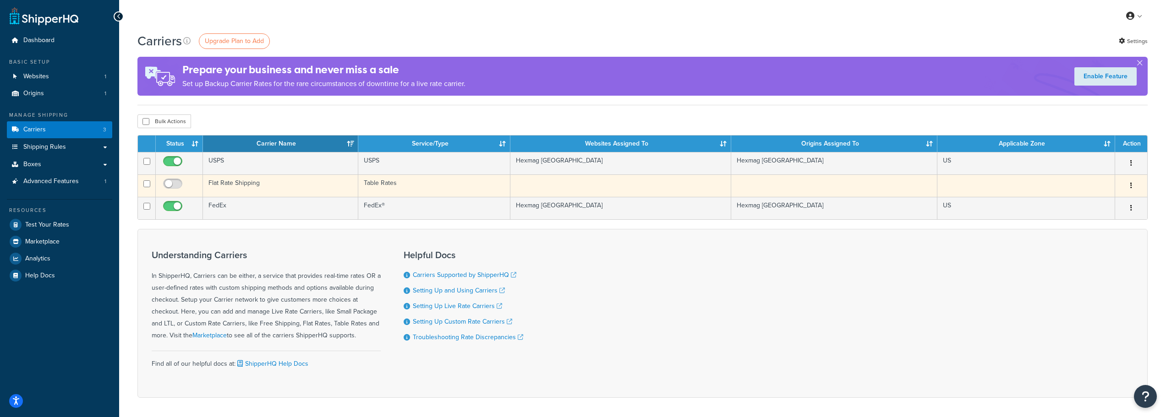
click at [240, 182] on td "Flat Rate Shipping" at bounding box center [280, 186] width 155 height 22
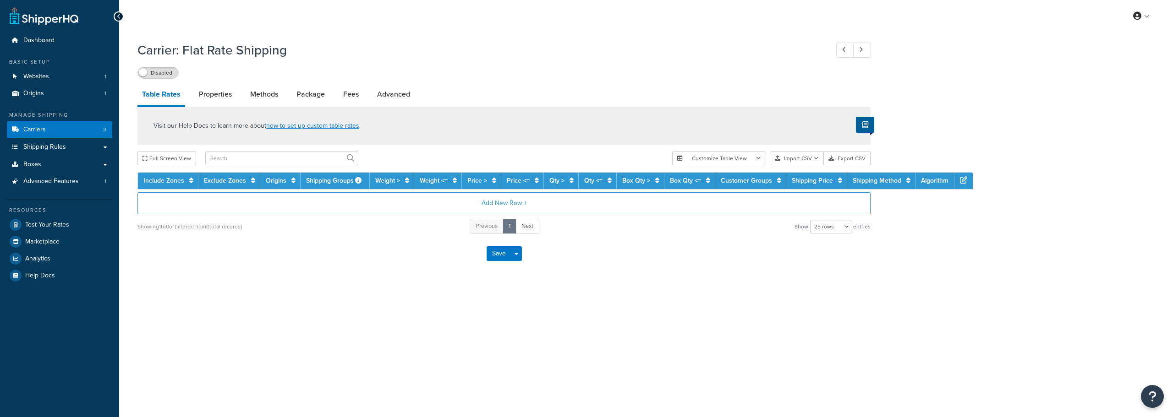
select select "25"
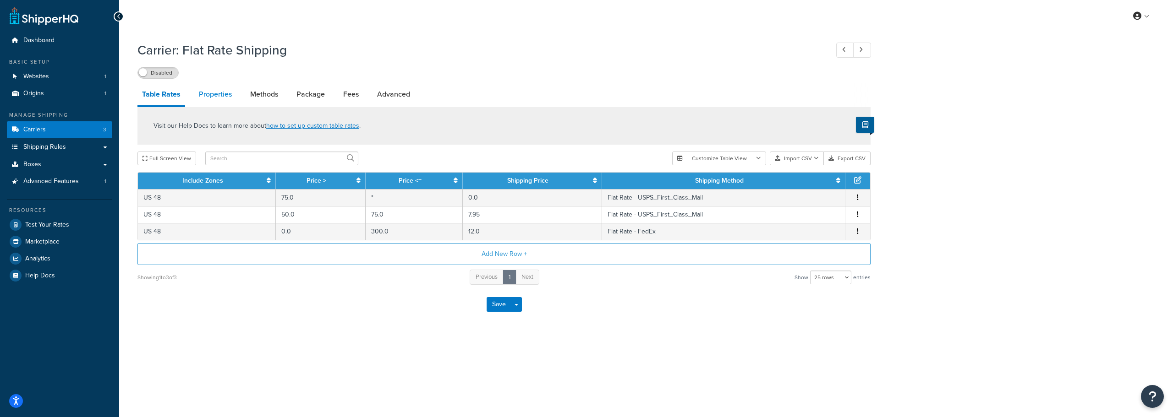
click at [212, 84] on link "Properties" at bounding box center [215, 94] width 42 height 22
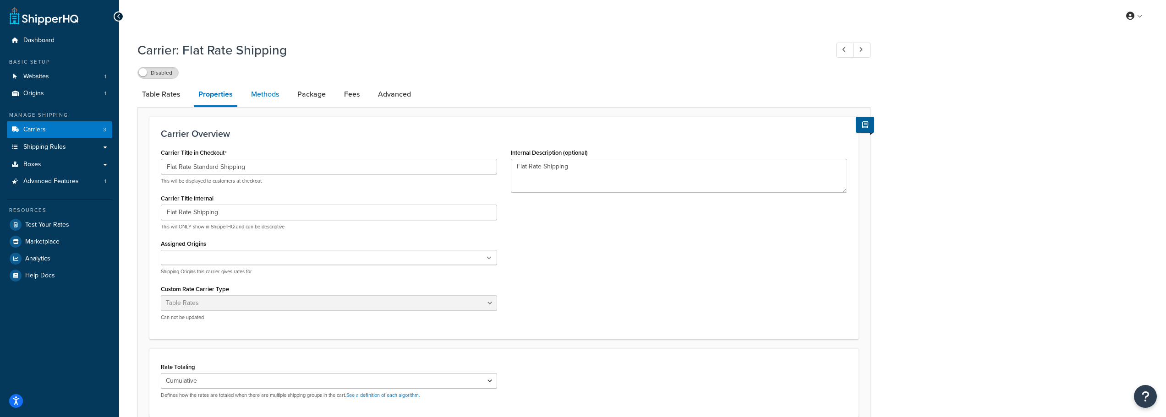
click at [259, 89] on link "Methods" at bounding box center [264, 94] width 37 height 22
select select "25"
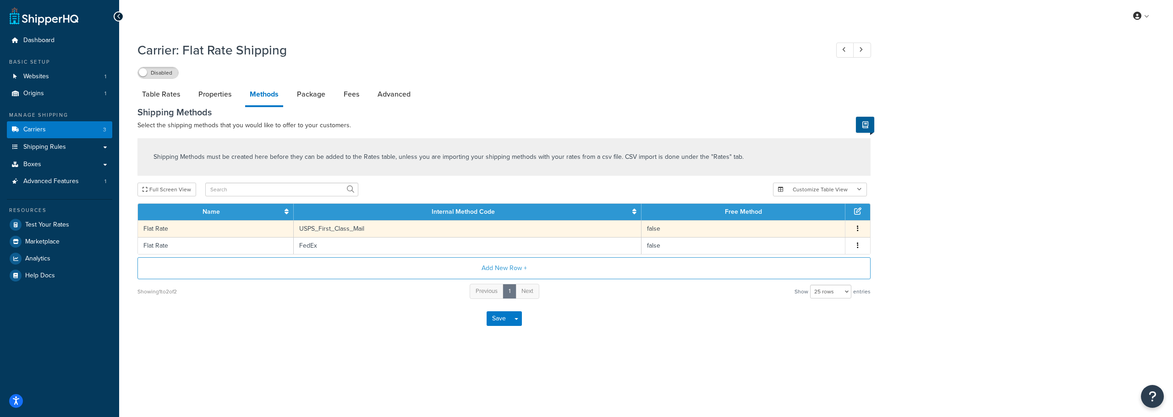
click at [860, 229] on button "button" at bounding box center [857, 229] width 7 height 10
click at [802, 220] on div "Edit" at bounding box center [810, 219] width 65 height 19
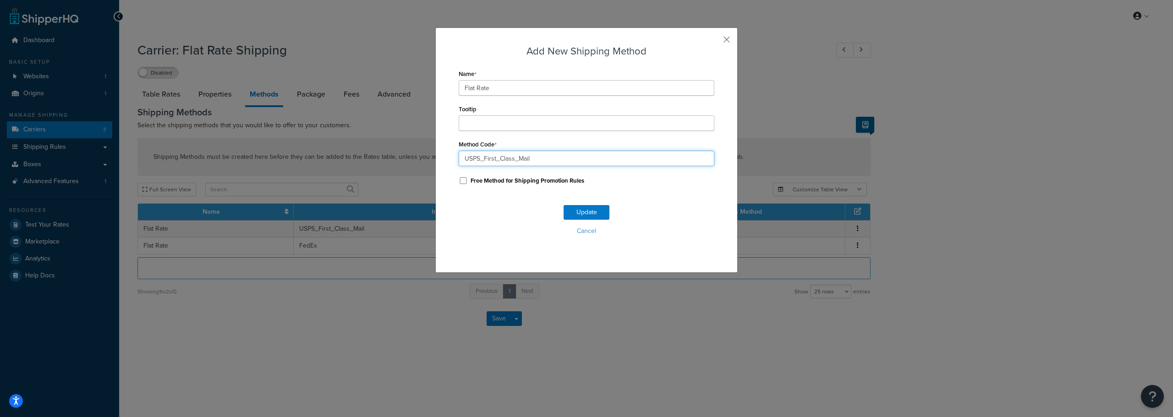
click at [537, 153] on input "USPS_First_Class_Mail" at bounding box center [587, 159] width 256 height 16
drag, startPoint x: 481, startPoint y: 159, endPoint x: 551, endPoint y: 158, distance: 69.6
click at [551, 158] on input "USPS_First_Class_Mail" at bounding box center [587, 159] width 256 height 16
type input "USPS_Ground_Advantage"
drag, startPoint x: 583, startPoint y: 229, endPoint x: 583, endPoint y: 222, distance: 6.9
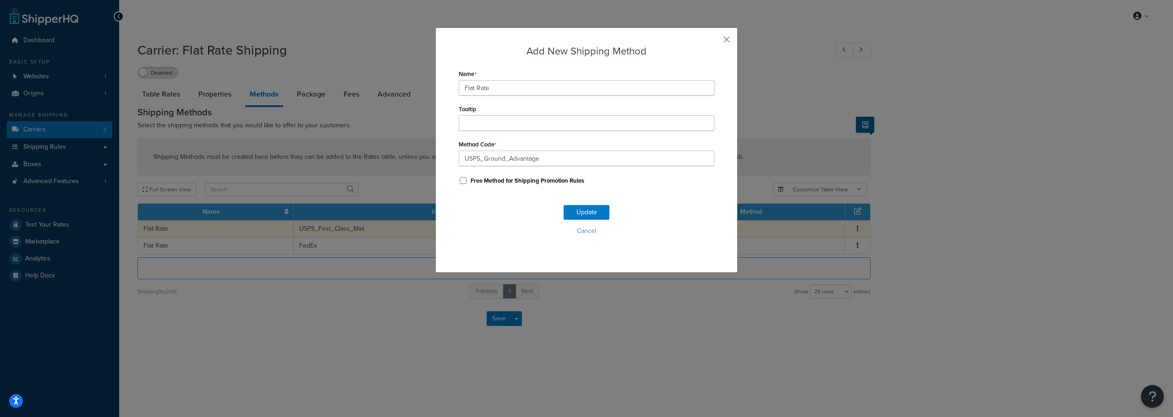
click at [583, 228] on button "Cancel" at bounding box center [587, 231] width 256 height 14
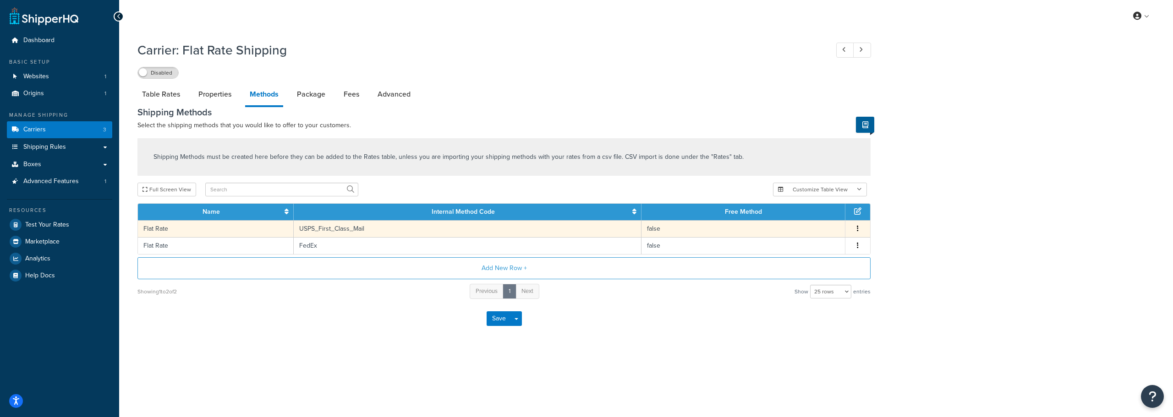
click at [858, 227] on icon "button" at bounding box center [858, 228] width 2 height 6
click at [822, 217] on div "Edit" at bounding box center [810, 219] width 65 height 19
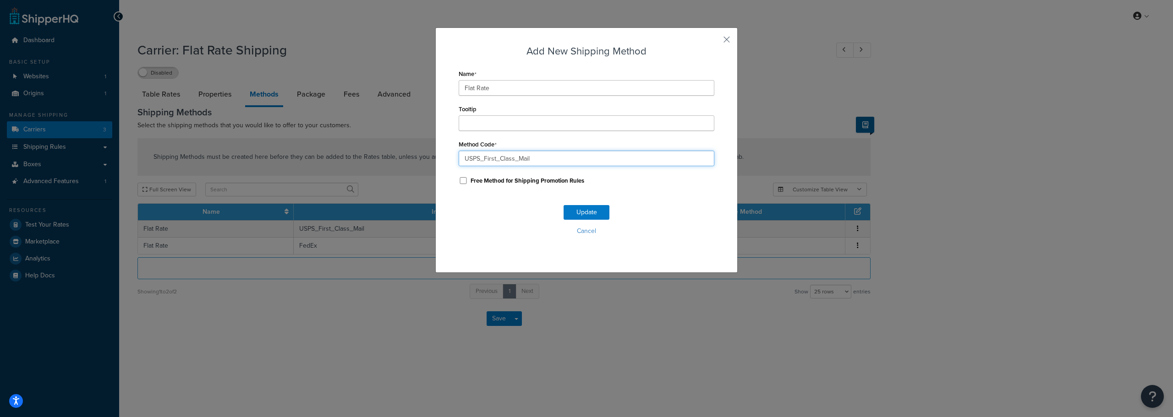
drag, startPoint x: 482, startPoint y: 159, endPoint x: 583, endPoint y: 159, distance: 101.2
click at [583, 159] on input "USPS_First_Class_Mail" at bounding box center [587, 159] width 256 height 16
type input "USPS_Ground_Advantage"
click at [576, 210] on button "Update" at bounding box center [586, 212] width 46 height 15
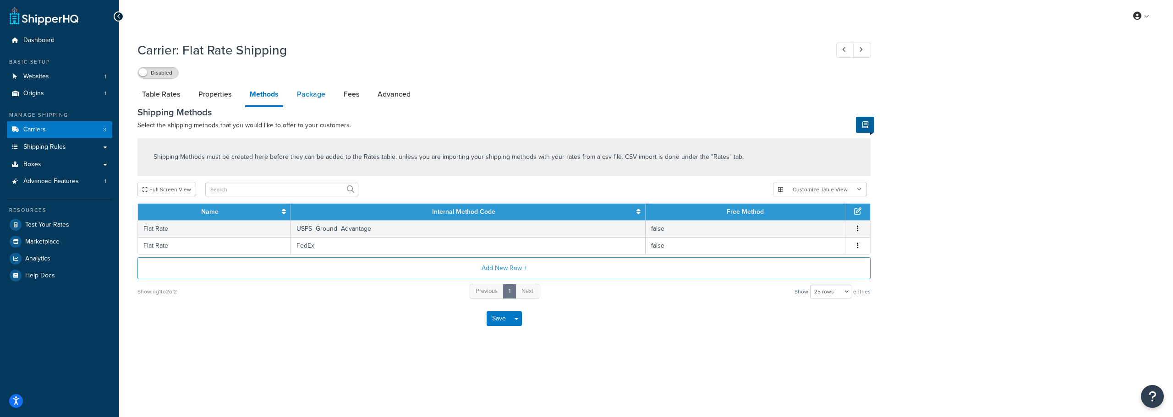
click at [324, 94] on link "Package" at bounding box center [311, 94] width 38 height 22
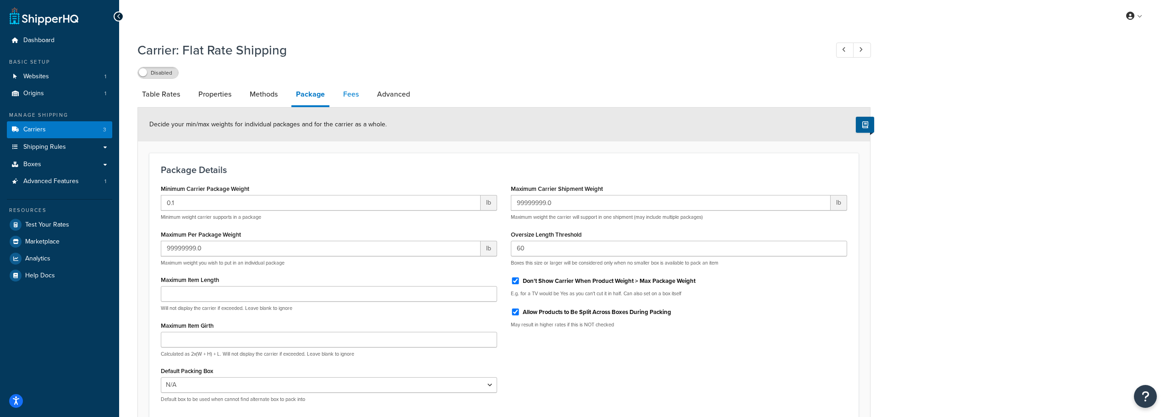
click at [345, 95] on link "Fees" at bounding box center [351, 94] width 25 height 22
select select "AFTER"
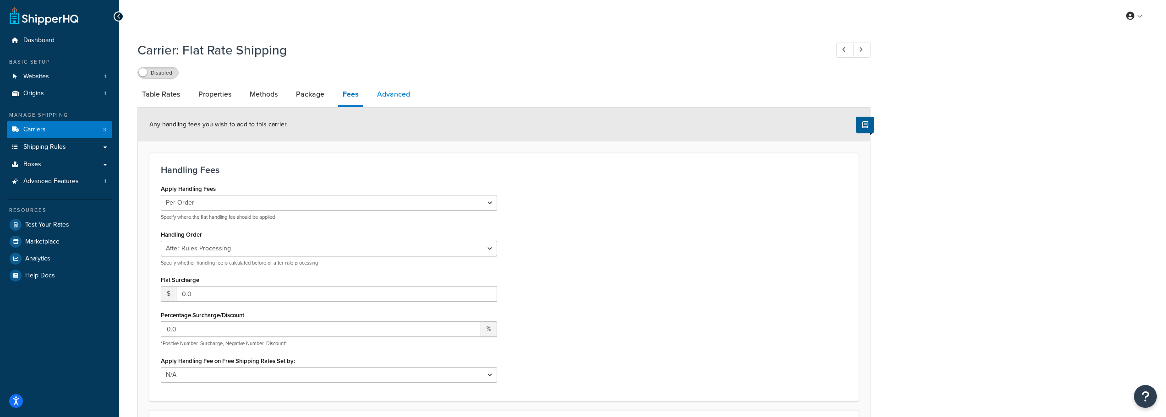
click at [397, 95] on link "Advanced" at bounding box center [393, 94] width 42 height 22
select select "false"
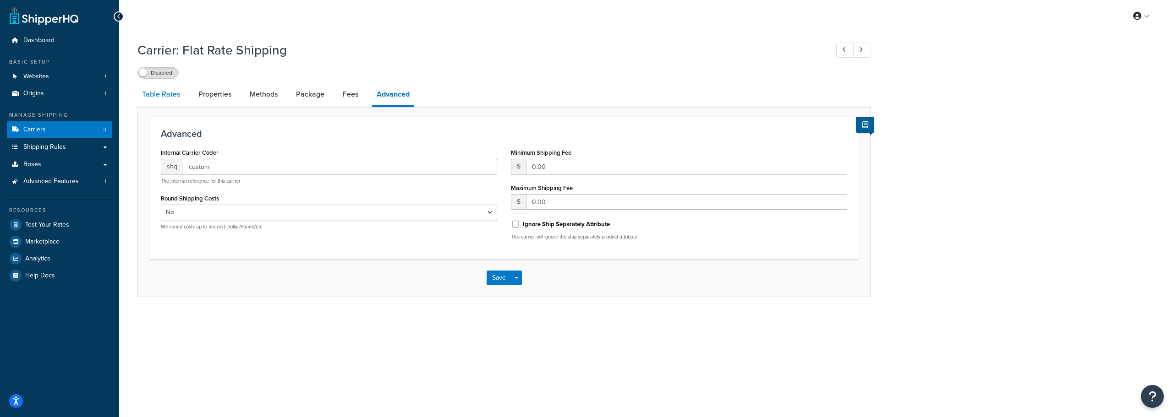
click at [165, 94] on link "Table Rates" at bounding box center [160, 94] width 47 height 22
select select "25"
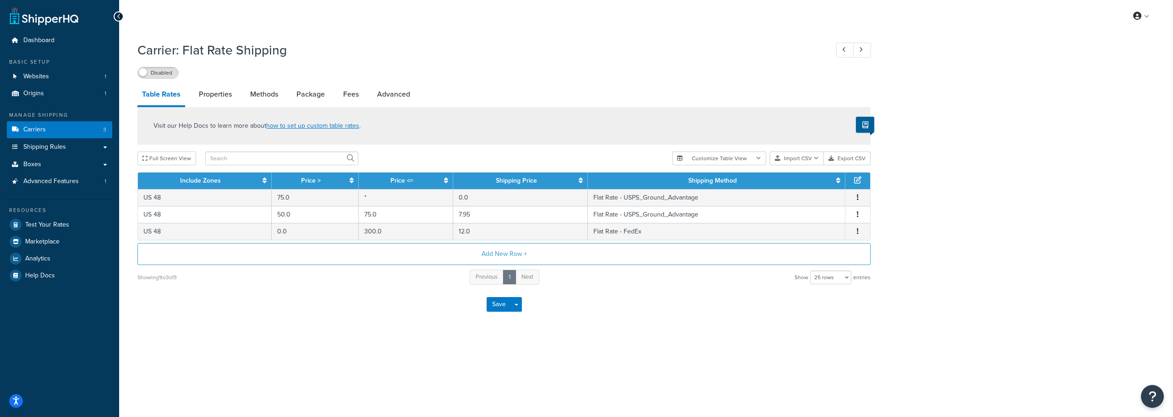
click at [854, 181] on icon at bounding box center [857, 179] width 7 height 7
click at [858, 179] on icon at bounding box center [857, 179] width 7 height 7
click at [503, 253] on button "Add New Row +" at bounding box center [503, 254] width 733 height 22
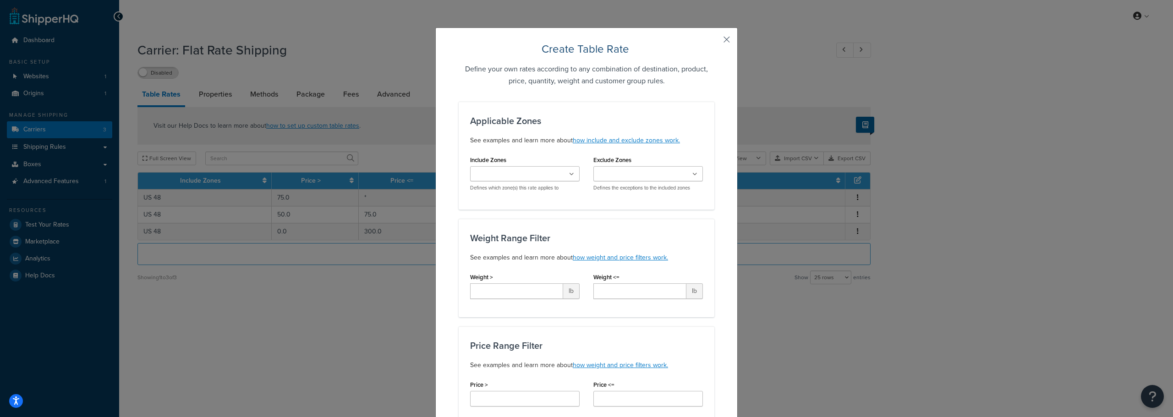
click at [714, 42] on button "button" at bounding box center [713, 43] width 2 height 2
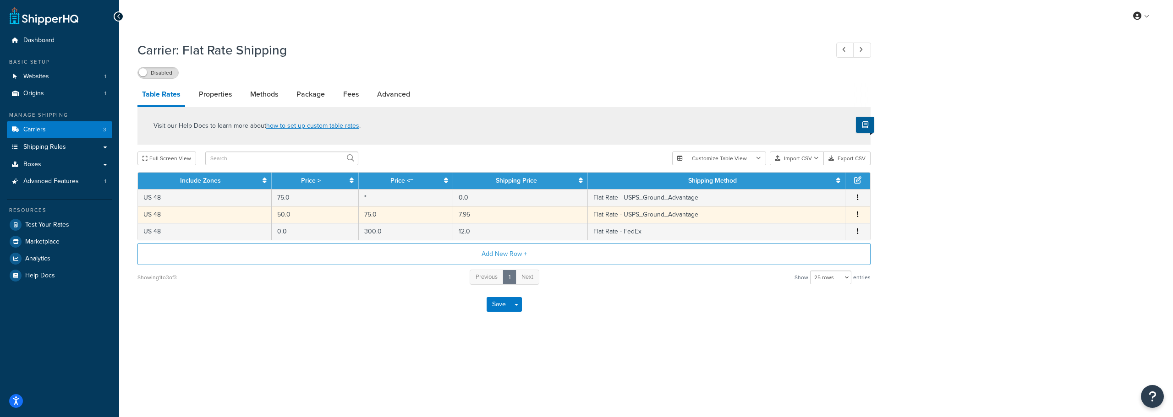
click at [390, 216] on td "75.0" at bounding box center [406, 214] width 94 height 17
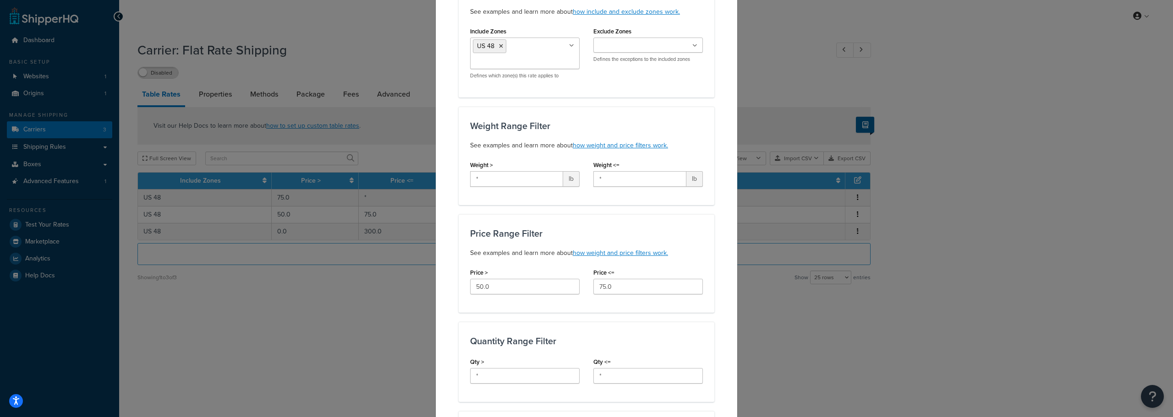
scroll to position [92, 0]
drag, startPoint x: 489, startPoint y: 283, endPoint x: 443, endPoint y: 285, distance: 46.8
click at [443, 285] on div "Update Table Rate Applicable Zones See examples and learn more about how includ…" at bounding box center [586, 397] width 302 height 923
type input "0"
click at [590, 221] on div "Price Range Filter See examples and learn more about how weight and price filte…" at bounding box center [587, 264] width 256 height 98
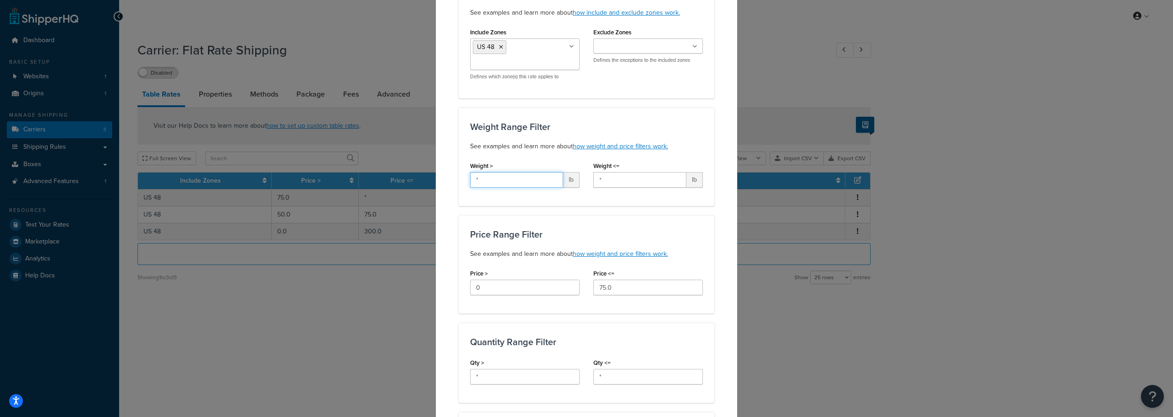
drag, startPoint x: 522, startPoint y: 177, endPoint x: 439, endPoint y: 178, distance: 83.4
click at [439, 178] on div "Update Table Rate Applicable Zones See examples and learn more about how includ…" at bounding box center [586, 397] width 302 height 923
click at [589, 182] on div "Weight <= * lb" at bounding box center [647, 176] width 123 height 35
click at [571, 184] on span "lb" at bounding box center [571, 180] width 16 height 16
drag, startPoint x: 492, startPoint y: 184, endPoint x: 422, endPoint y: 181, distance: 69.7
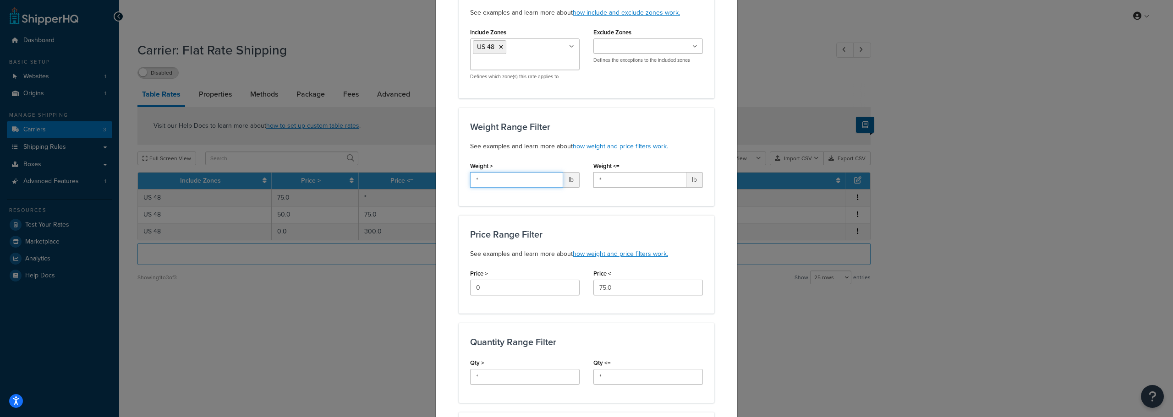
click at [428, 180] on div "Update Table Rate Applicable Zones See examples and learn more about how includ…" at bounding box center [586, 208] width 1173 height 417
drag, startPoint x: 493, startPoint y: 180, endPoint x: 446, endPoint y: 180, distance: 47.2
click at [446, 180] on div "Update Table Rate Applicable Zones See examples and learn more about how includ…" at bounding box center [586, 397] width 302 height 923
type input "0"
drag, startPoint x: 610, startPoint y: 178, endPoint x: 545, endPoint y: 179, distance: 65.1
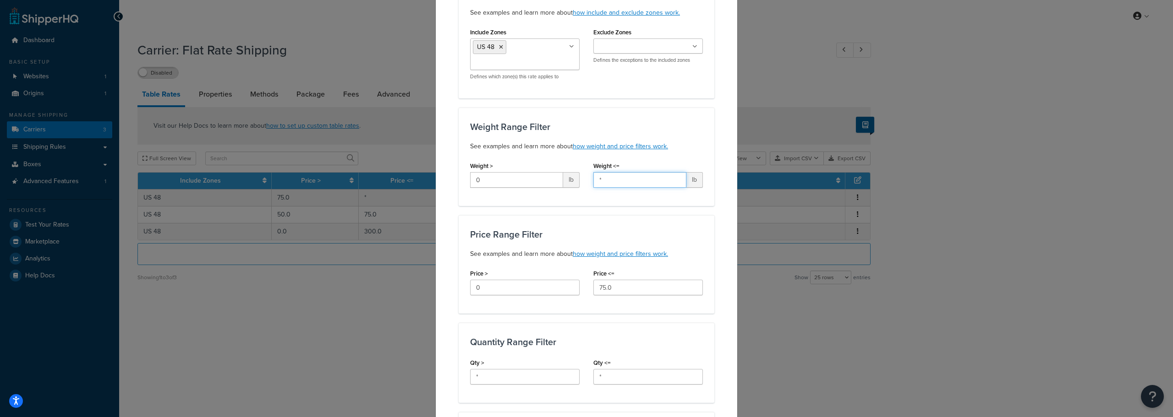
click at [546, 179] on div "Weight > 0 lb Weight <= * lb" at bounding box center [586, 176] width 246 height 35
type input "0.25"
click at [513, 263] on div "Price Range Filter See examples and learn more about how weight and price filte…" at bounding box center [587, 264] width 256 height 98
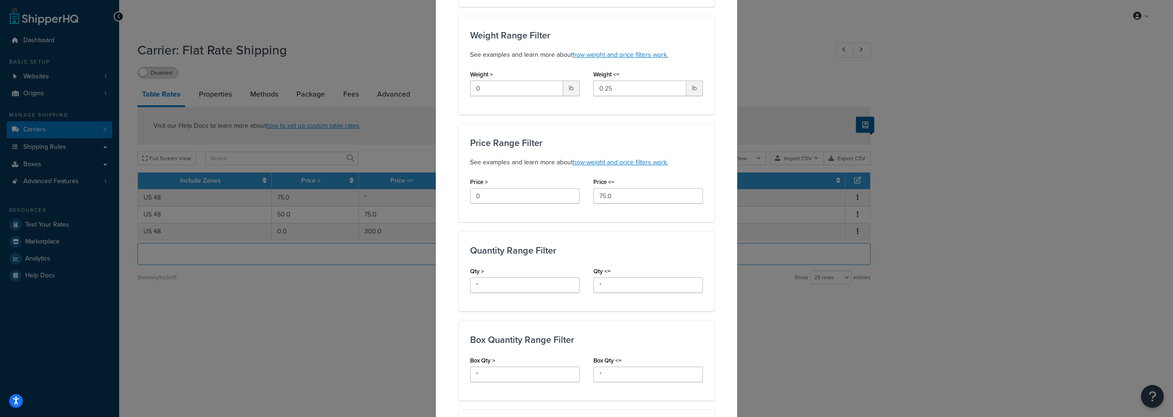
scroll to position [229, 0]
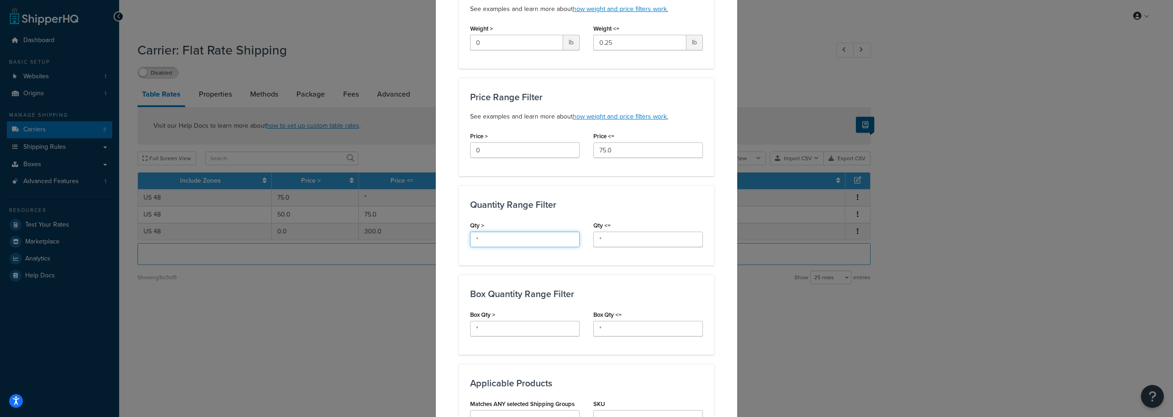
click at [492, 246] on input "*" at bounding box center [524, 240] width 109 height 16
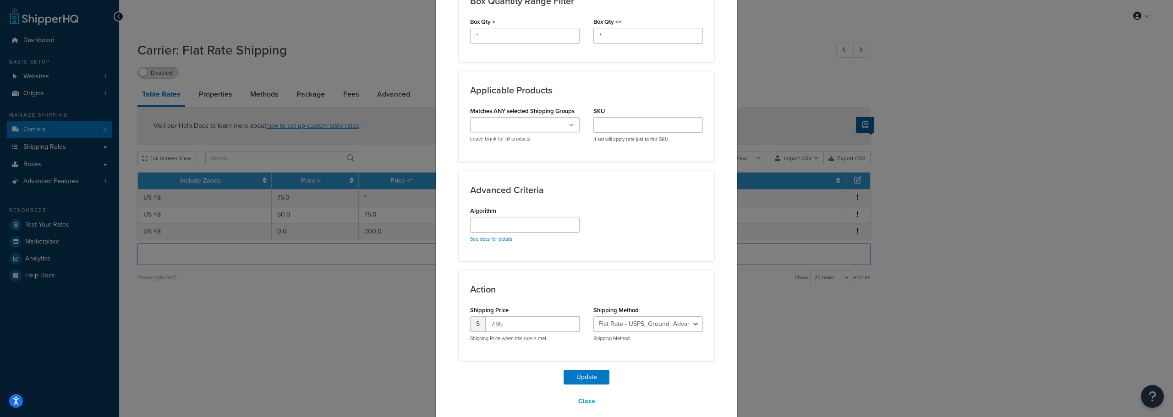
scroll to position [533, 0]
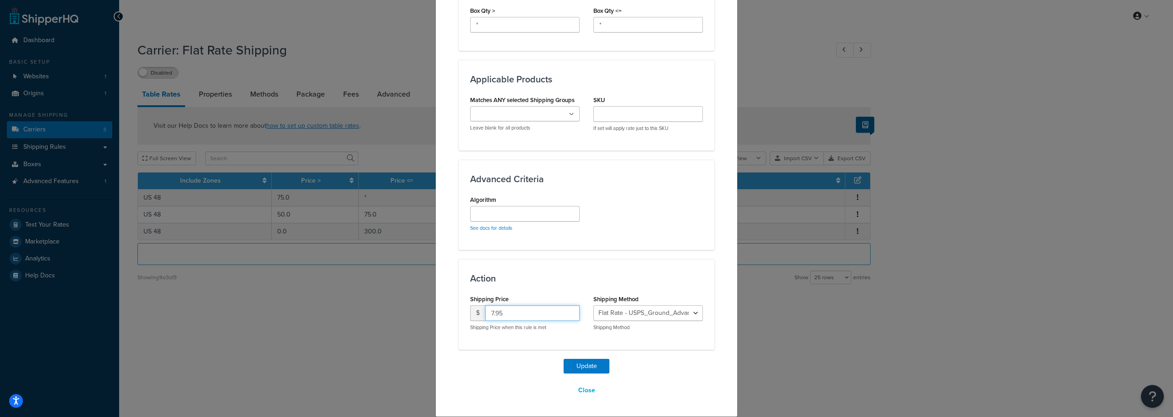
drag, startPoint x: 514, startPoint y: 312, endPoint x: 476, endPoint y: 312, distance: 38.5
click at [476, 312] on div "$ 7.95" at bounding box center [524, 314] width 109 height 16
click at [576, 394] on button "Close" at bounding box center [586, 391] width 29 height 16
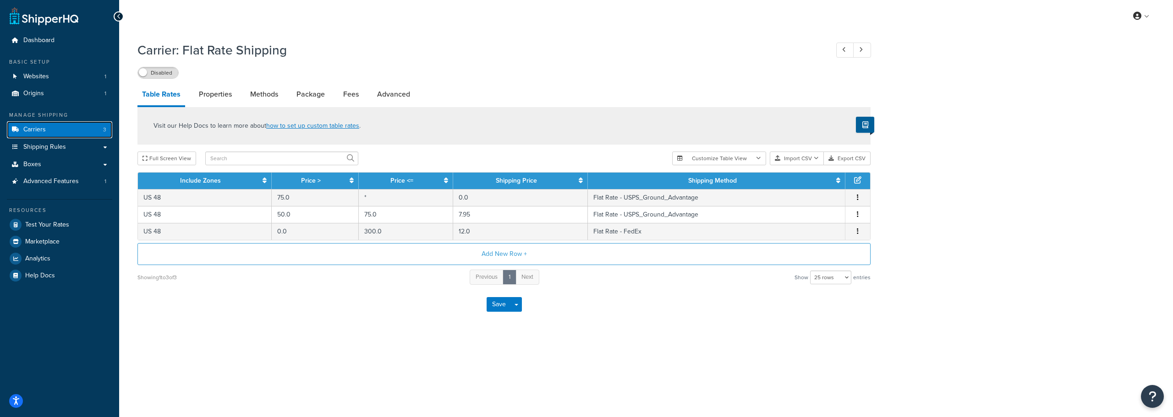
click at [29, 126] on span "Carriers" at bounding box center [34, 130] width 22 height 8
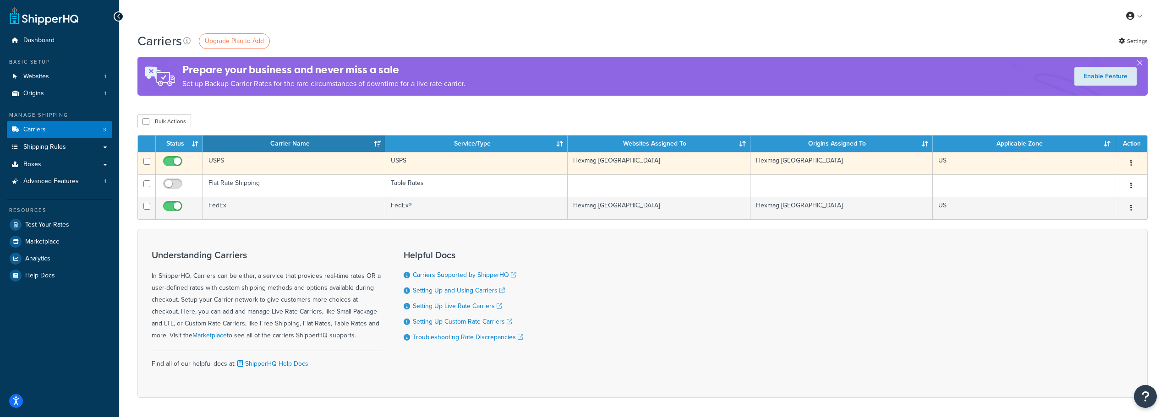
click at [246, 169] on td "USPS" at bounding box center [294, 163] width 182 height 22
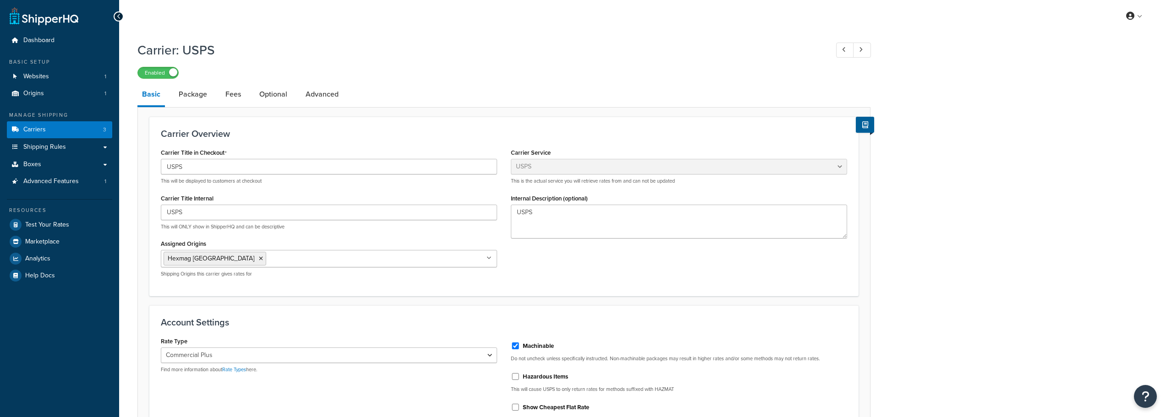
select select "usps"
select select "PLUS"
click at [330, 82] on div "Carrier: USPS Enabled Basic Package Fees Optional Advanced Carrier Overview Car…" at bounding box center [503, 383] width 733 height 692
click at [324, 97] on link "Advanced" at bounding box center [322, 94] width 42 height 22
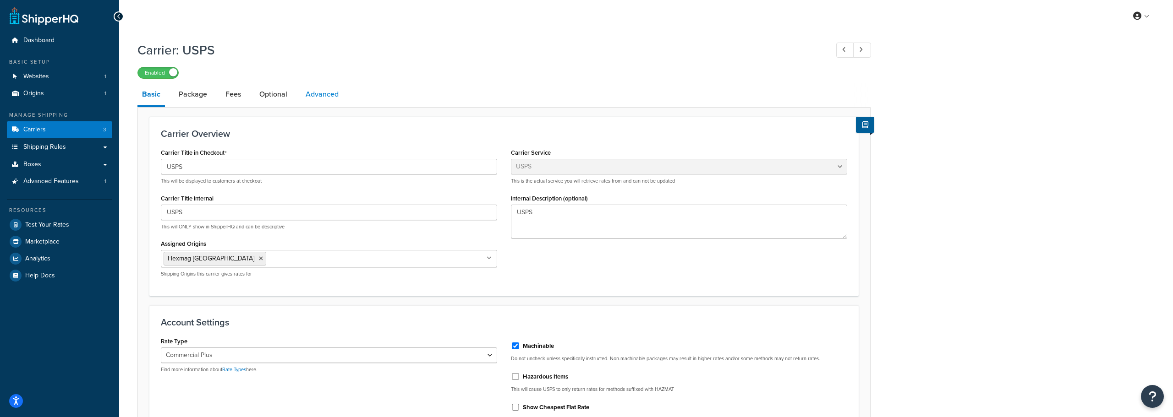
select select "false"
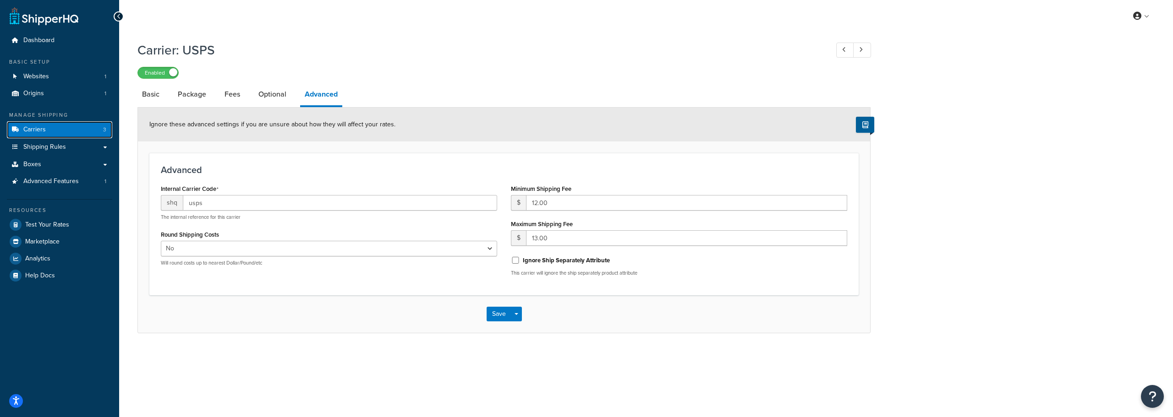
click at [17, 137] on link "Carriers 3" at bounding box center [59, 129] width 105 height 17
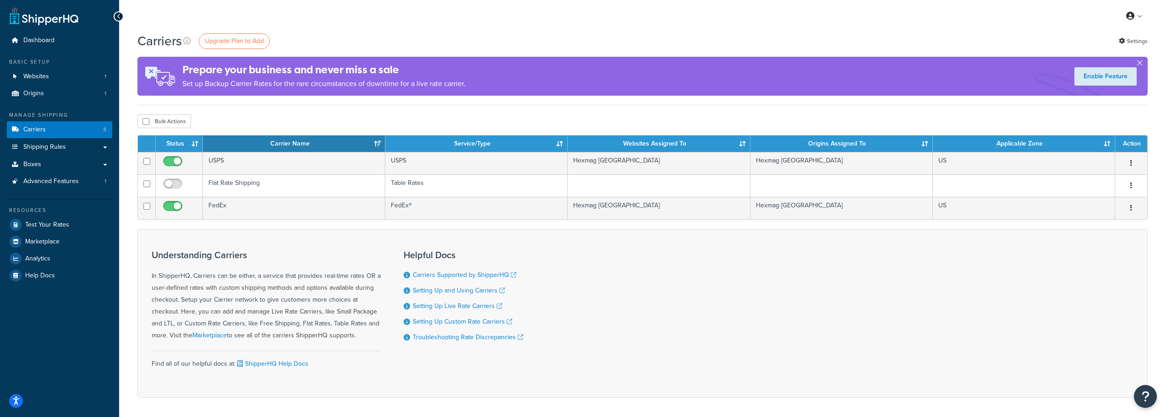
click at [276, 222] on form "Status Carrier Name Service/Type Websites Assigned To Origins Assigned To Appli…" at bounding box center [642, 266] width 1010 height 263
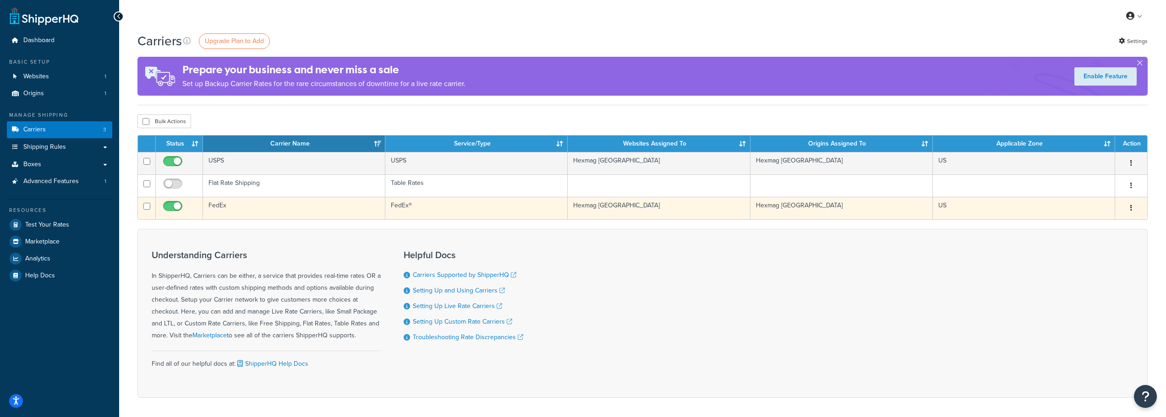
click at [286, 206] on td "FedEx" at bounding box center [294, 208] width 182 height 22
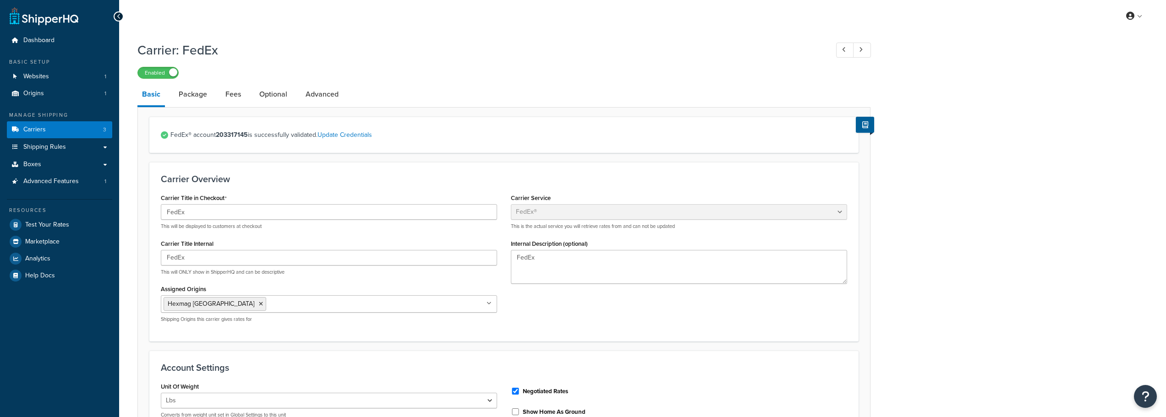
select select "fedEx"
select select "REGULAR_PICKUP"
select select "FEDEX_ENVELOPE"
click at [338, 137] on link "Update Credentials" at bounding box center [344, 135] width 55 height 10
select select "US"
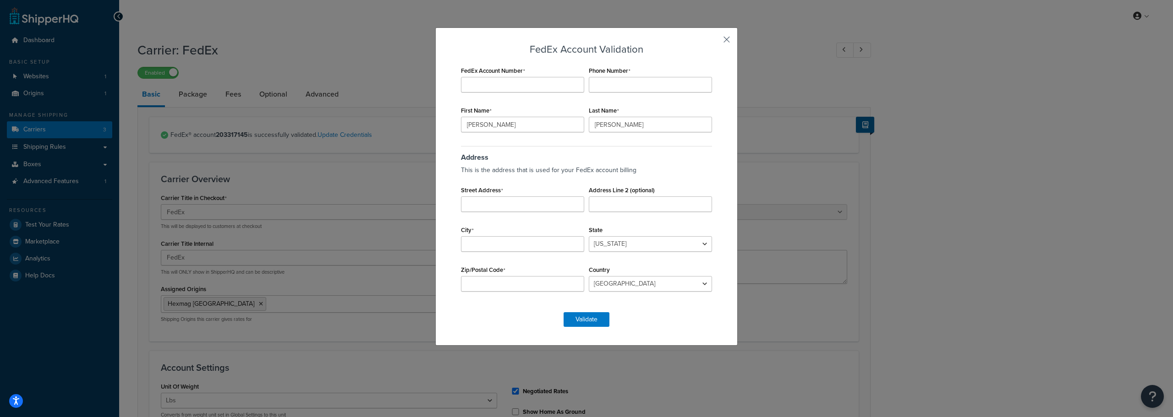
click at [714, 42] on button "button" at bounding box center [713, 43] width 2 height 2
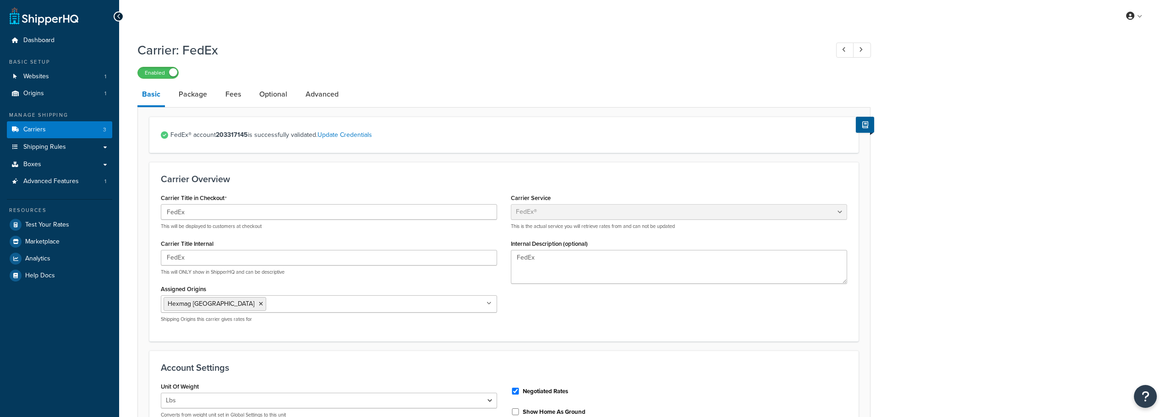
select select "fedEx"
select select "REGULAR_PICKUP"
select select "FEDEX_ENVELOPE"
click at [22, 131] on link "Carriers 3" at bounding box center [59, 129] width 105 height 17
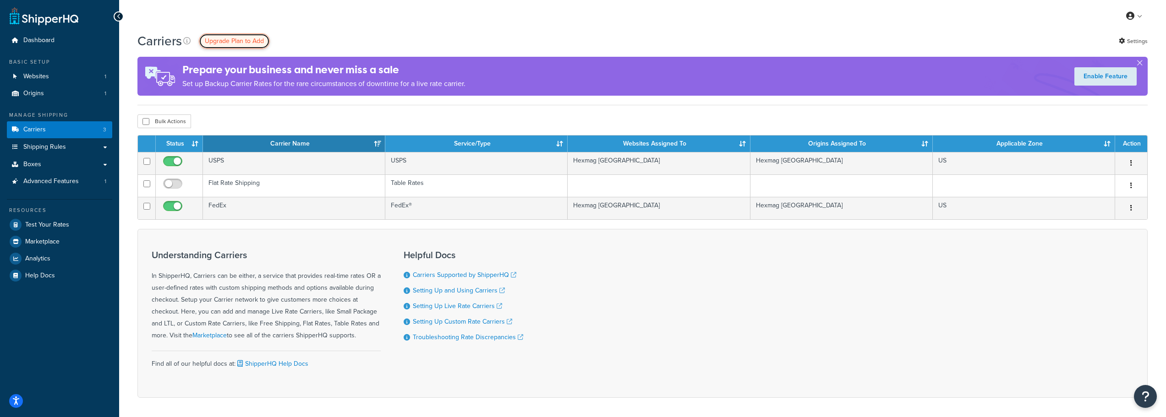
click at [216, 44] on span "Upgrade Plan to Add" at bounding box center [234, 41] width 59 height 10
click at [27, 90] on span "Origins" at bounding box center [33, 94] width 21 height 8
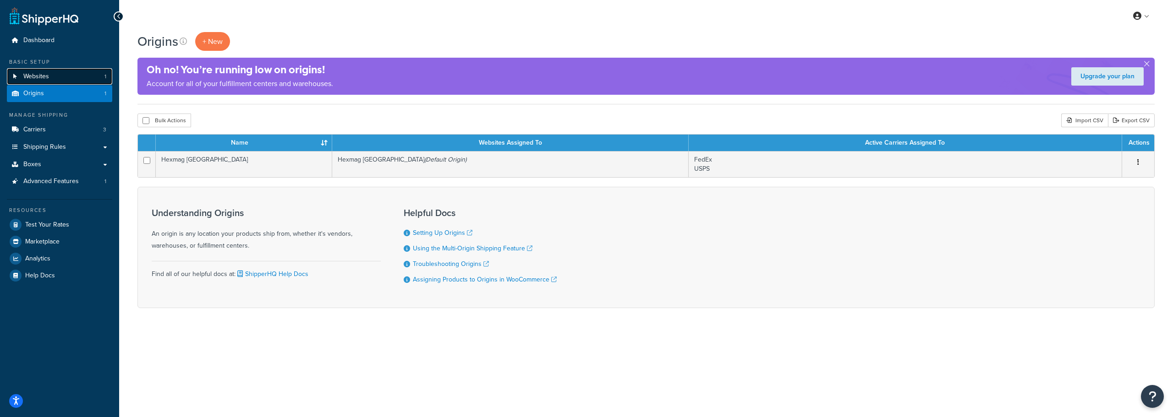
click at [33, 76] on span "Websites" at bounding box center [36, 77] width 26 height 8
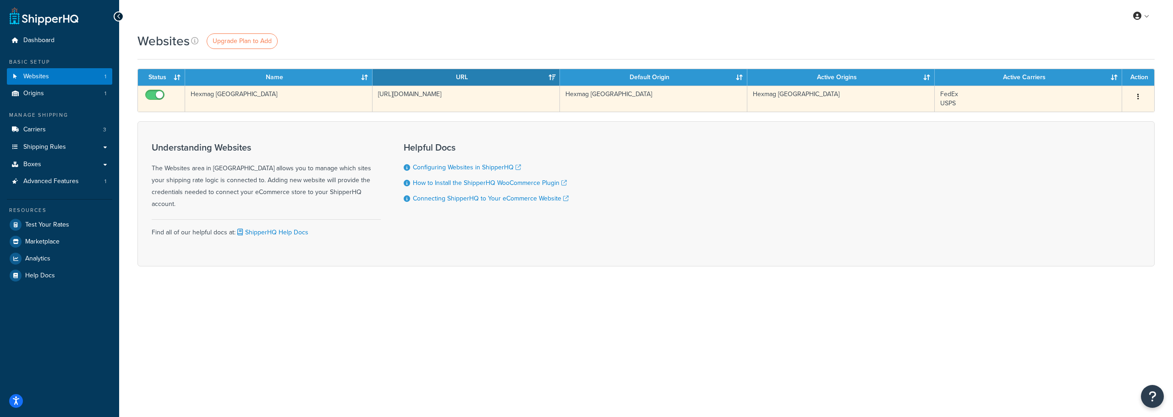
click at [293, 101] on td "Hexmag [GEOGRAPHIC_DATA]" at bounding box center [278, 99] width 187 height 26
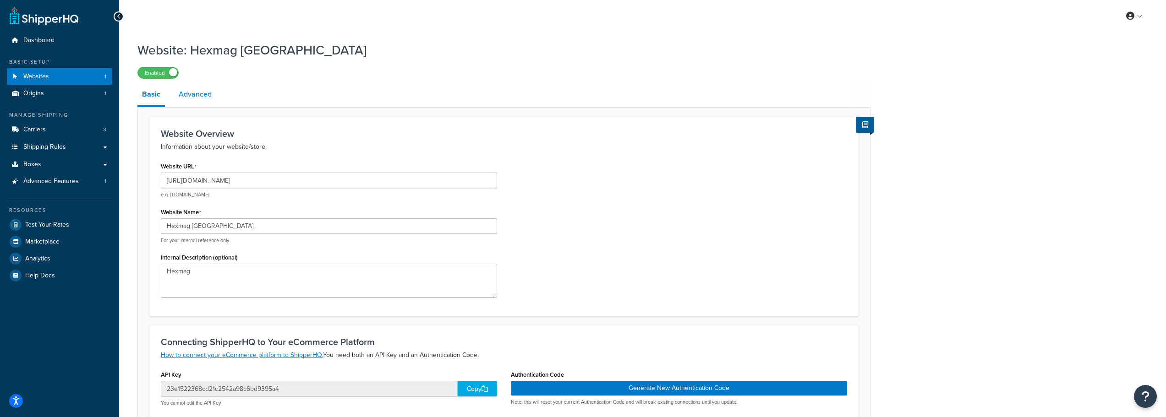
click at [202, 95] on link "Advanced" at bounding box center [195, 94] width 42 height 22
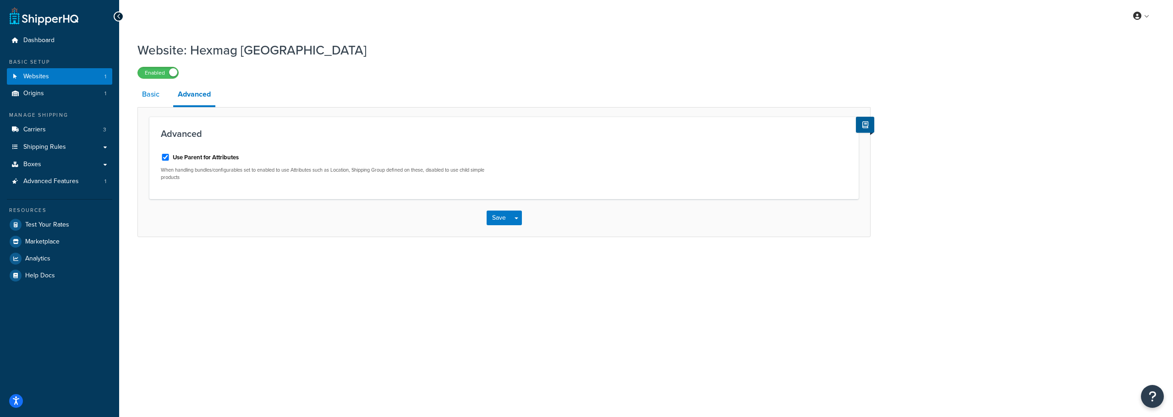
click at [154, 97] on link "Basic" at bounding box center [150, 94] width 27 height 22
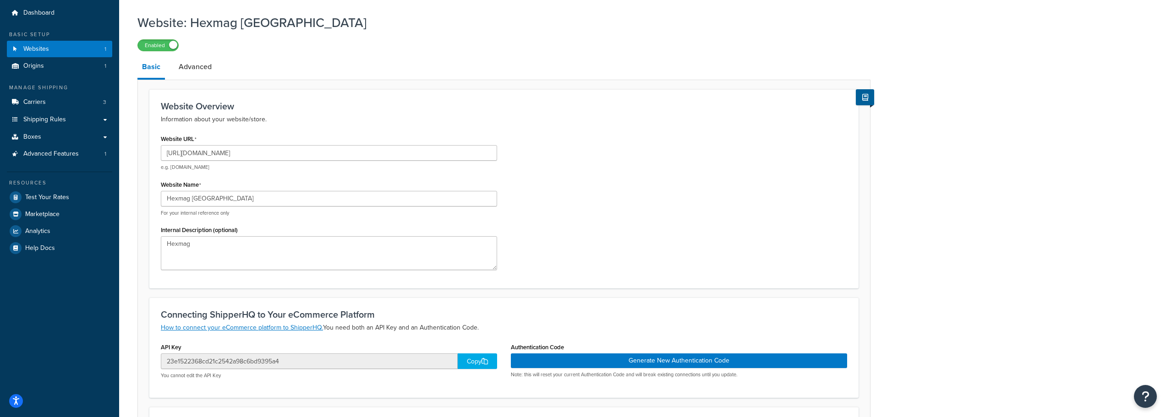
scroll to position [18, 0]
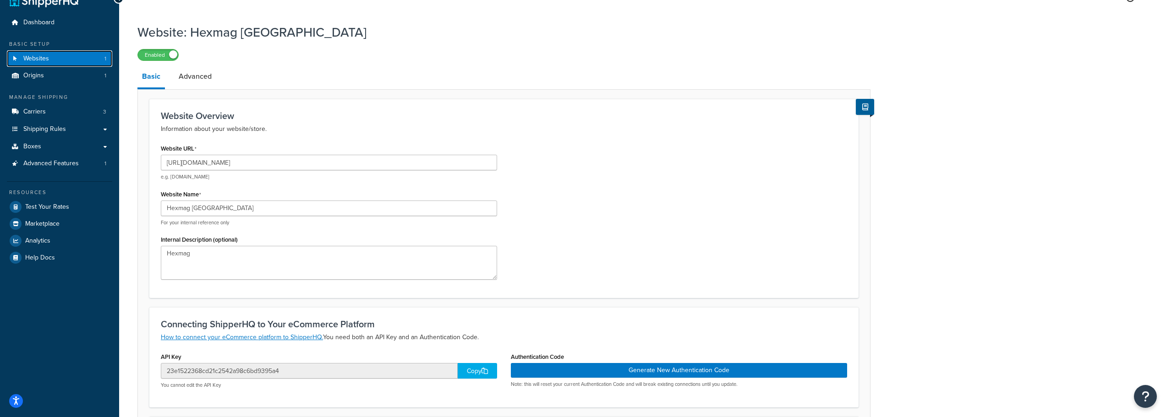
click at [40, 57] on span "Websites" at bounding box center [36, 59] width 26 height 8
